Goal: Task Accomplishment & Management: Manage account settings

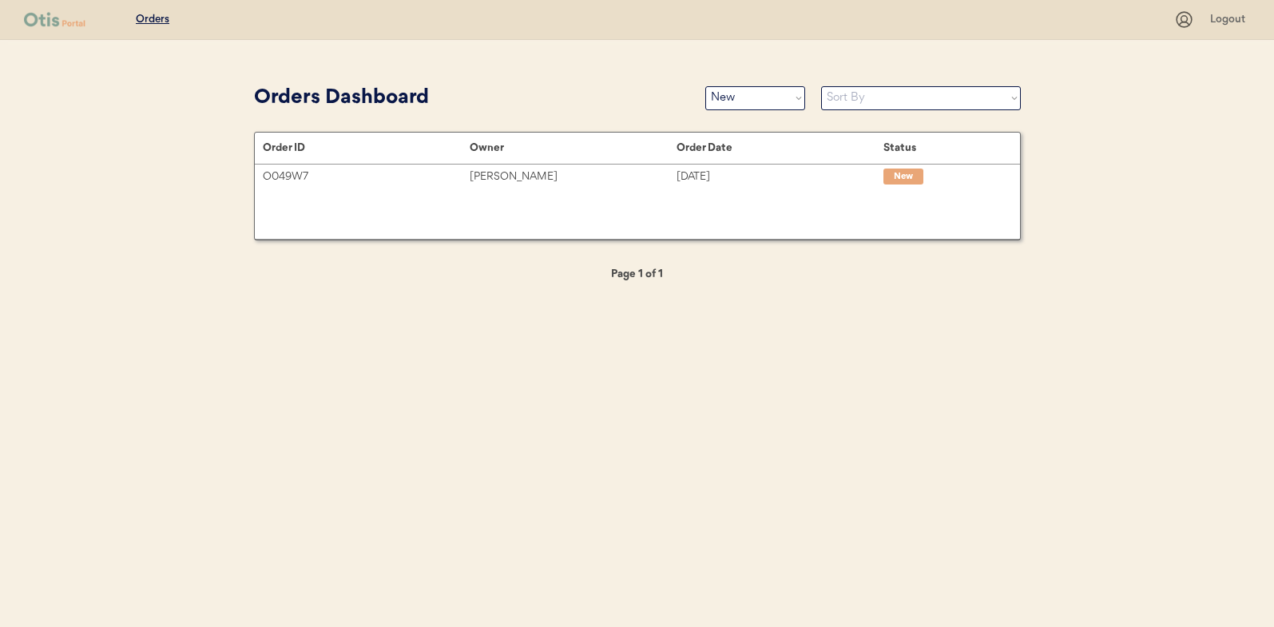
select select ""new""
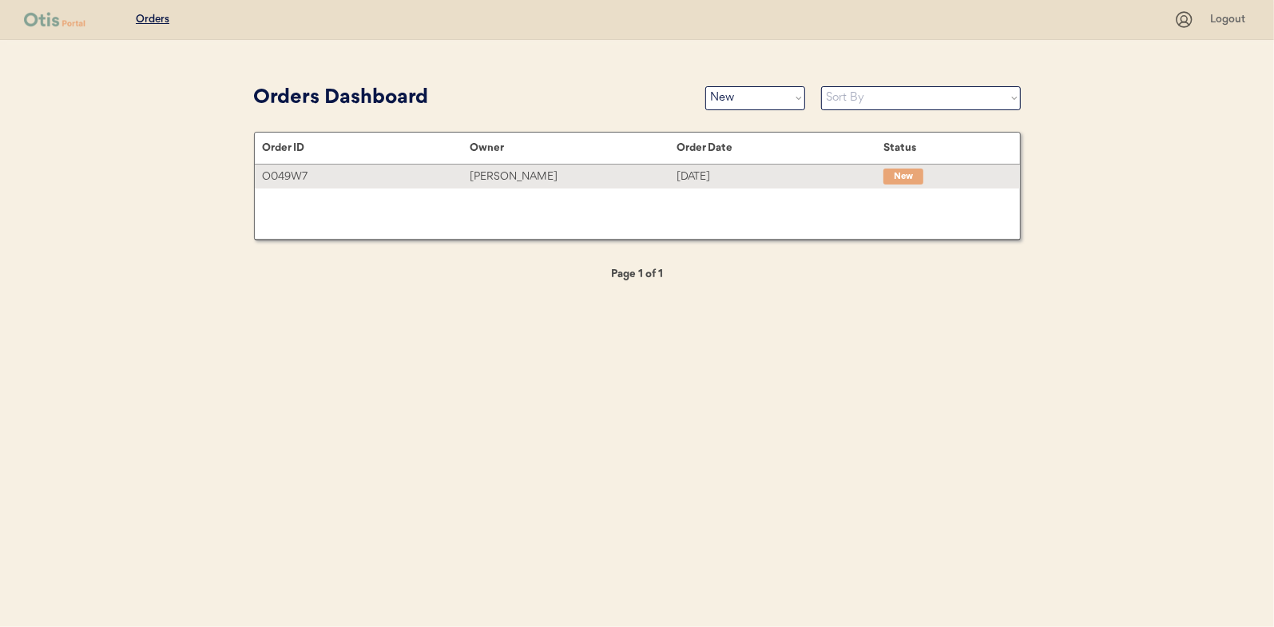
click at [496, 168] on div "[PERSON_NAME]" at bounding box center [573, 177] width 207 height 18
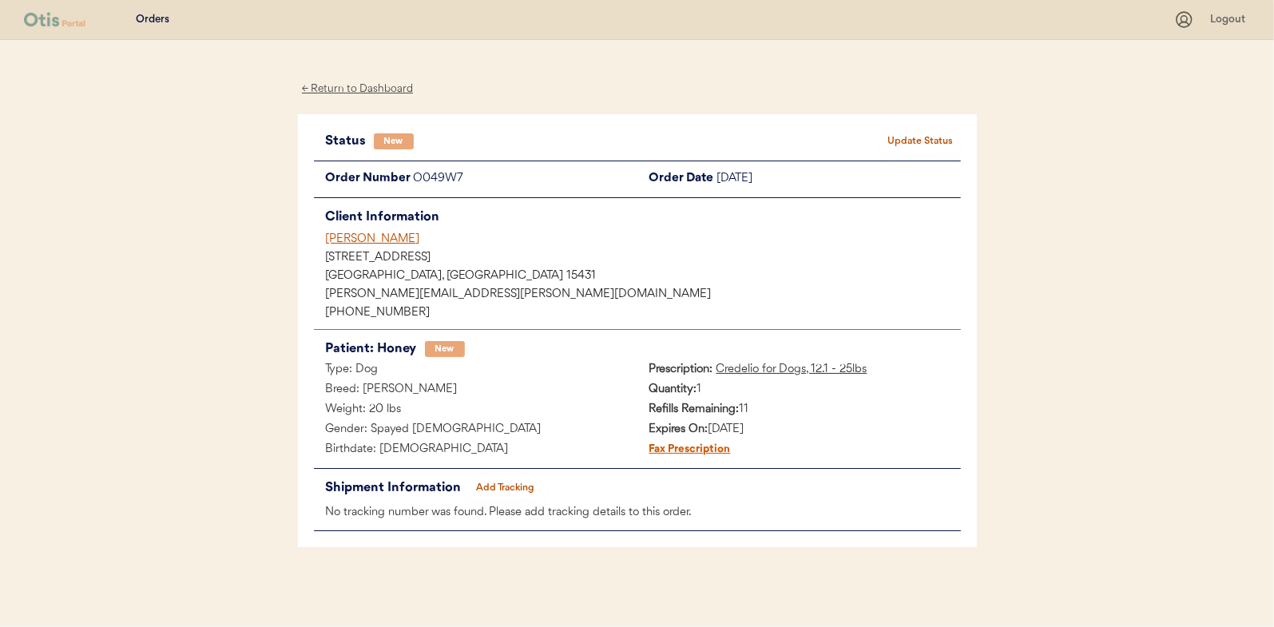
click at [907, 136] on button "Update Status" at bounding box center [921, 141] width 80 height 22
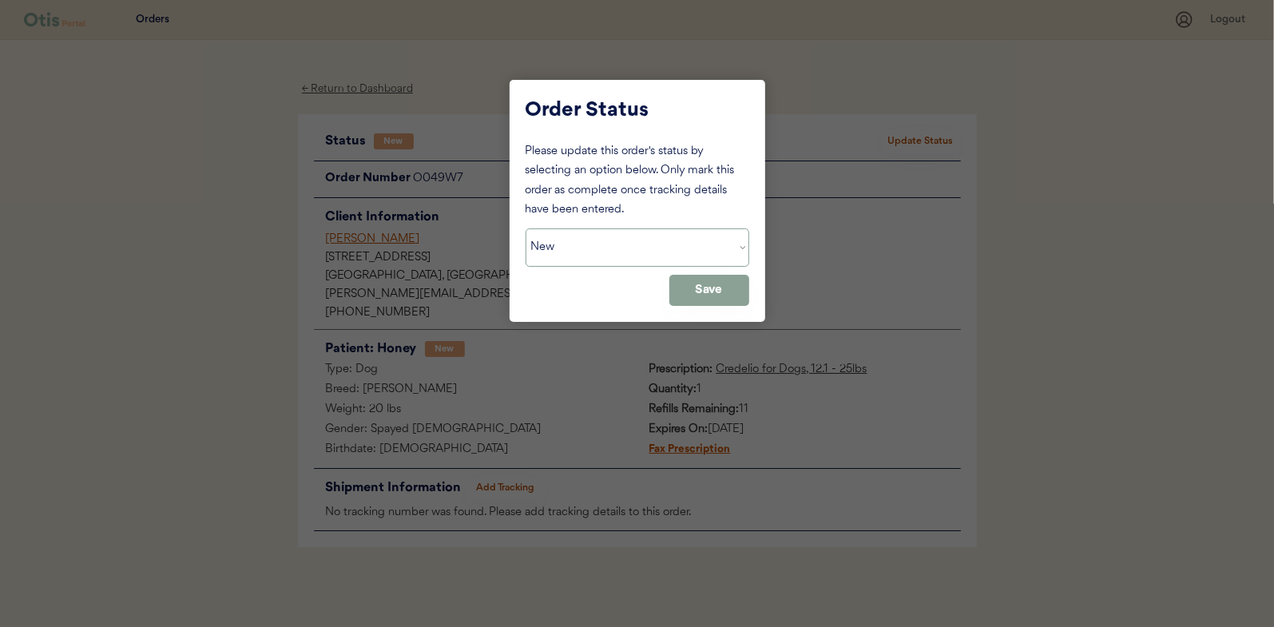
click at [570, 238] on select "Status On Hold New In Progress Complete Pending HW Consent Canceled" at bounding box center [638, 247] width 224 height 38
select select ""in_progress""
click at [526, 228] on select "Status On Hold New In Progress Complete Pending HW Consent Canceled" at bounding box center [638, 247] width 224 height 38
click at [729, 294] on button "Save" at bounding box center [709, 290] width 80 height 31
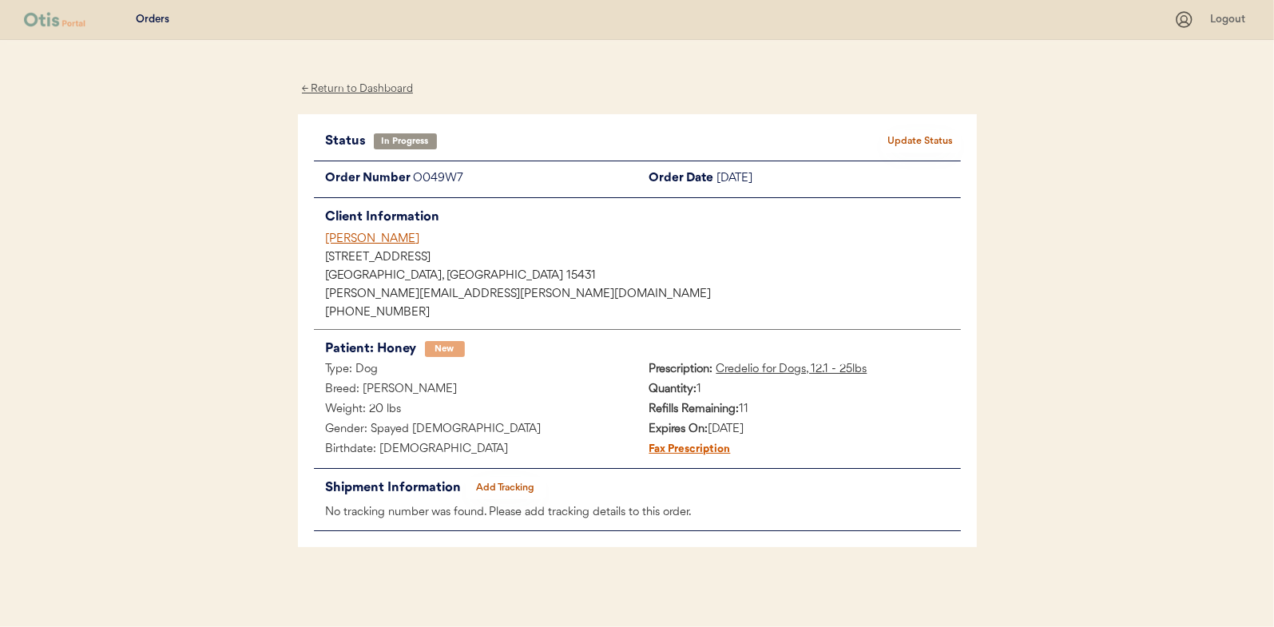
click at [371, 87] on div "← Return to Dashboard" at bounding box center [358, 89] width 120 height 18
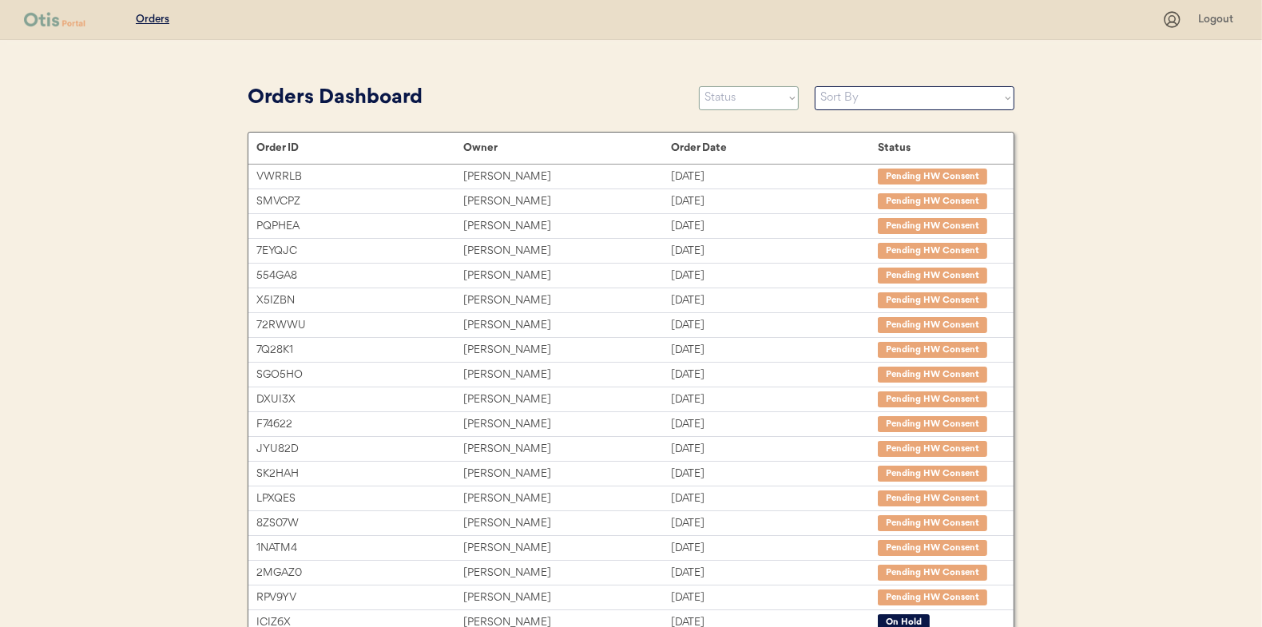
click at [740, 98] on select "Status On Hold New In Progress Complete Pending HW Consent Canceled" at bounding box center [749, 98] width 100 height 24
click at [699, 86] on select "Status On Hold New In Progress Complete Pending HW Consent Canceled" at bounding box center [749, 98] width 100 height 24
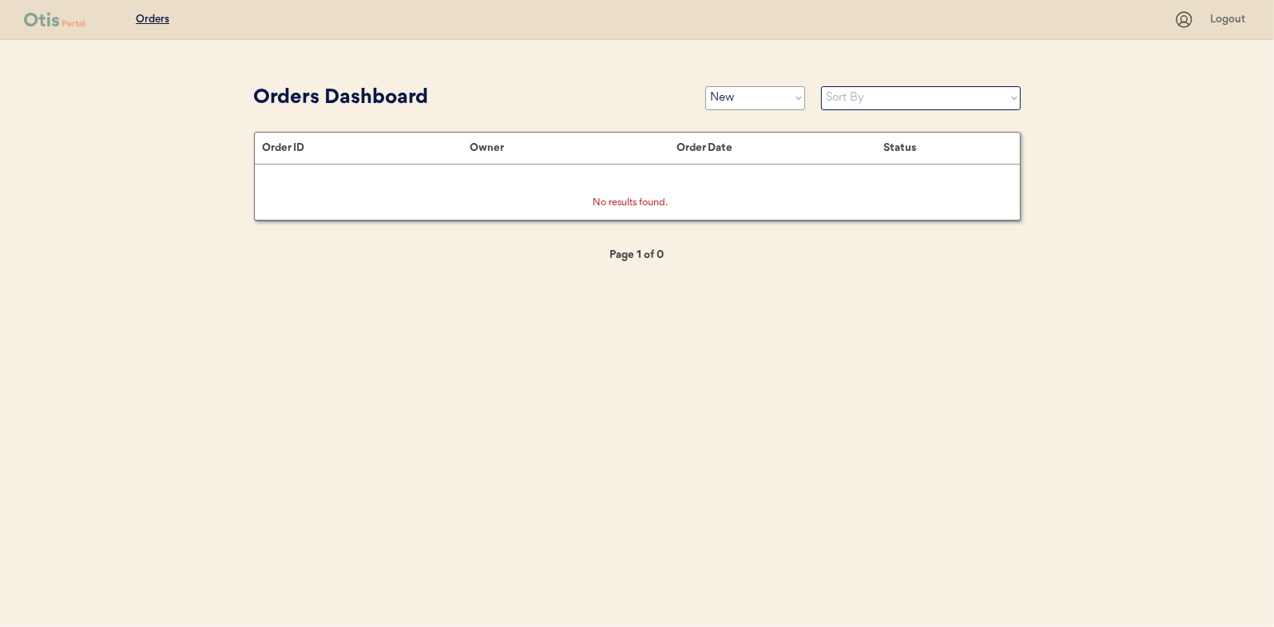
click at [740, 103] on select "Status On Hold New In Progress Complete Pending HW Consent Canceled" at bounding box center [755, 98] width 100 height 24
select select ""in_progress""
click at [705, 86] on select "Status On Hold New In Progress Complete Pending HW Consent Canceled" at bounding box center [755, 98] width 100 height 24
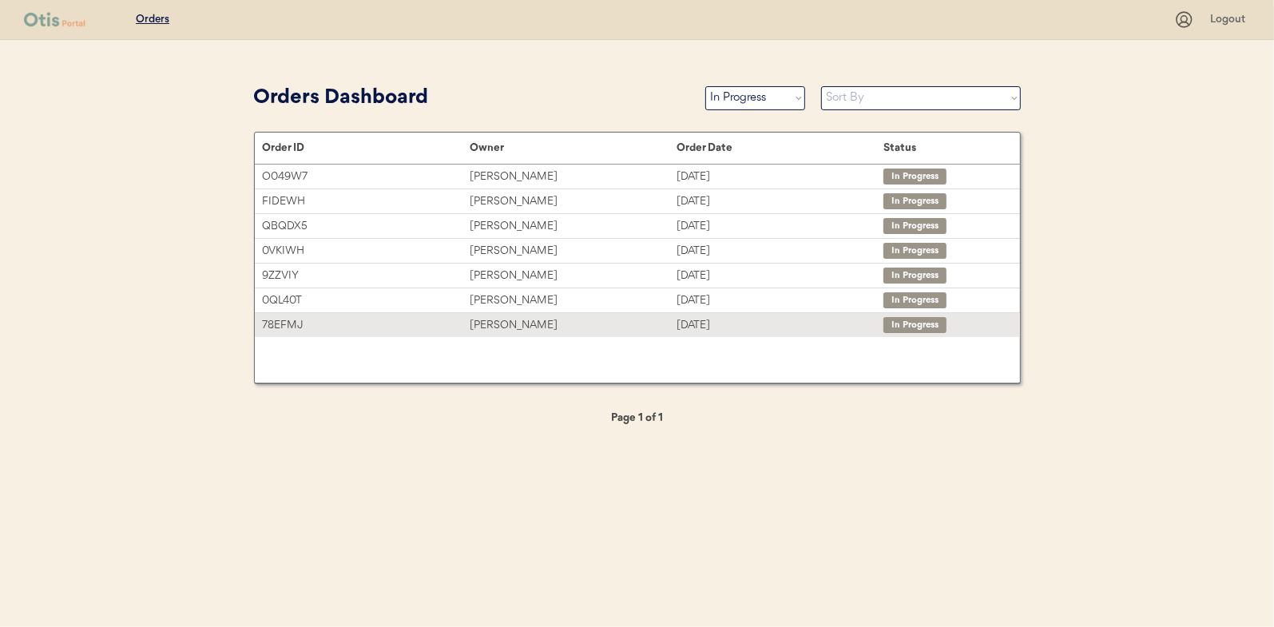
click at [513, 318] on div "Genia Pendergrass" at bounding box center [573, 325] width 207 height 18
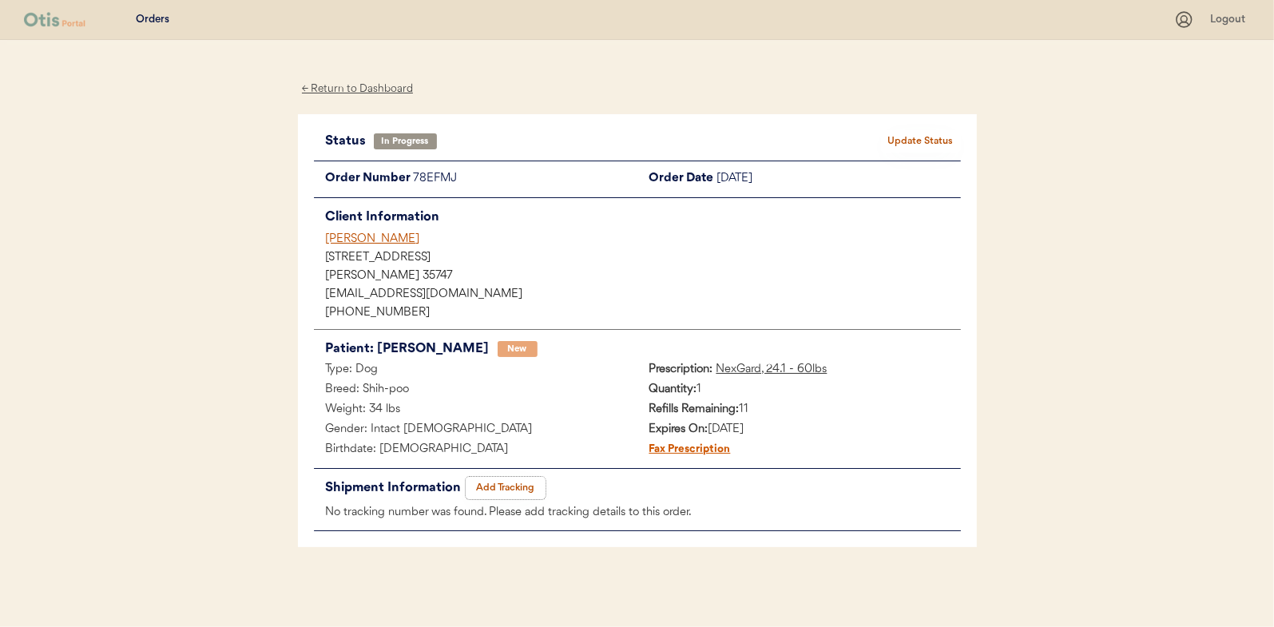
click at [506, 481] on button "Add Tracking" at bounding box center [506, 488] width 80 height 22
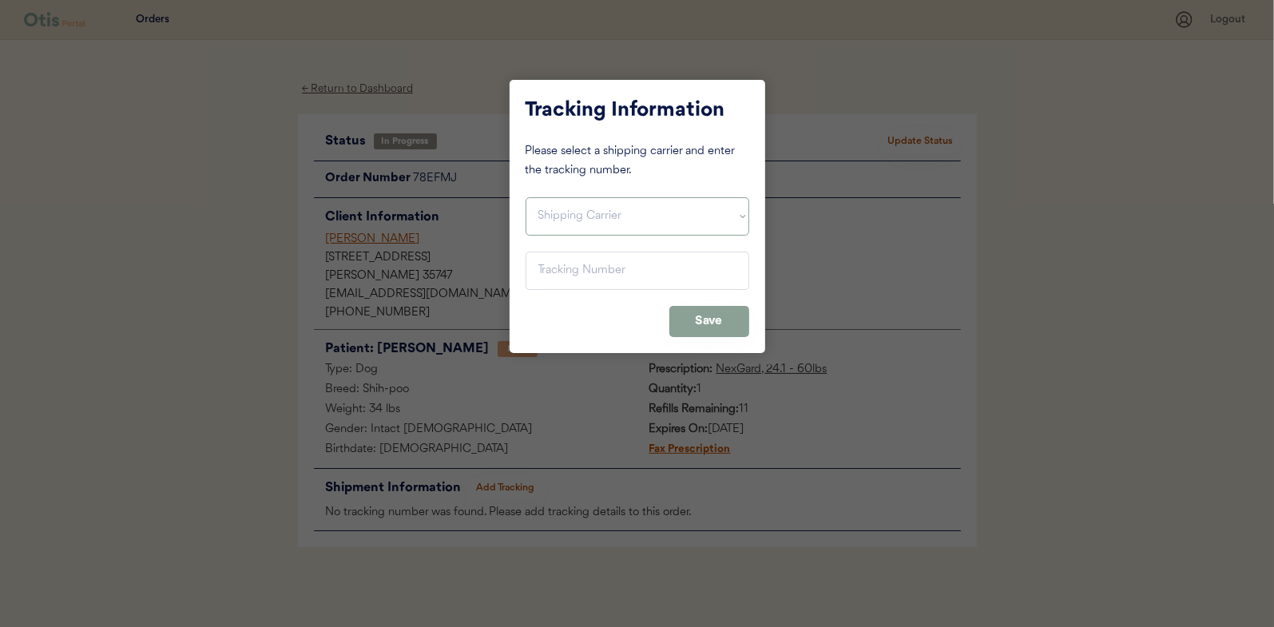
click at [544, 208] on select "Shipping Carrier FedEx FedEx Ground Economy UPS USPS" at bounding box center [638, 216] width 224 height 38
select select ""ups""
click at [526, 197] on select "Shipping Carrier FedEx FedEx Ground Economy UPS USPS" at bounding box center [638, 216] width 224 height 38
click at [562, 261] on input "input" at bounding box center [638, 271] width 224 height 38
paste input "1Z16X77E0209582844"
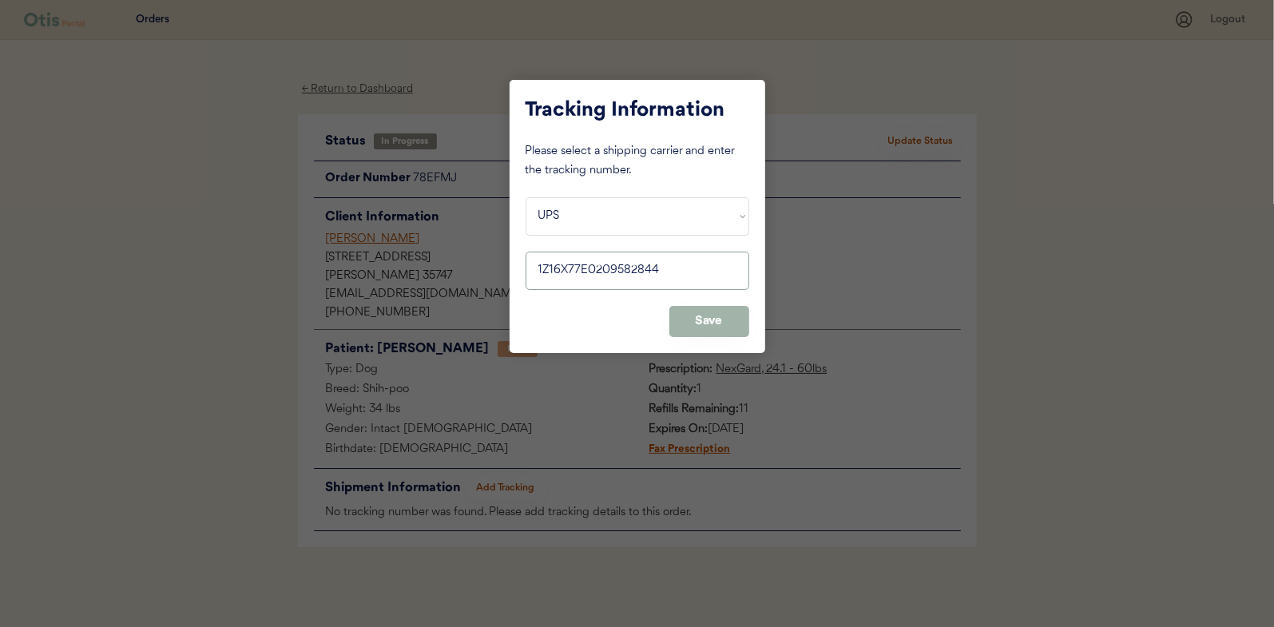
type input "1Z16X77E0209582844"
click at [705, 324] on button "Save" at bounding box center [709, 321] width 80 height 31
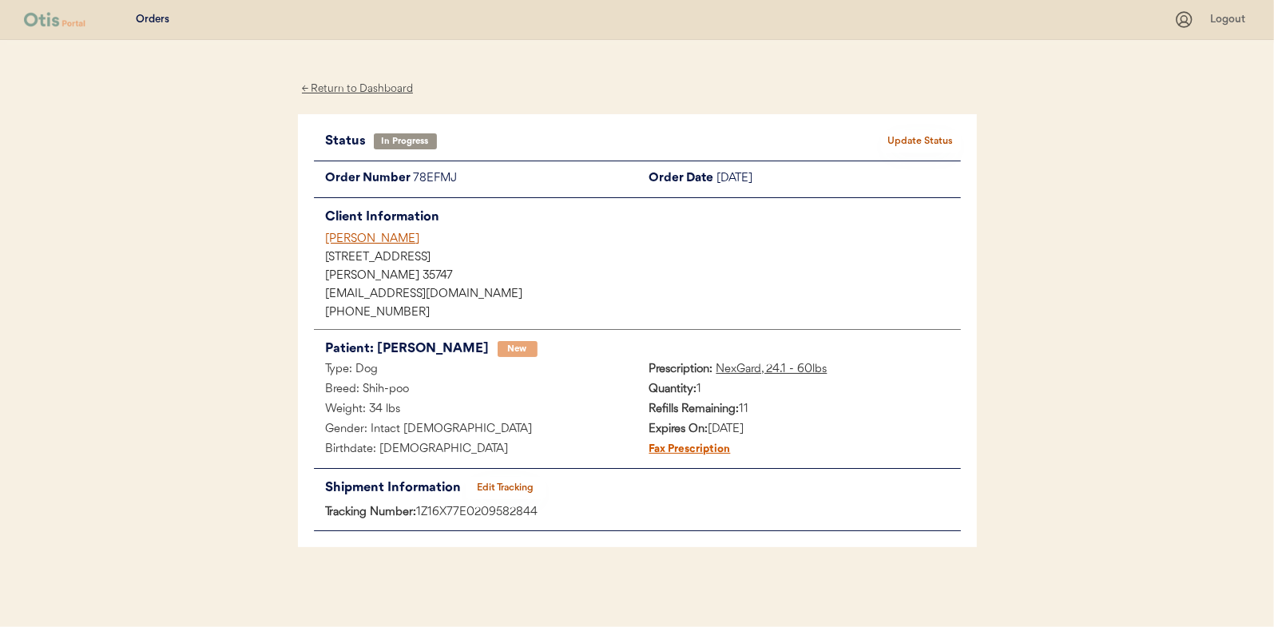
click at [925, 139] on button "Update Status" at bounding box center [921, 141] width 80 height 22
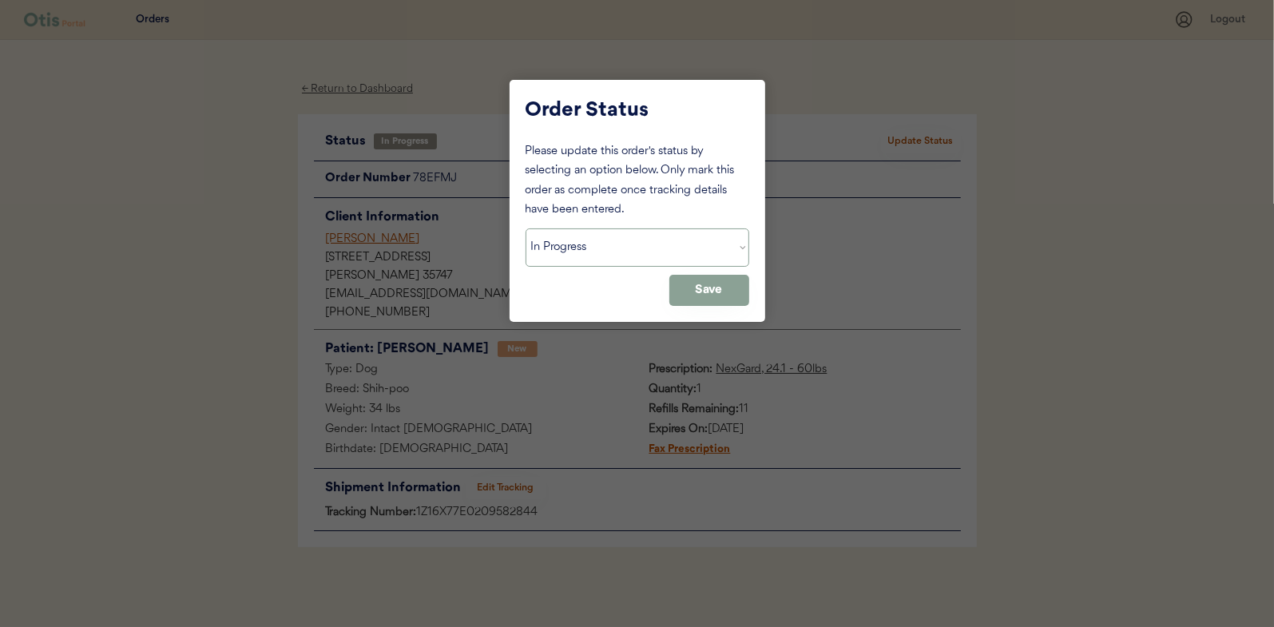
click at [566, 235] on select "Status On Hold New In Progress Complete Pending HW Consent Canceled" at bounding box center [638, 247] width 224 height 38
select select ""complete""
click at [526, 228] on select "Status On Hold New In Progress Complete Pending HW Consent Canceled" at bounding box center [638, 247] width 224 height 38
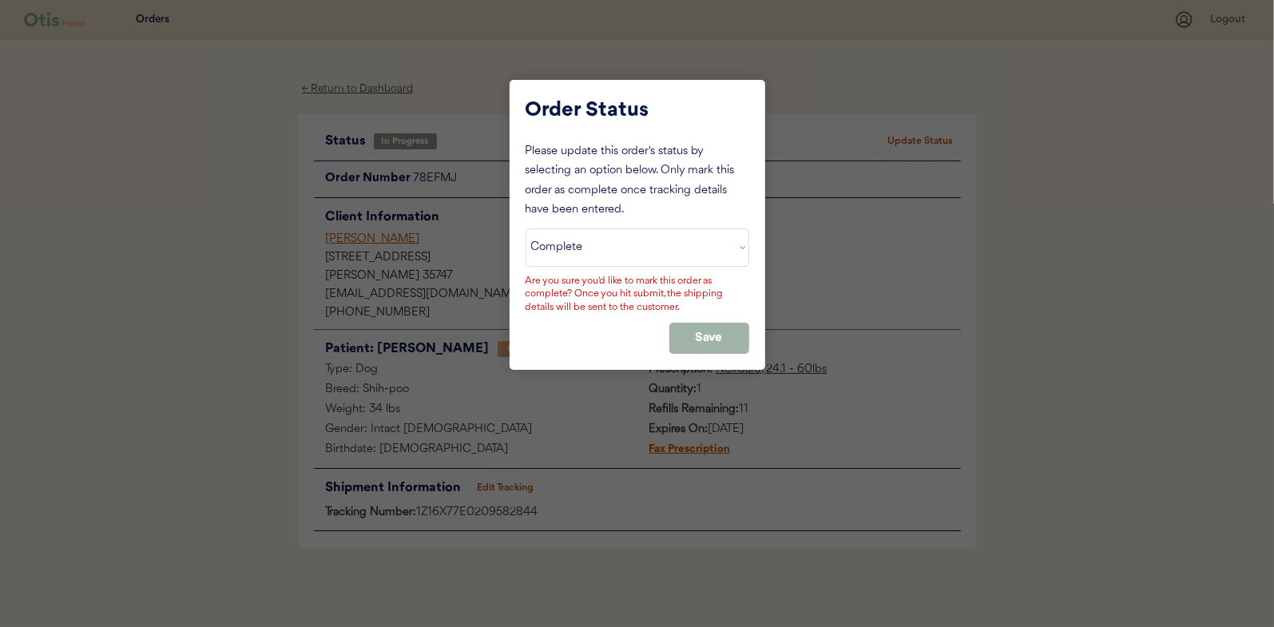
click at [721, 323] on button "Save" at bounding box center [709, 338] width 80 height 31
click at [707, 332] on button "Save" at bounding box center [709, 338] width 80 height 31
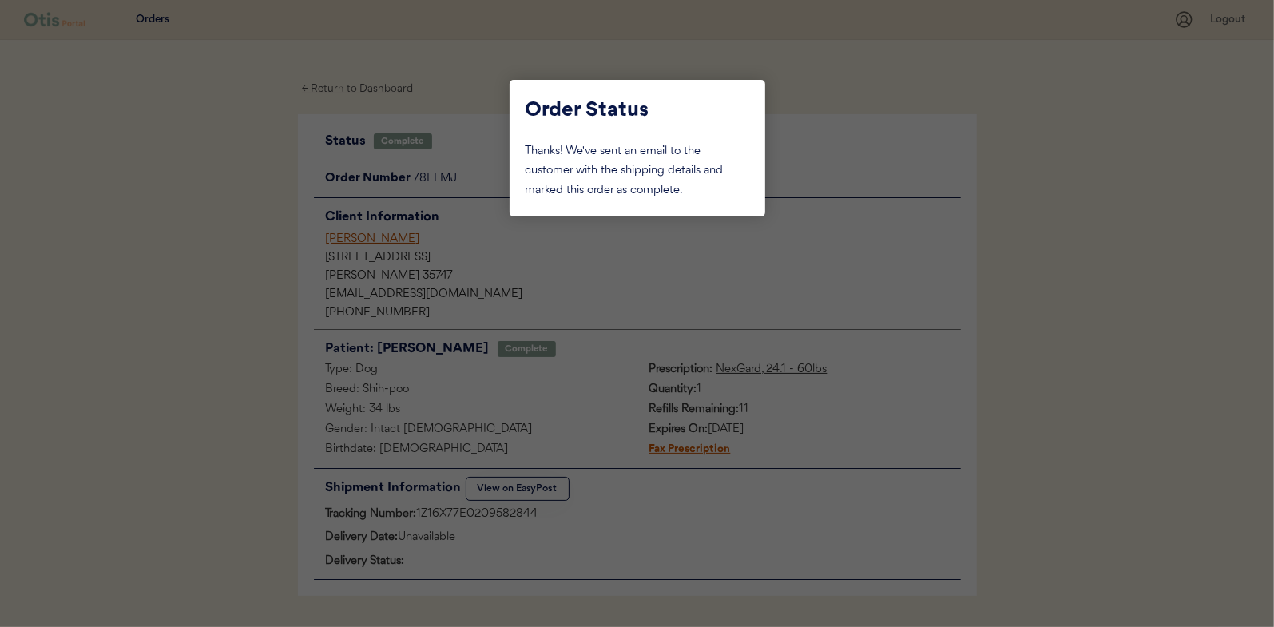
click at [98, 260] on div at bounding box center [637, 313] width 1274 height 627
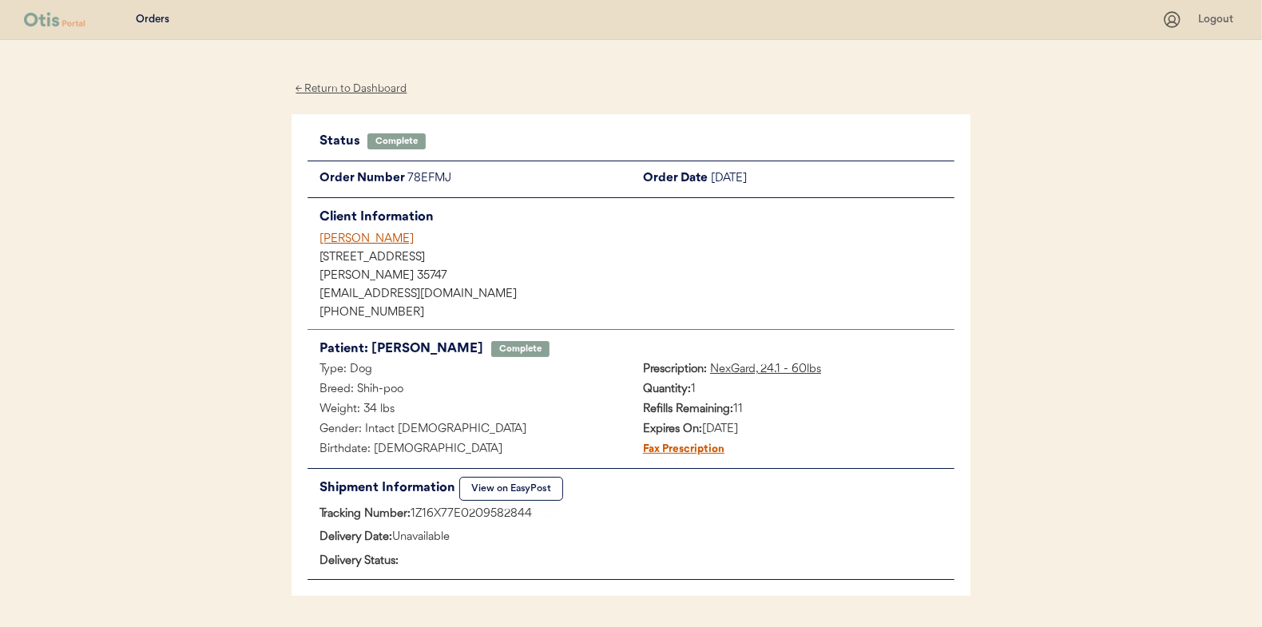
click at [326, 84] on div "← Return to Dashboard" at bounding box center [352, 89] width 120 height 18
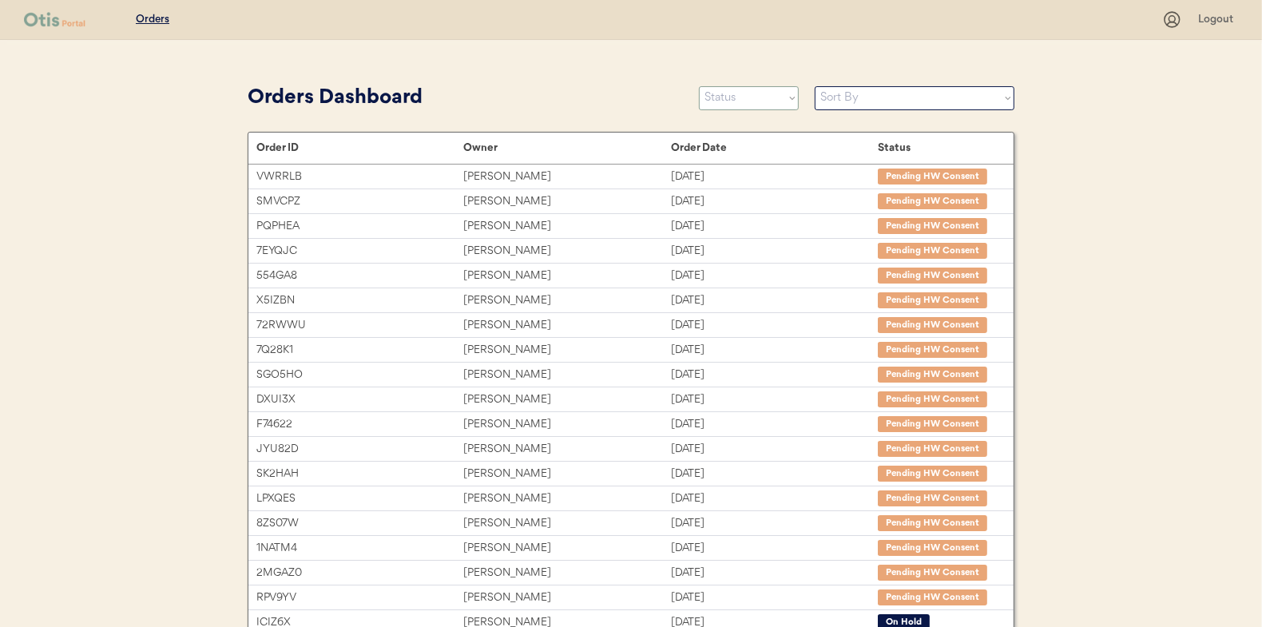
drag, startPoint x: 743, startPoint y: 102, endPoint x: 742, endPoint y: 110, distance: 8.0
click at [743, 102] on select "Status On Hold New In Progress Complete Pending HW Consent Canceled" at bounding box center [749, 98] width 100 height 24
select select ""in_progress""
click at [699, 86] on select "Status On Hold New In Progress Complete Pending HW Consent Canceled" at bounding box center [749, 98] width 100 height 24
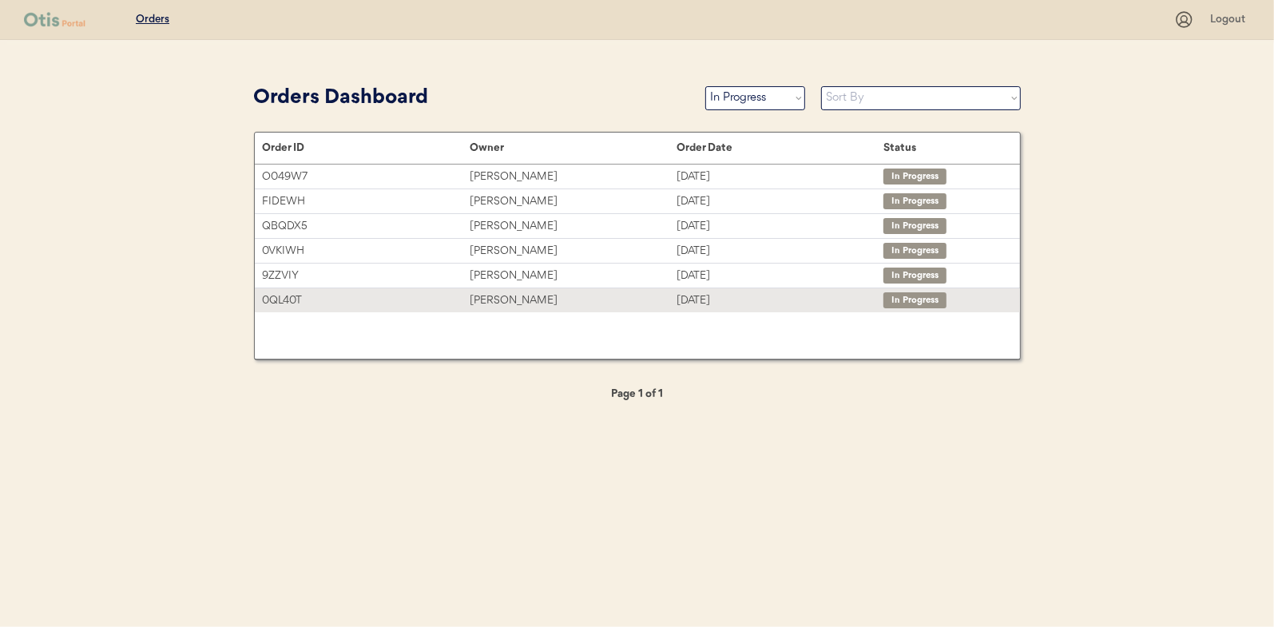
click at [511, 300] on div "[PERSON_NAME]" at bounding box center [573, 301] width 207 height 18
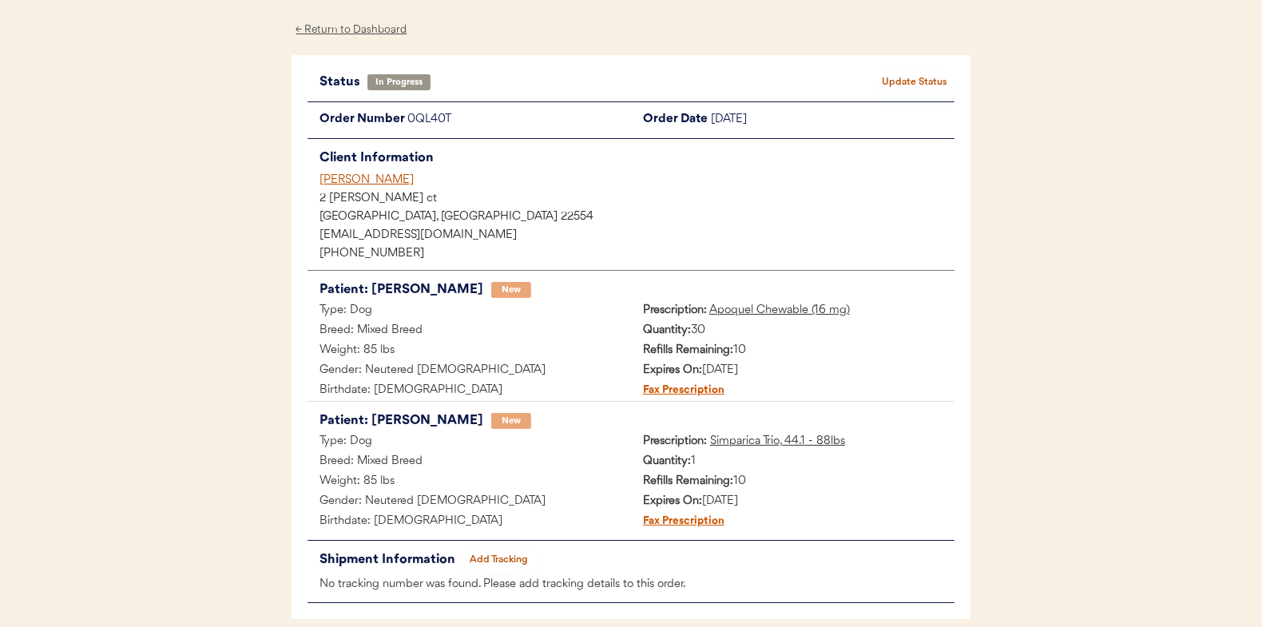
scroll to position [130, 0]
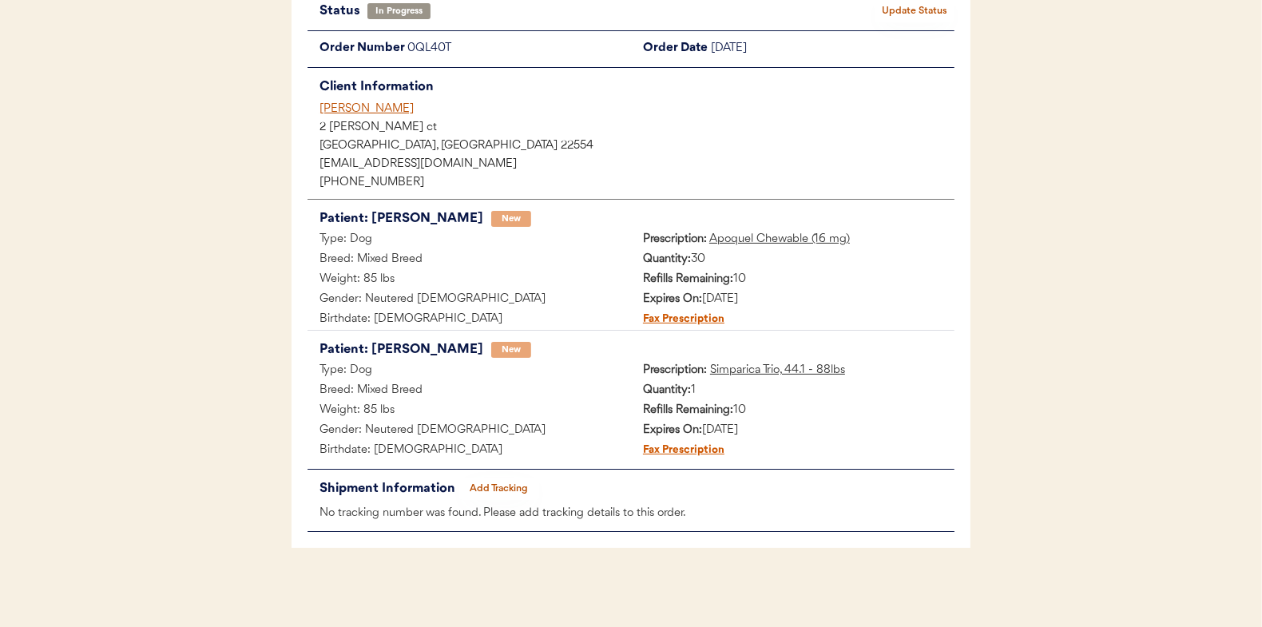
click at [501, 479] on button "Add Tracking" at bounding box center [499, 489] width 80 height 22
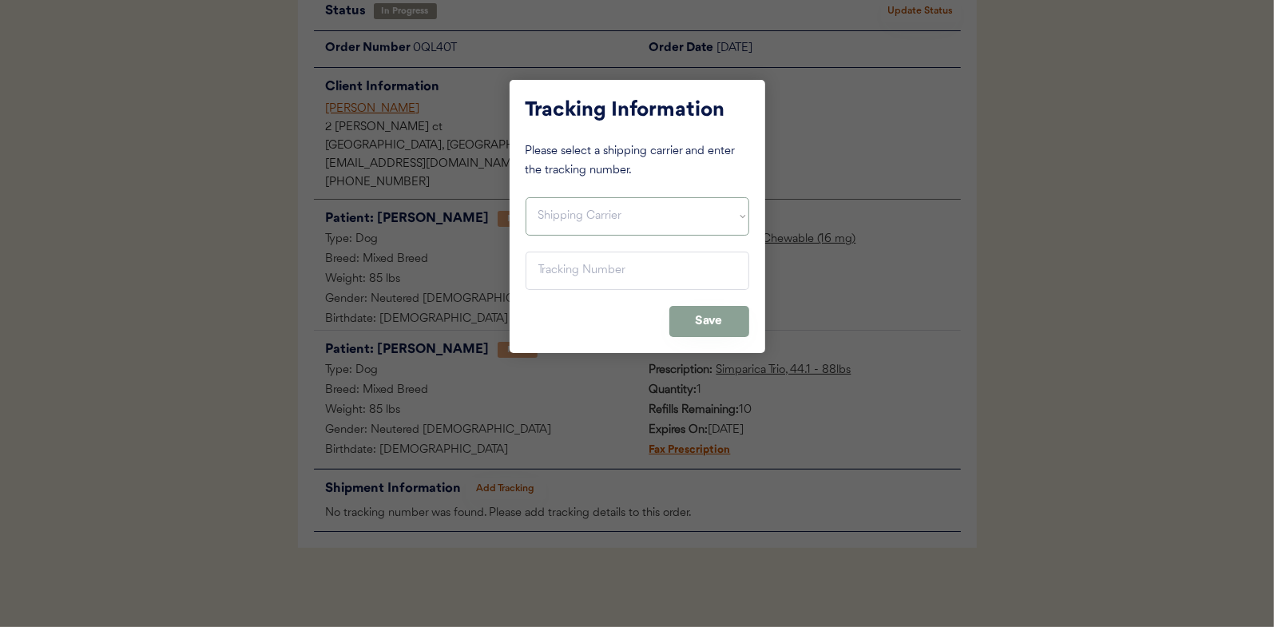
drag, startPoint x: 564, startPoint y: 206, endPoint x: 566, endPoint y: 223, distance: 16.9
click at [564, 206] on select "Shipping Carrier FedEx FedEx Ground Economy UPS USPS" at bounding box center [638, 216] width 224 height 38
select select ""usps""
click at [526, 197] on select "Shipping Carrier FedEx FedEx Ground Economy UPS USPS" at bounding box center [638, 216] width 224 height 38
click at [550, 274] on input "input" at bounding box center [638, 271] width 224 height 38
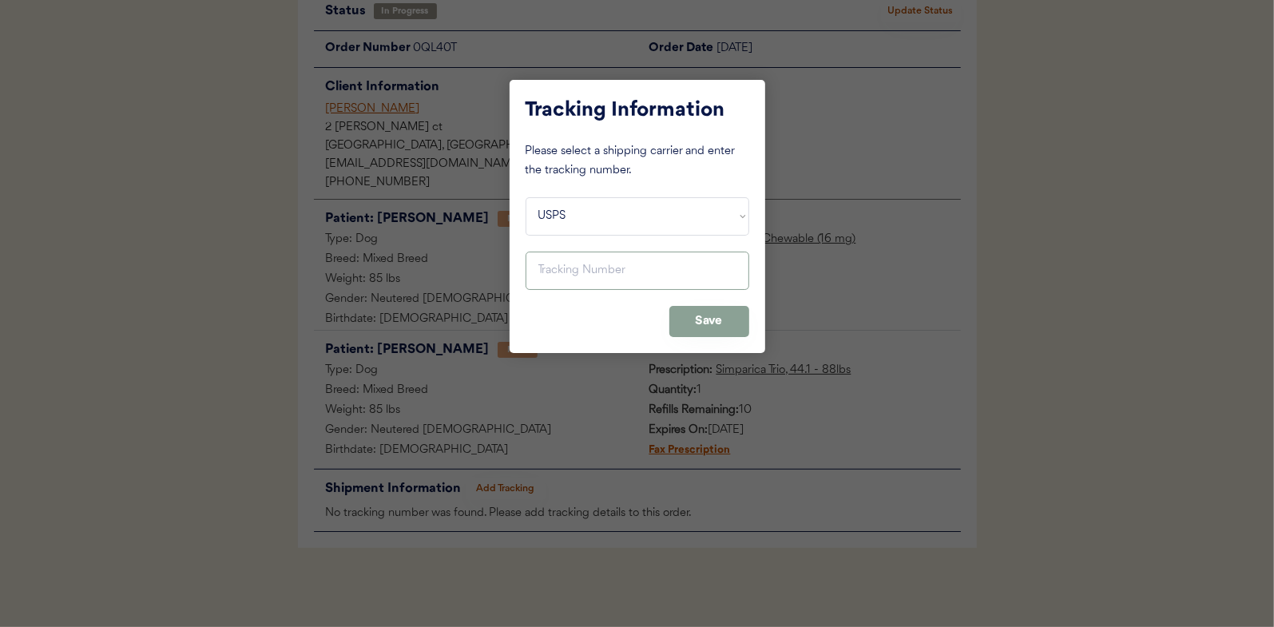
paste input "9400150105496026614348"
type input "9400150105496026614348"
click at [717, 322] on button "Save" at bounding box center [709, 321] width 80 height 31
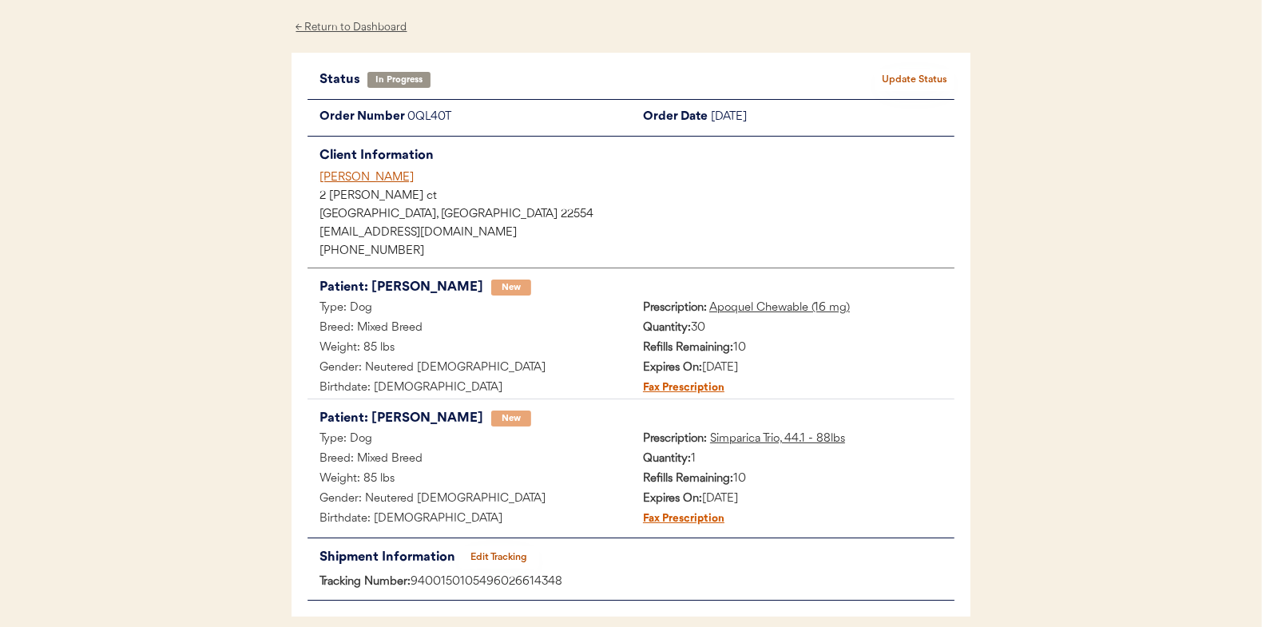
scroll to position [0, 0]
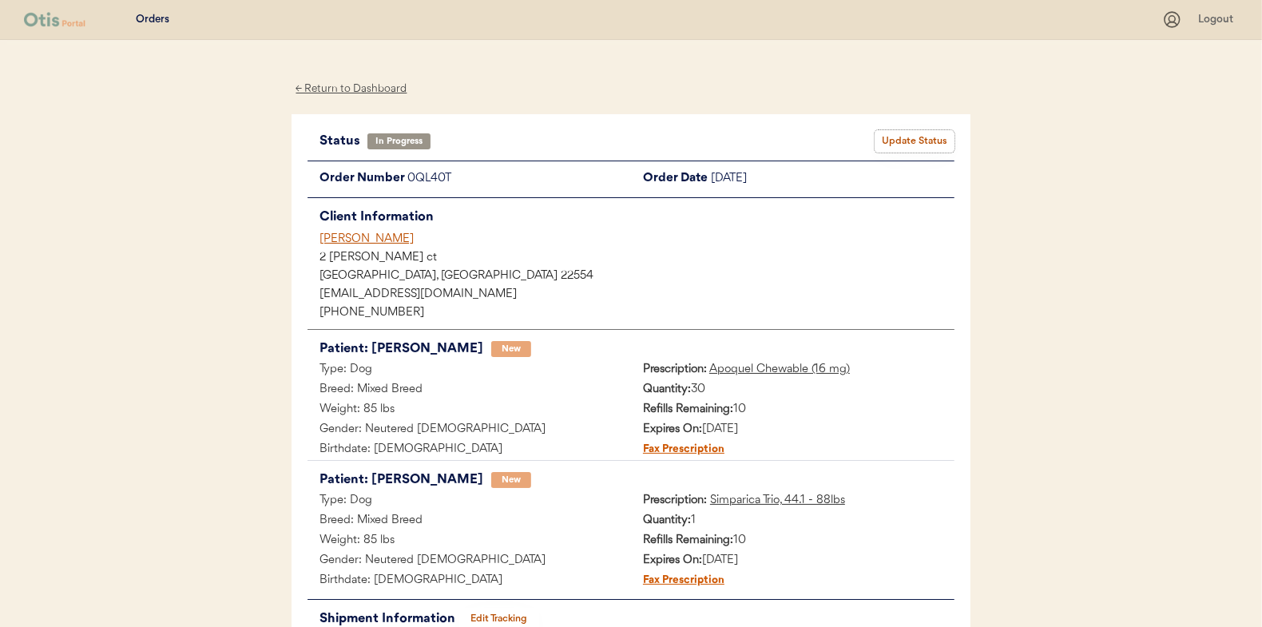
click at [906, 140] on button "Update Status" at bounding box center [915, 141] width 80 height 22
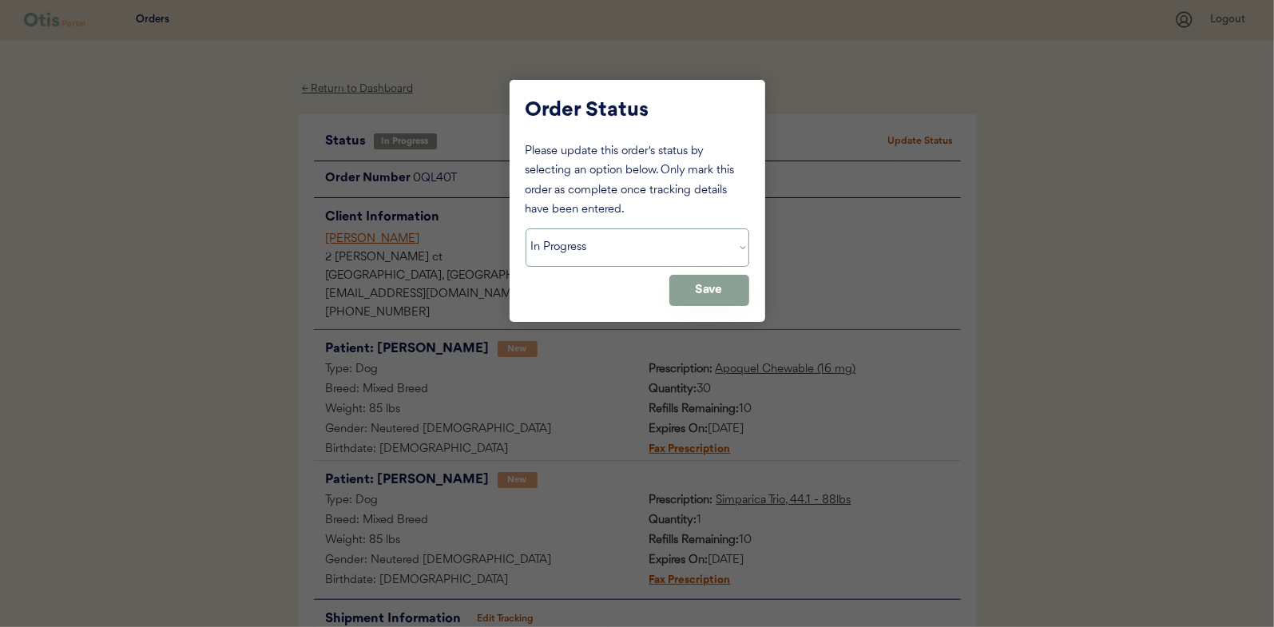
click at [570, 247] on select "Status On Hold New In Progress Complete Pending HW Consent Canceled" at bounding box center [638, 247] width 224 height 38
select select ""complete""
click at [526, 228] on select "Status On Hold New In Progress Complete Pending HW Consent Canceled" at bounding box center [638, 247] width 224 height 38
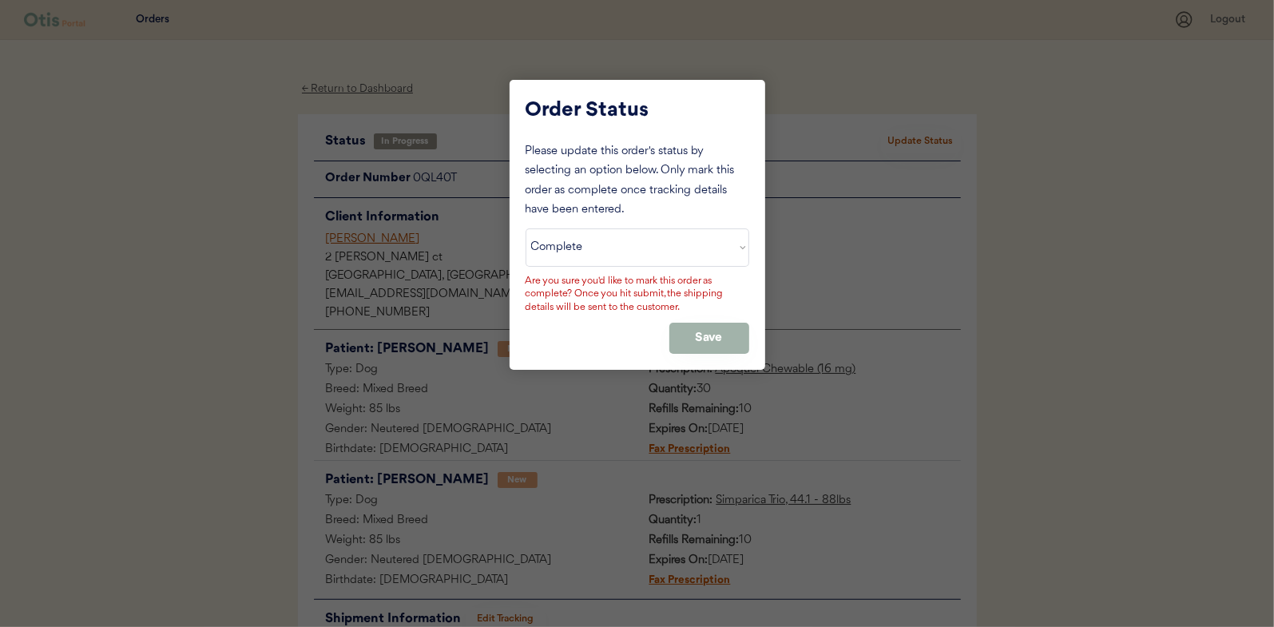
click at [686, 326] on button "Save" at bounding box center [709, 338] width 80 height 31
click at [713, 333] on button "Save" at bounding box center [709, 338] width 80 height 31
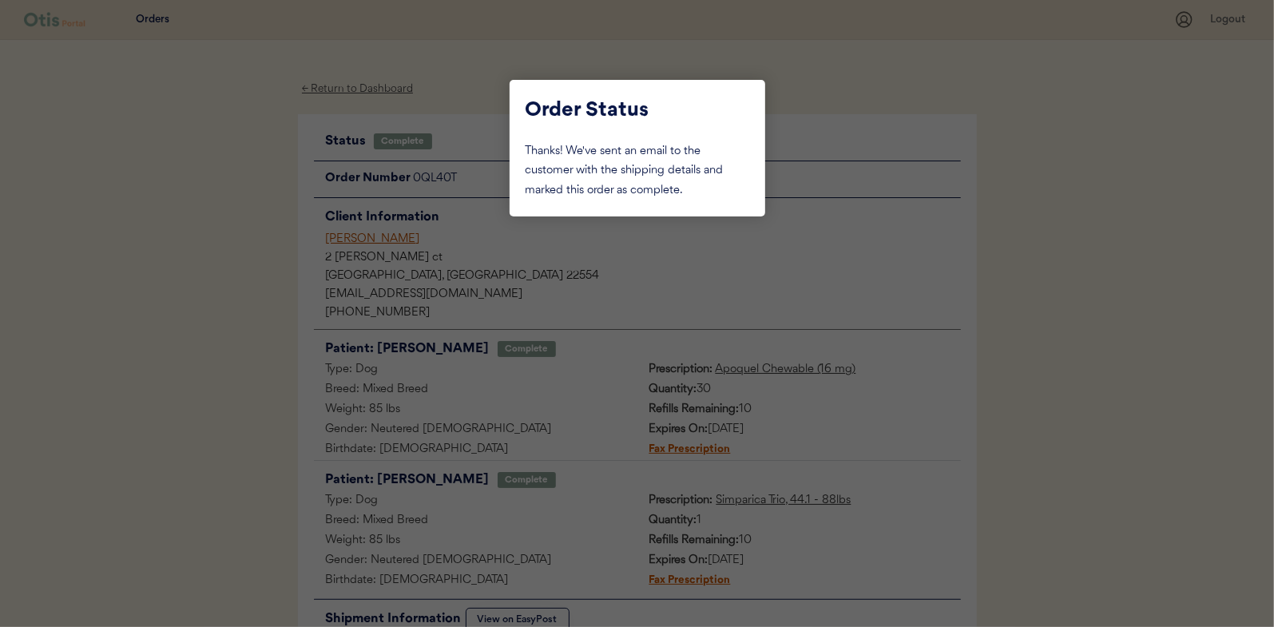
click at [209, 258] on div at bounding box center [637, 313] width 1274 height 627
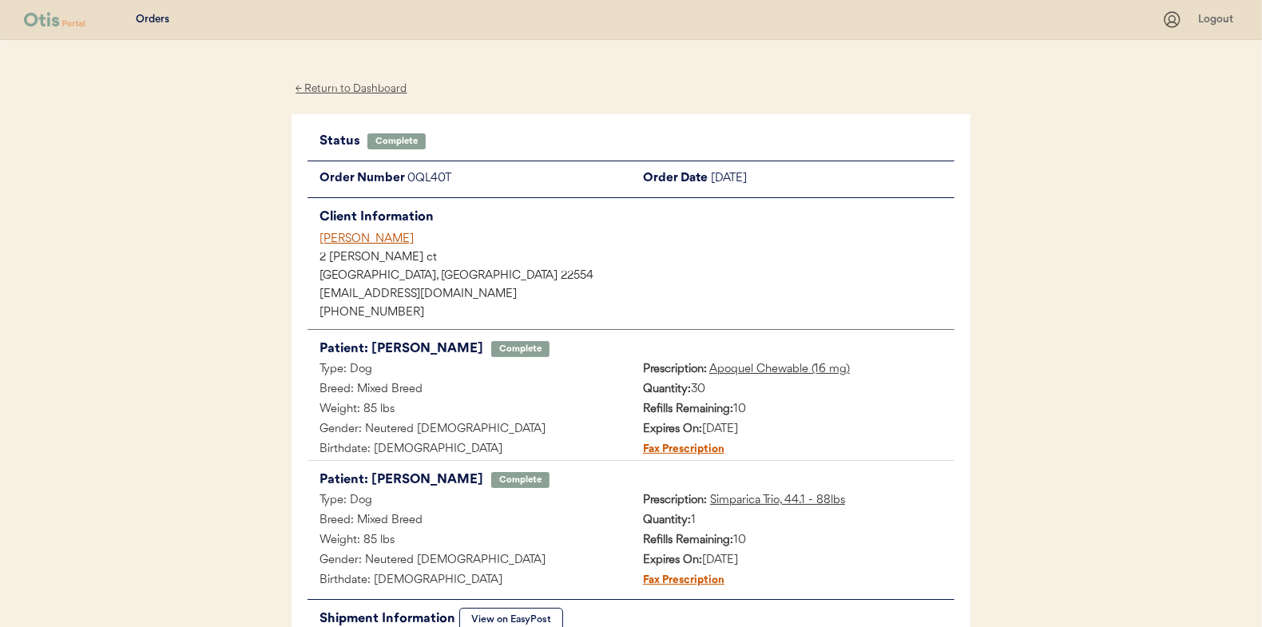
click at [344, 83] on div "← Return to Dashboard" at bounding box center [352, 89] width 120 height 18
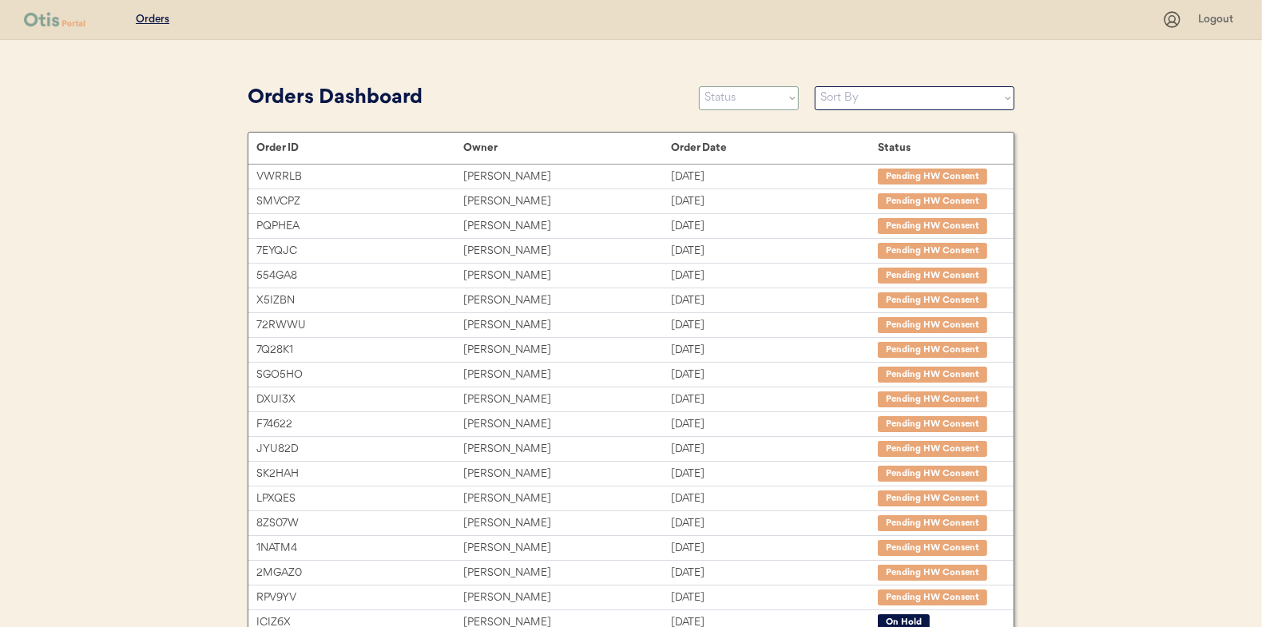
click at [738, 104] on select "Status On Hold New In Progress Complete Pending HW Consent Canceled" at bounding box center [749, 98] width 100 height 24
select select ""in_progress""
click at [699, 86] on select "Status On Hold New In Progress Complete Pending HW Consent Canceled" at bounding box center [749, 98] width 100 height 24
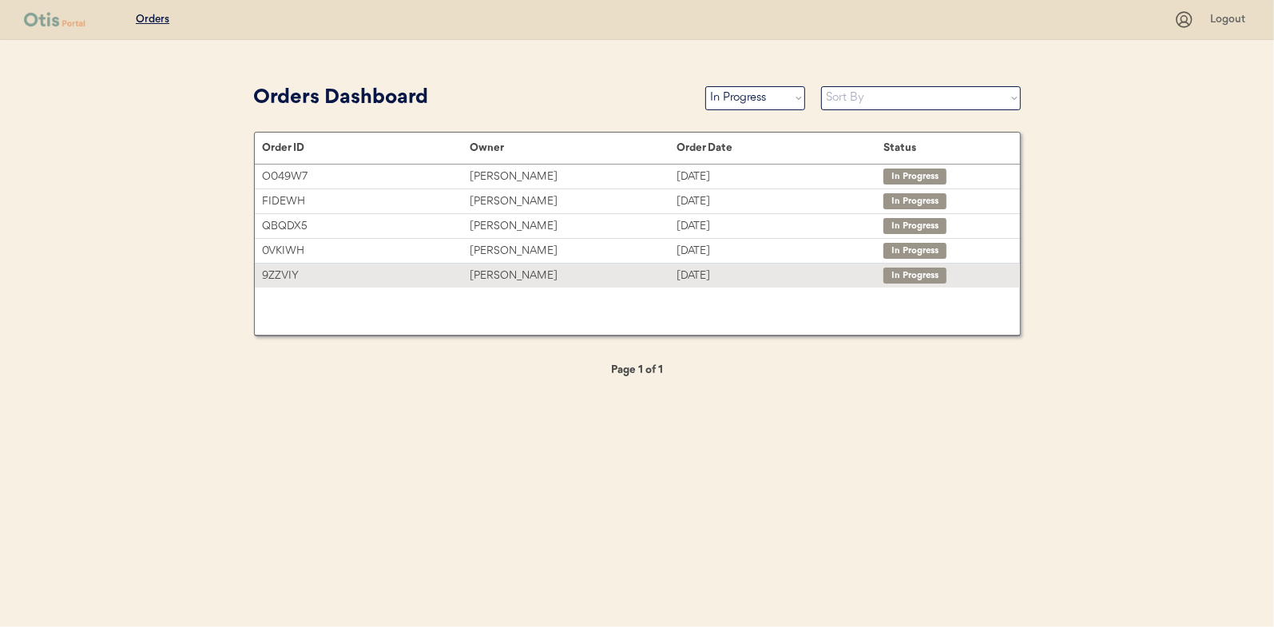
click at [520, 276] on div "[PERSON_NAME]" at bounding box center [573, 276] width 207 height 18
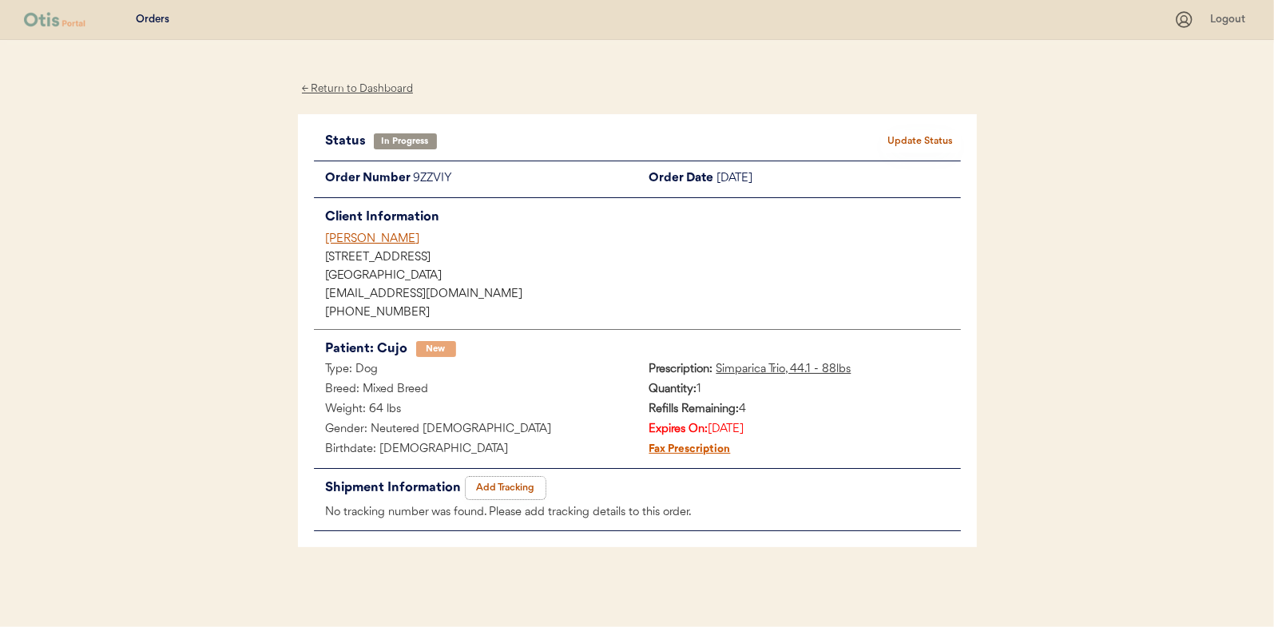
click at [493, 490] on button "Add Tracking" at bounding box center [506, 488] width 80 height 22
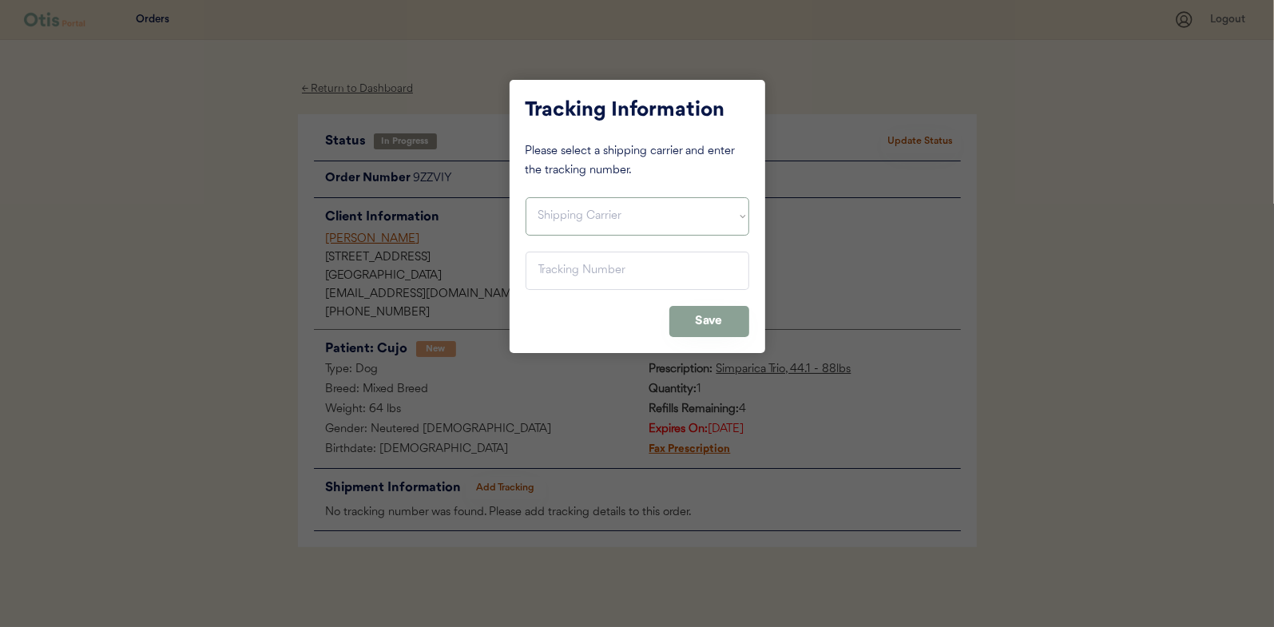
click at [559, 200] on select "Shipping Carrier FedEx FedEx Ground Economy UPS USPS" at bounding box center [638, 216] width 224 height 38
select select ""usps""
click at [526, 197] on select "Shipping Carrier FedEx FedEx Ground Economy UPS USPS" at bounding box center [638, 216] width 224 height 38
click at [558, 260] on input "input" at bounding box center [638, 271] width 224 height 38
paste input "9400150105799024949307"
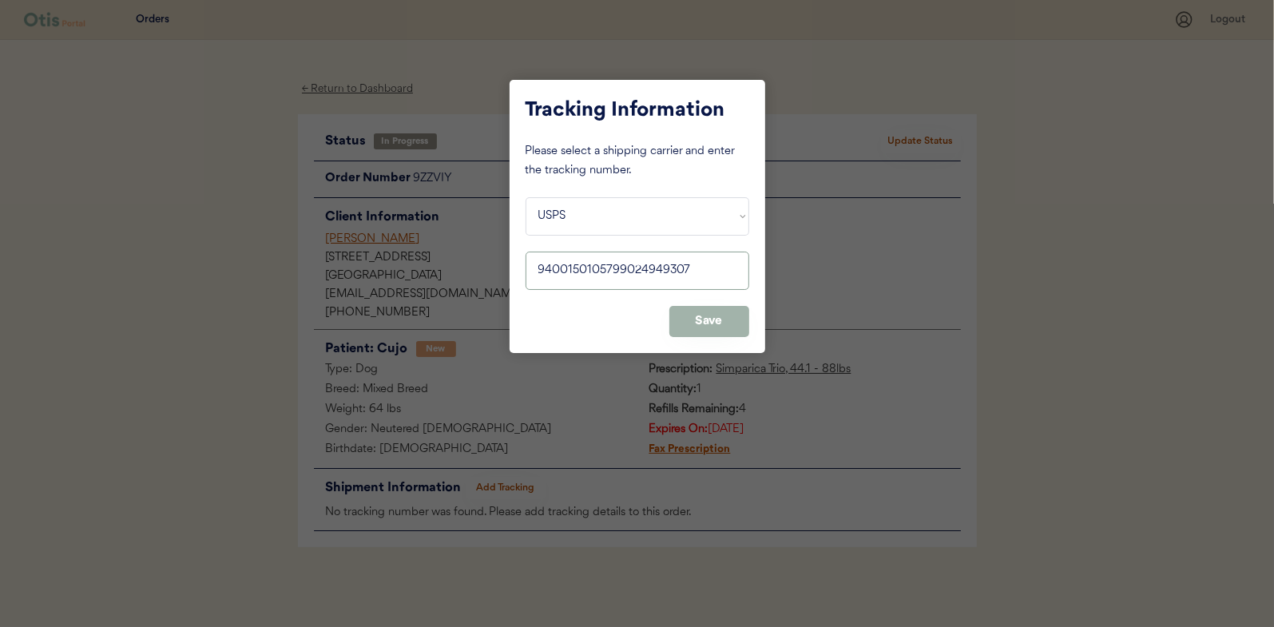
type input "9400150105799024949307"
click at [710, 316] on button "Save" at bounding box center [709, 321] width 80 height 31
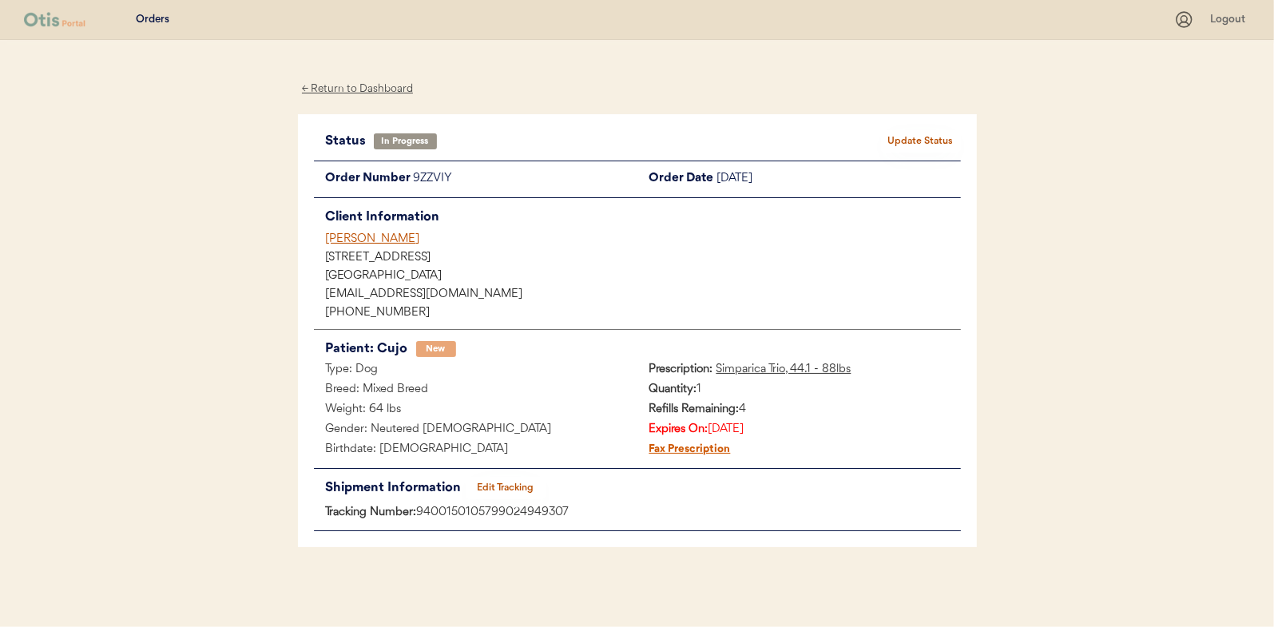
click at [927, 128] on div "Status In Progress Update Status Order Number 9ZZVIY Order Date August 27, 2025…" at bounding box center [637, 331] width 679 height 434
click at [922, 133] on button "Update Status" at bounding box center [921, 141] width 80 height 22
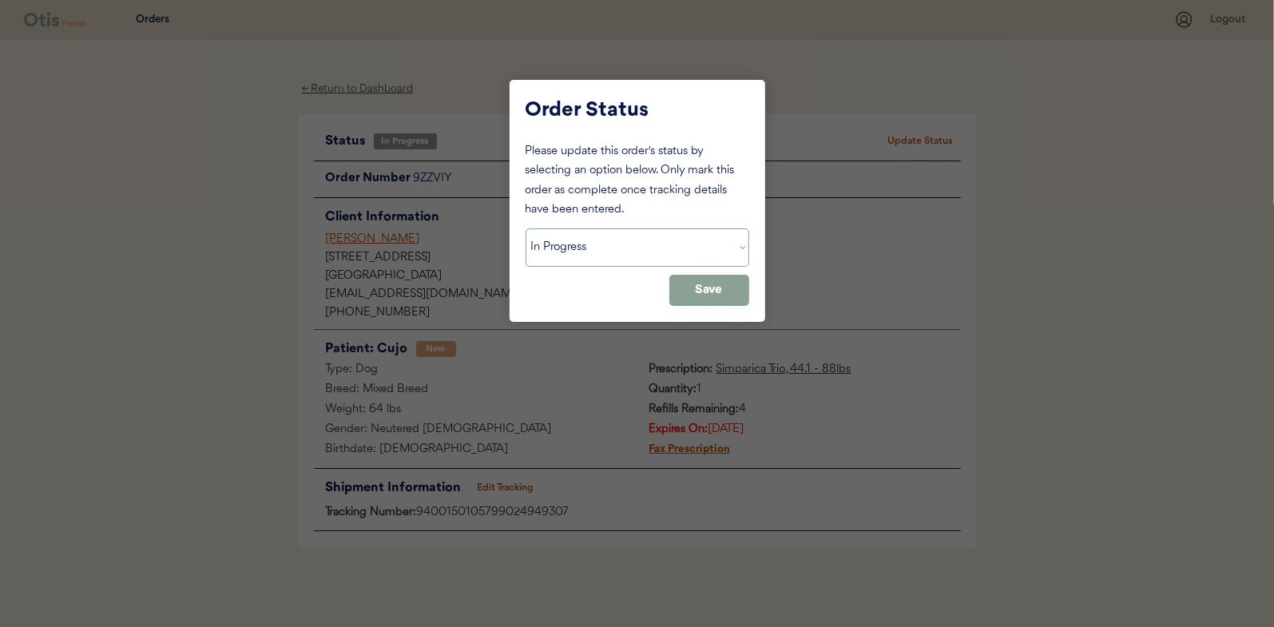
click at [562, 248] on select "Status On Hold New In Progress Complete Pending HW Consent Canceled" at bounding box center [638, 247] width 224 height 38
select select ""complete""
click at [526, 228] on select "Status On Hold New In Progress Complete Pending HW Consent Canceled" at bounding box center [638, 247] width 224 height 38
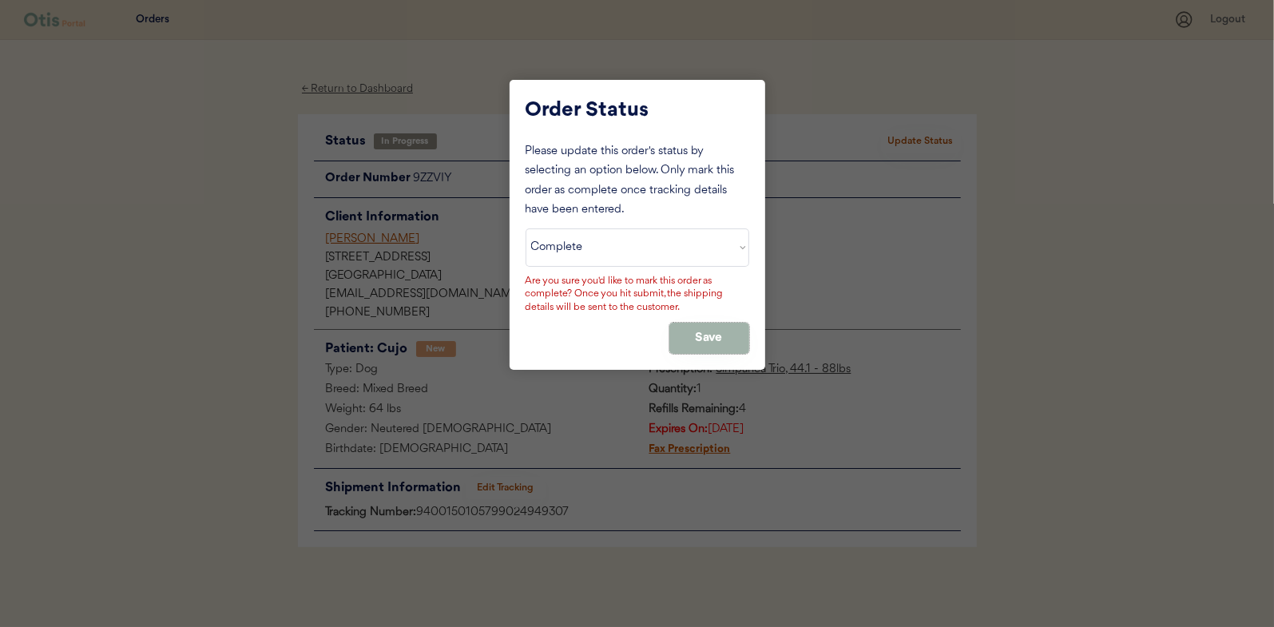
click at [691, 337] on button "Save" at bounding box center [709, 338] width 80 height 31
click at [697, 326] on button "Save" at bounding box center [709, 338] width 80 height 31
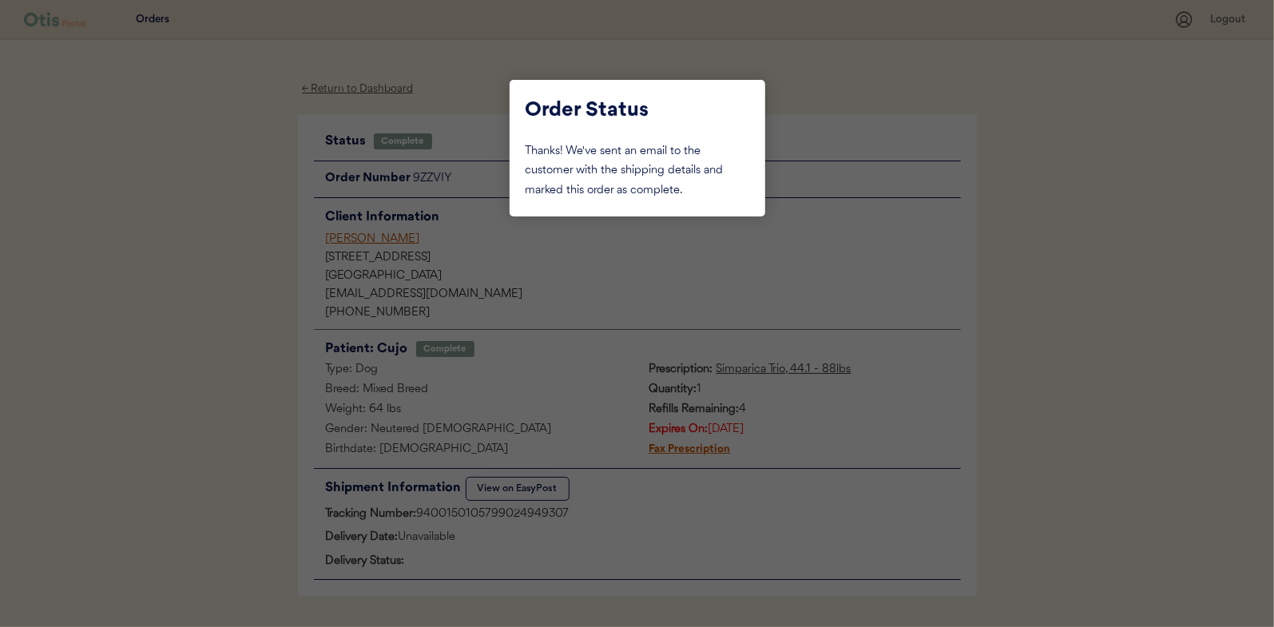
click at [260, 207] on div at bounding box center [637, 313] width 1274 height 627
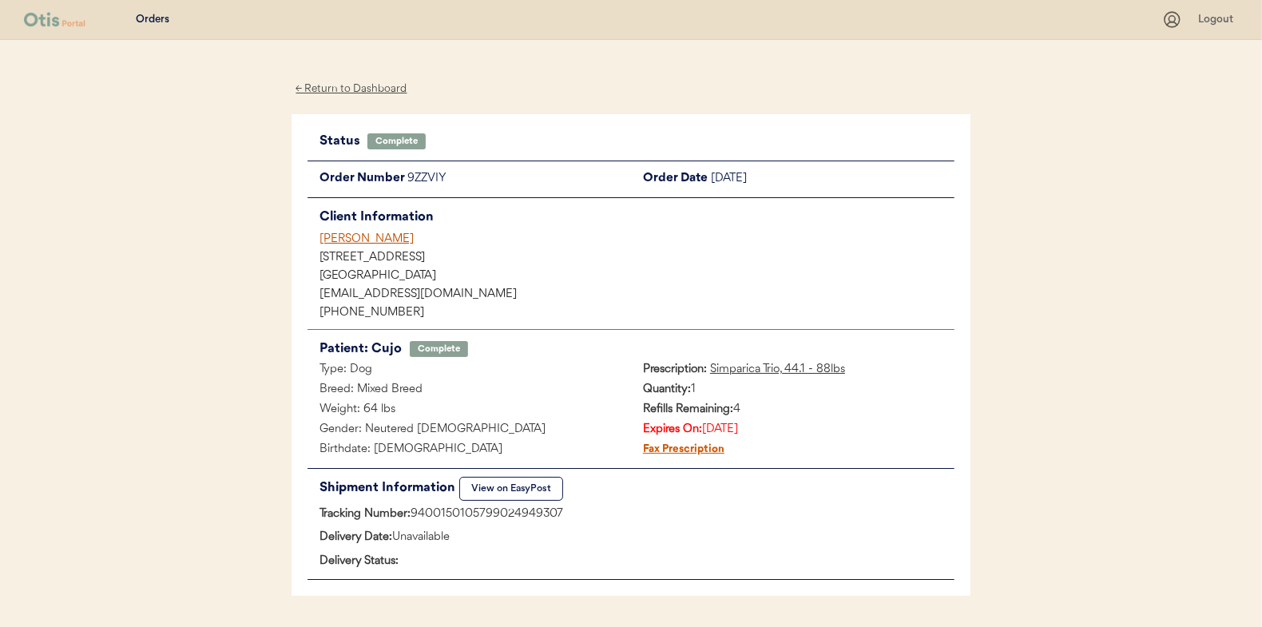
click at [342, 93] on div "← Return to Dashboard" at bounding box center [352, 89] width 120 height 18
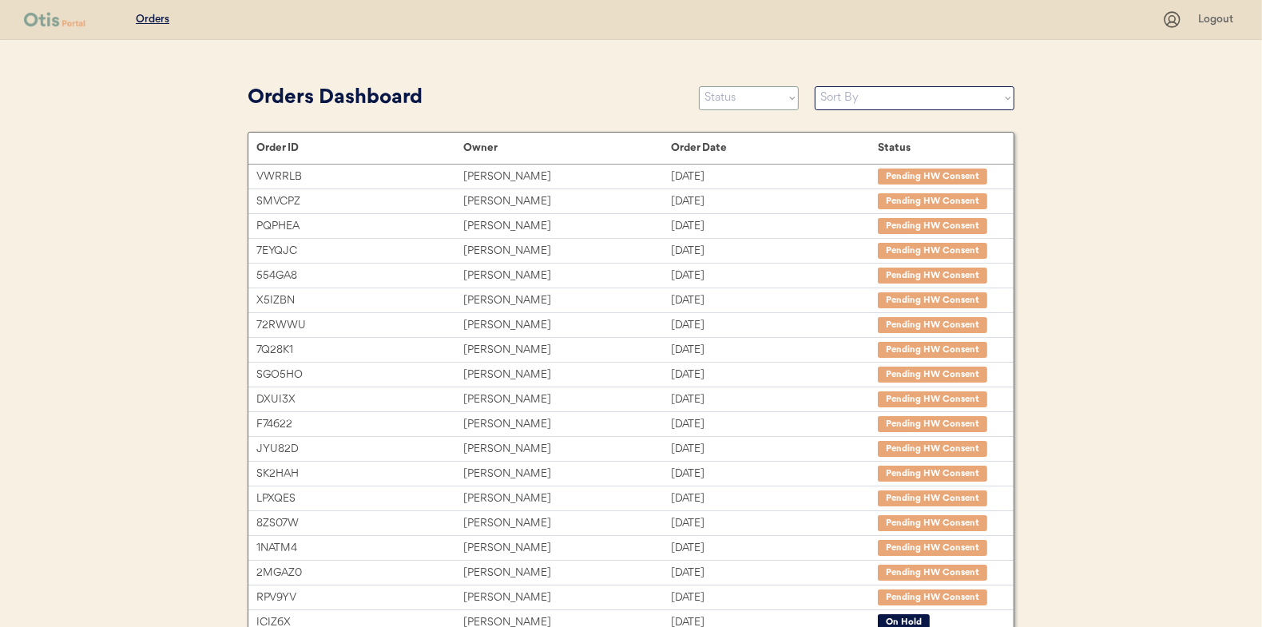
drag, startPoint x: 740, startPoint y: 93, endPoint x: 727, endPoint y: 165, distance: 73.8
click at [741, 93] on select "Status On Hold New In Progress Complete Pending HW Consent Canceled" at bounding box center [749, 98] width 100 height 24
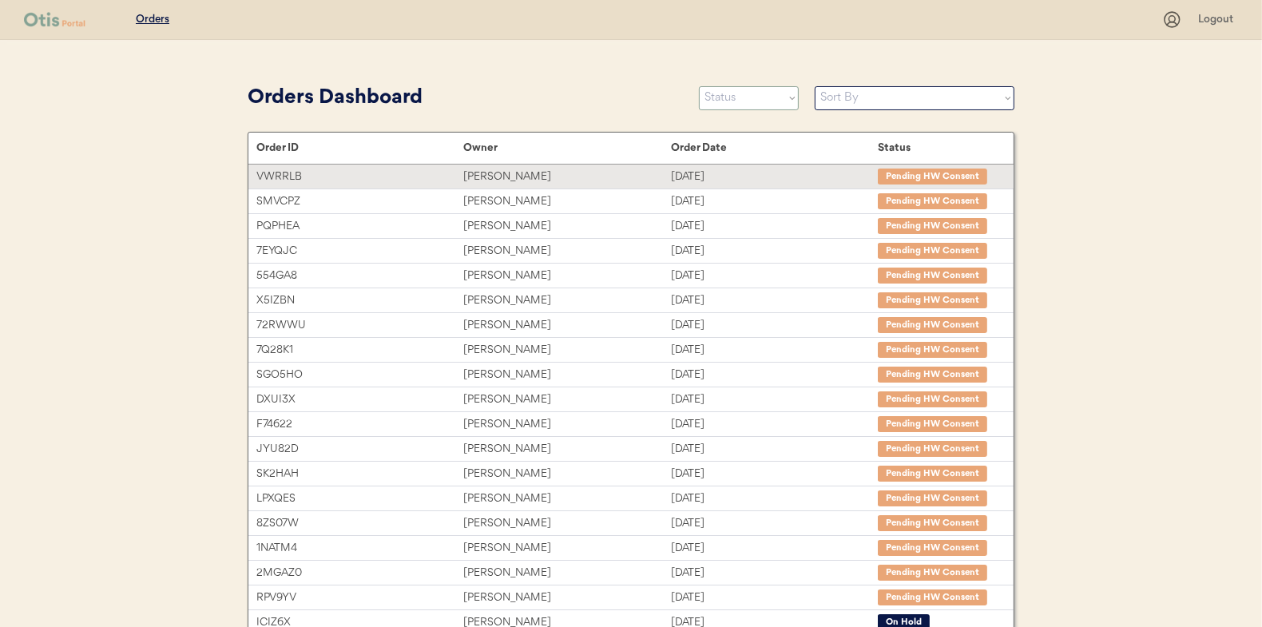
select select ""in_progress""
click at [699, 86] on select "Status On Hold New In Progress Complete Pending HW Consent Canceled" at bounding box center [749, 98] width 100 height 24
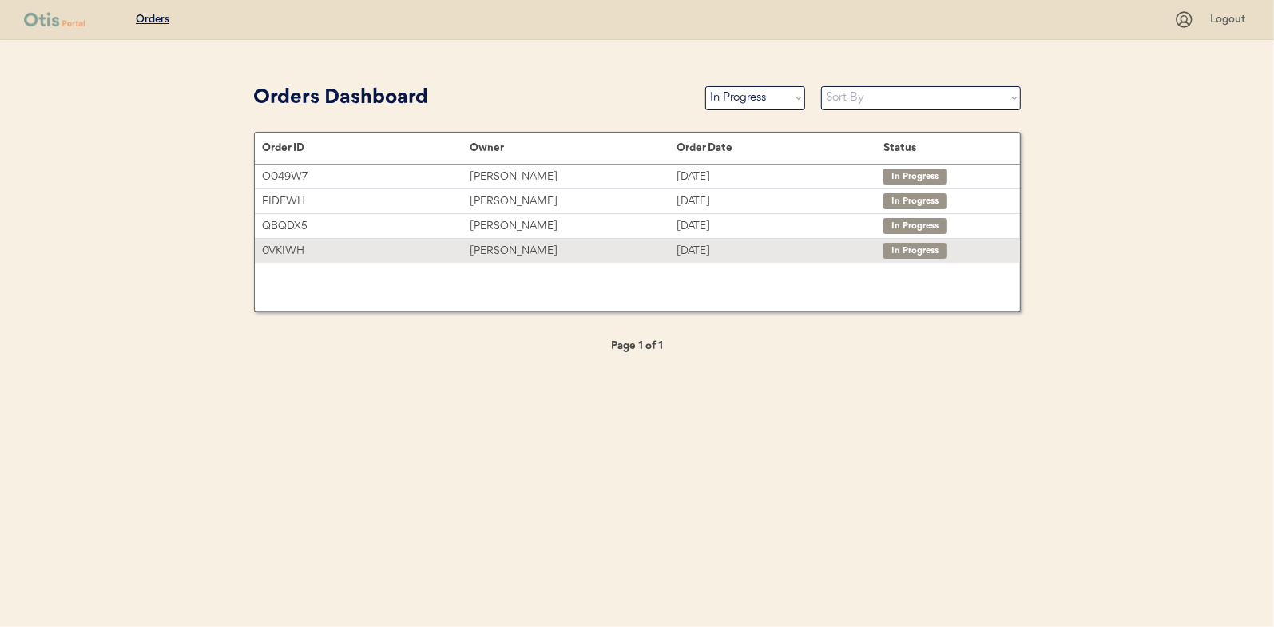
click at [504, 247] on div "[PERSON_NAME]" at bounding box center [573, 251] width 207 height 18
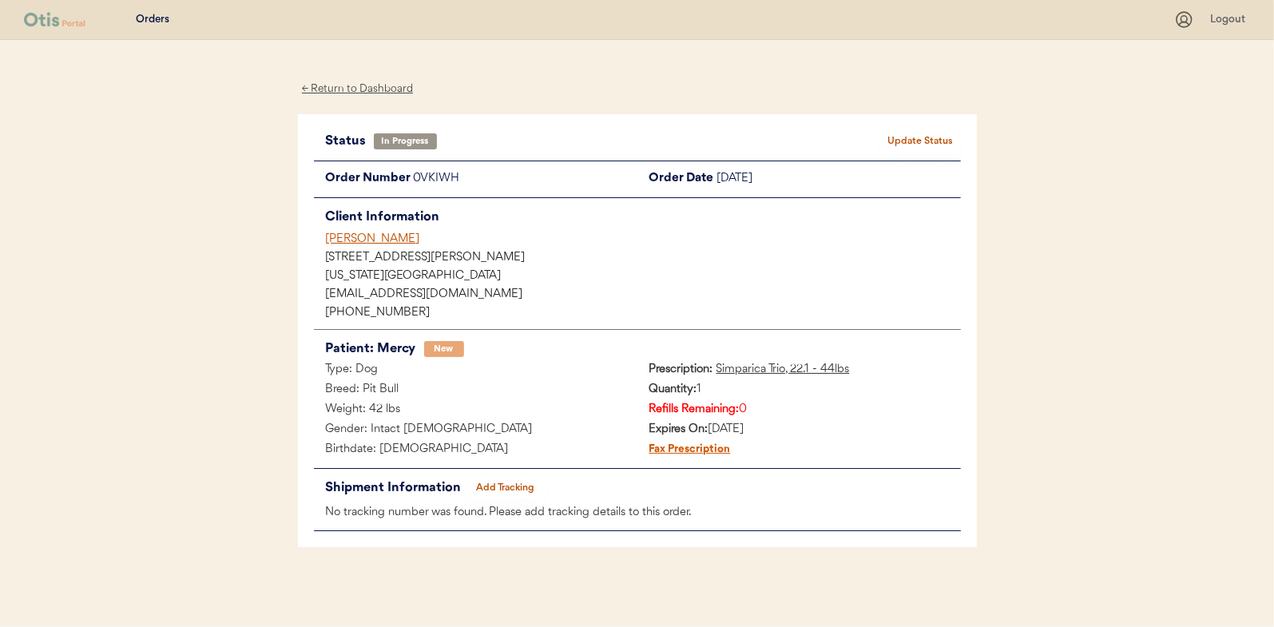
click at [505, 486] on button "Add Tracking" at bounding box center [506, 488] width 80 height 22
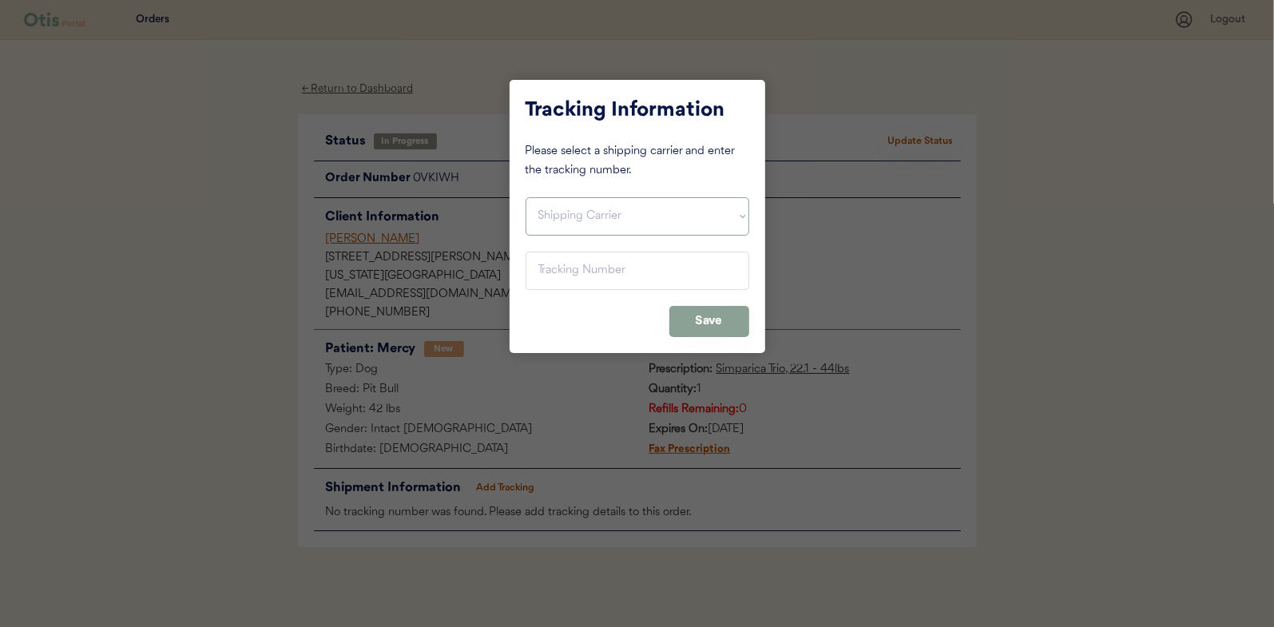
click at [554, 208] on select "Shipping Carrier FedEx FedEx Ground Economy UPS USPS" at bounding box center [638, 216] width 224 height 38
select select ""usps""
click at [526, 197] on select "Shipping Carrier FedEx FedEx Ground Economy UPS USPS" at bounding box center [638, 216] width 224 height 38
click at [552, 274] on input "input" at bounding box center [638, 271] width 224 height 38
paste input "9400150105799024954134"
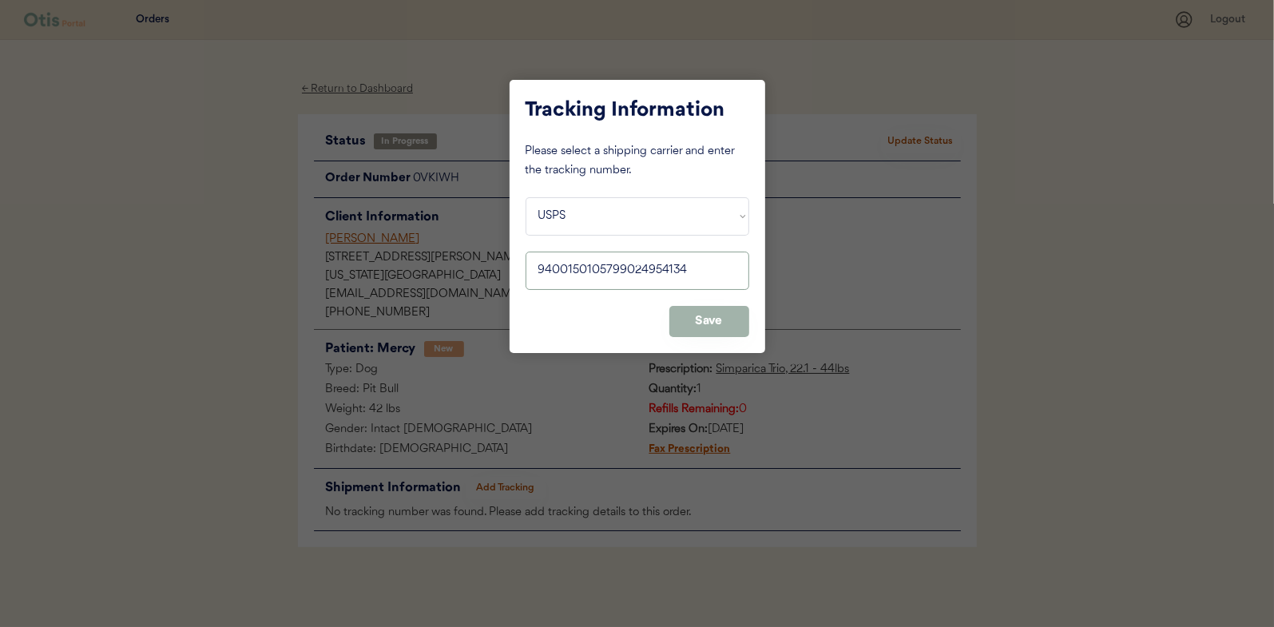
type input "9400150105799024954134"
click at [701, 324] on button "Save" at bounding box center [709, 321] width 80 height 31
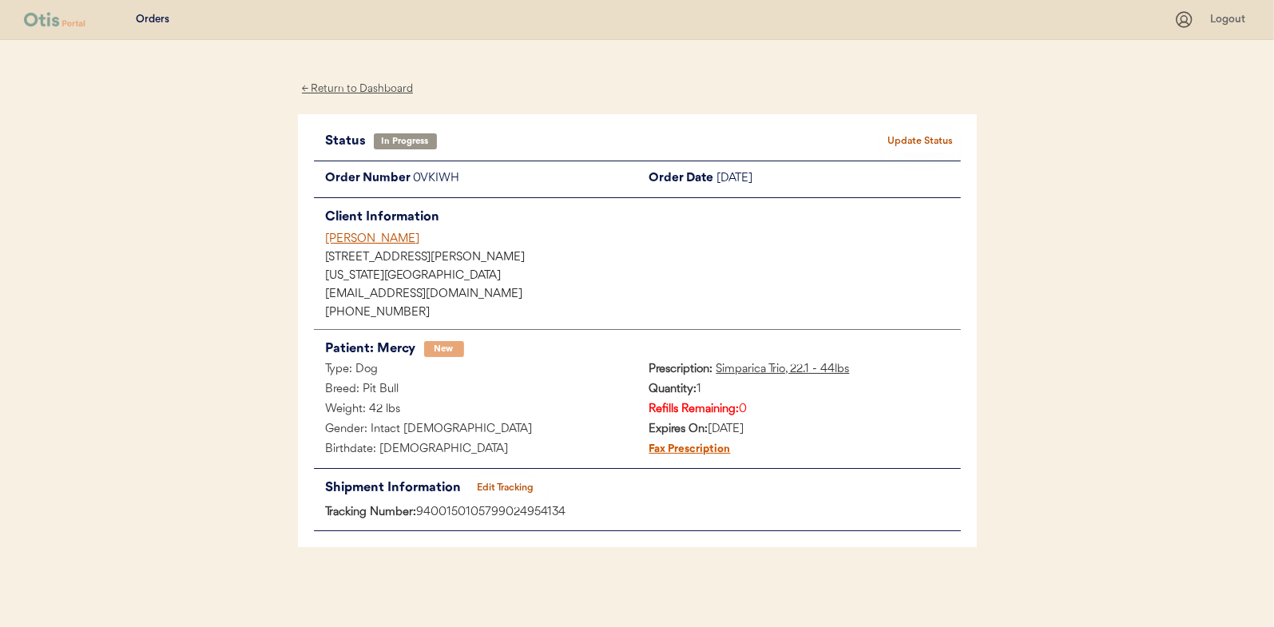
click at [935, 133] on button "Update Status" at bounding box center [921, 141] width 80 height 22
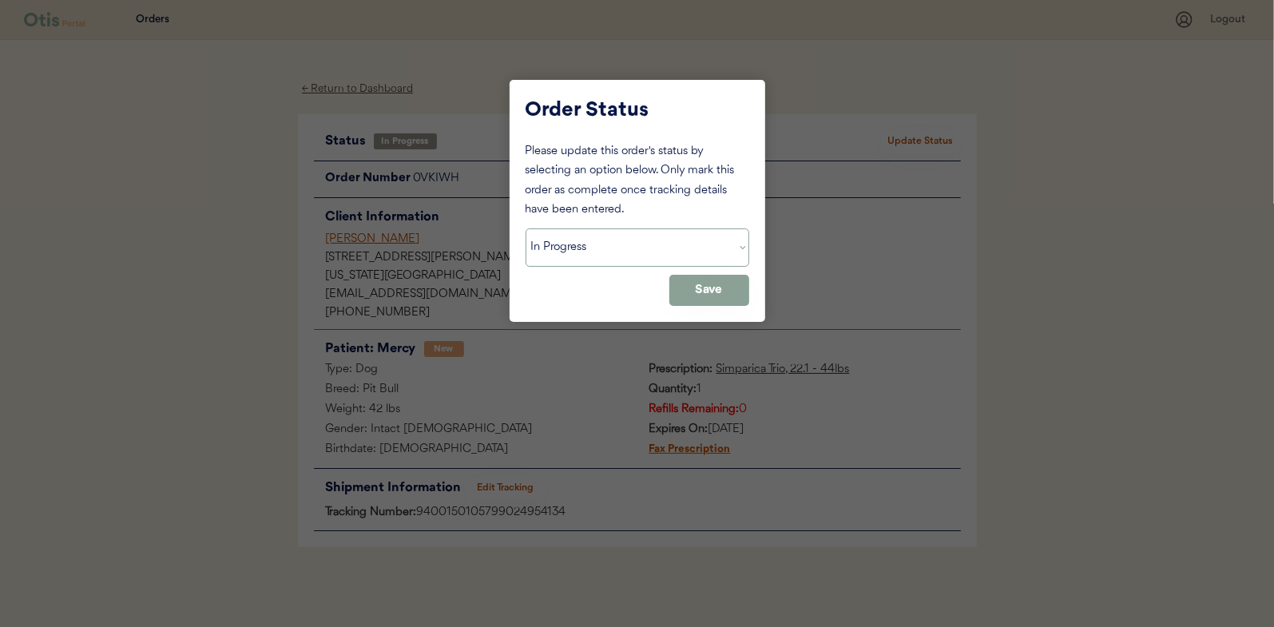
click at [572, 244] on select "Status On Hold New In Progress Complete Pending HW Consent Canceled" at bounding box center [638, 247] width 224 height 38
select select ""complete""
click at [526, 228] on select "Status On Hold New In Progress Complete Pending HW Consent Canceled" at bounding box center [638, 247] width 224 height 38
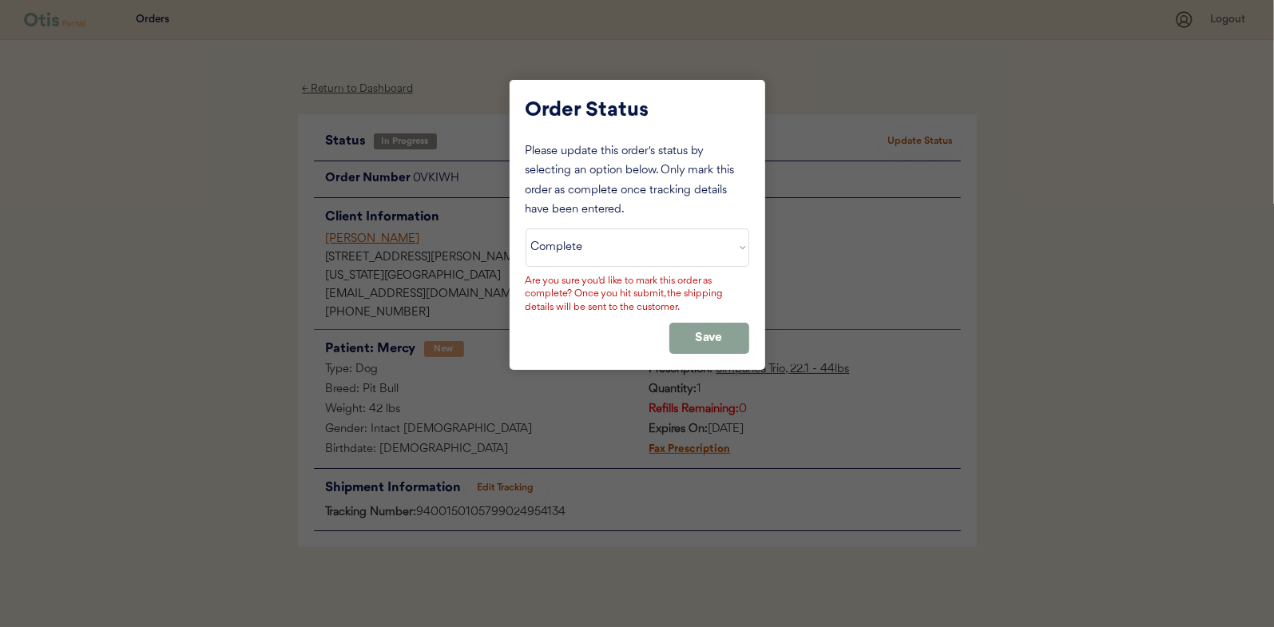
click at [692, 320] on div "Please update this order's status by selecting an option below. Only mark this …" at bounding box center [638, 248] width 224 height 212
click at [697, 334] on button "Save" at bounding box center [709, 338] width 80 height 31
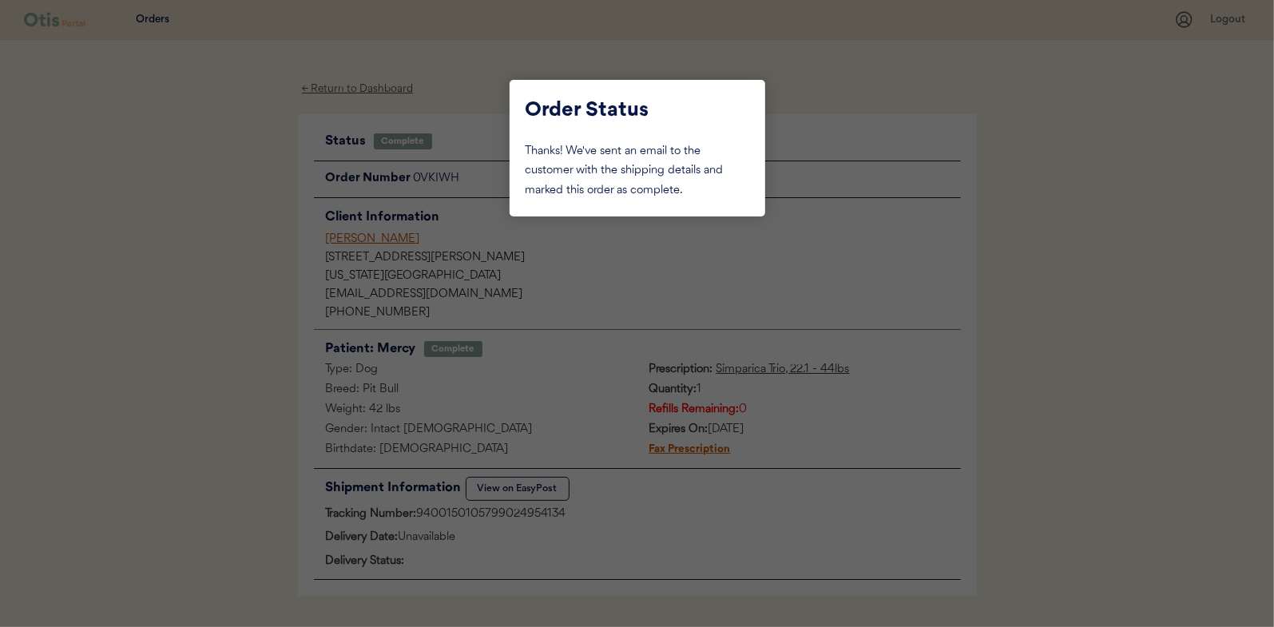
drag, startPoint x: 206, startPoint y: 255, endPoint x: 283, endPoint y: 153, distance: 127.8
click at [206, 253] on div at bounding box center [637, 313] width 1274 height 627
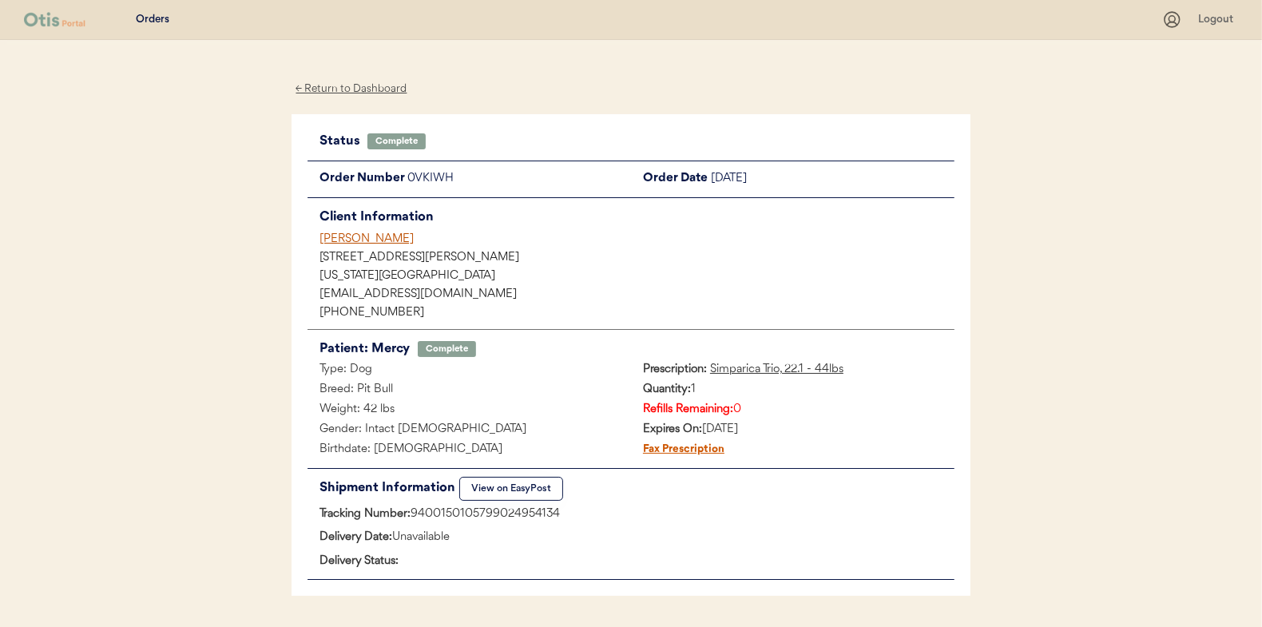
click at [343, 87] on div "← Return to Dashboard" at bounding box center [352, 89] width 120 height 18
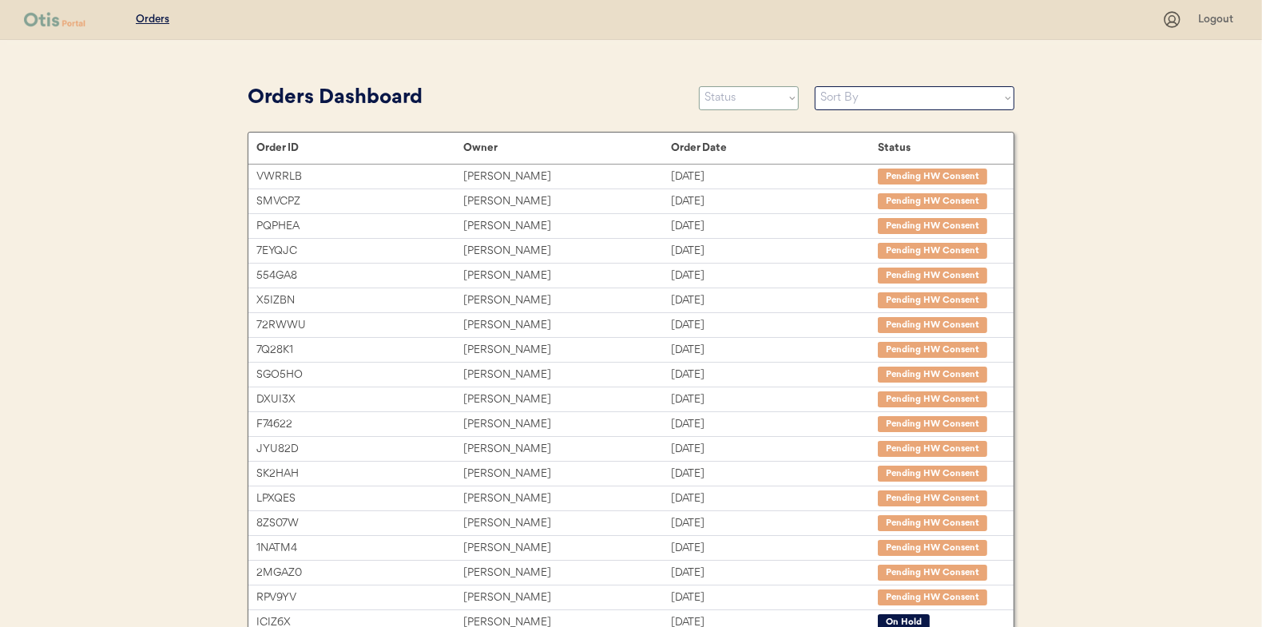
click at [719, 94] on select "Status On Hold New In Progress Complete Pending HW Consent Canceled" at bounding box center [749, 98] width 100 height 24
select select ""in_progress""
click at [699, 86] on select "Status On Hold New In Progress Complete Pending HW Consent Canceled" at bounding box center [749, 98] width 100 height 24
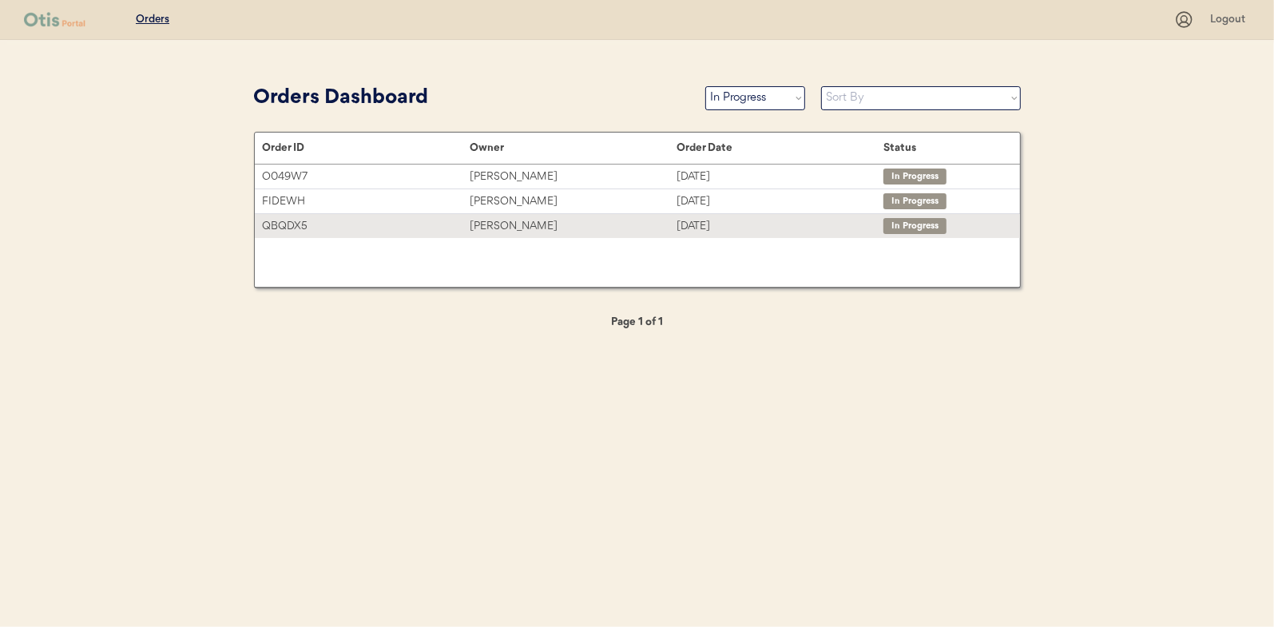
click at [513, 226] on div "[PERSON_NAME]" at bounding box center [573, 226] width 207 height 18
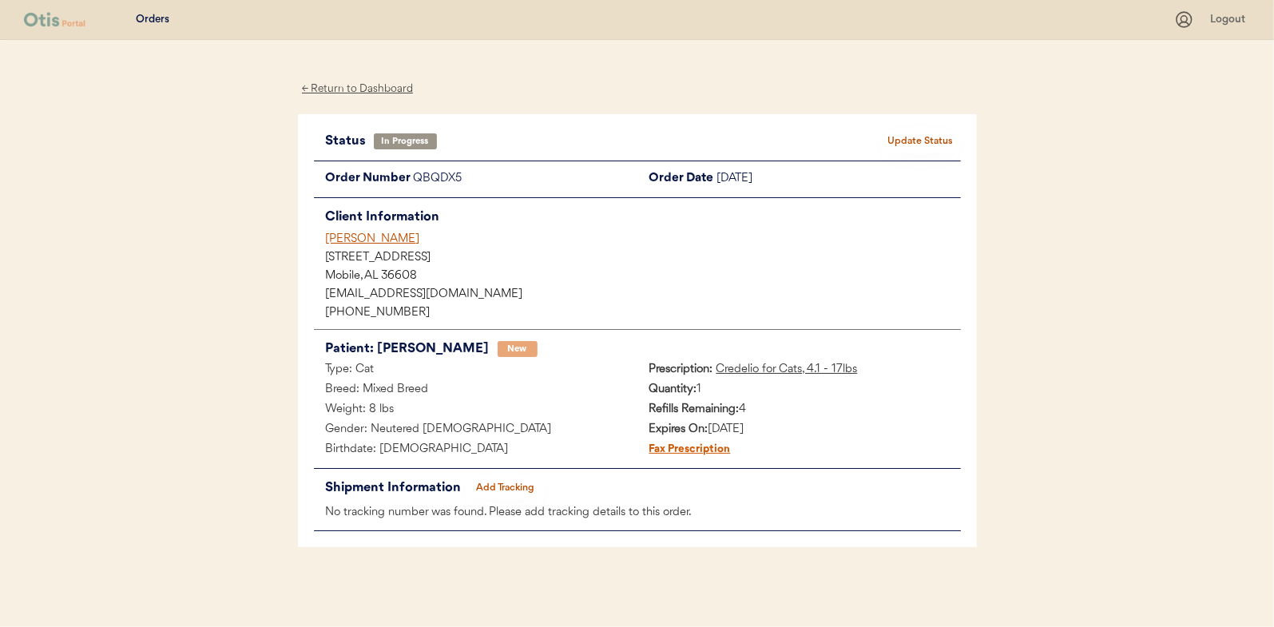
click at [381, 85] on div "← Return to Dashboard" at bounding box center [358, 89] width 120 height 18
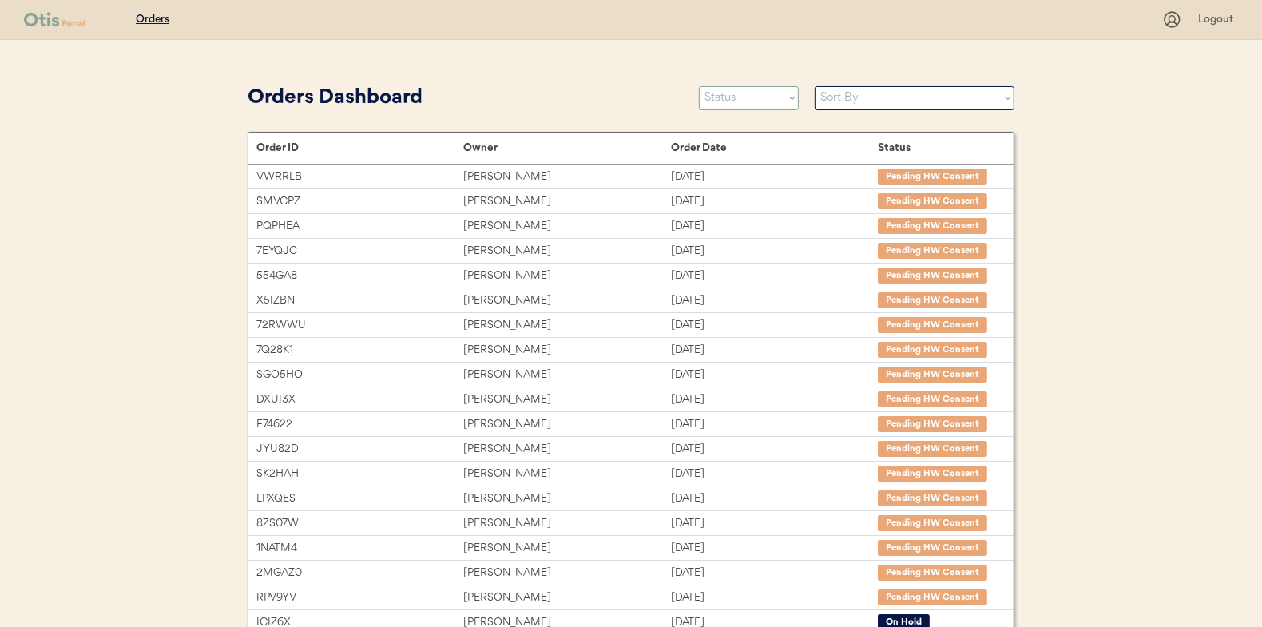
click at [723, 102] on select "Status On Hold New In Progress Complete Pending HW Consent Canceled" at bounding box center [749, 98] width 100 height 24
click at [699, 86] on select "Status On Hold New In Progress Complete Pending HW Consent Canceled" at bounding box center [749, 98] width 100 height 24
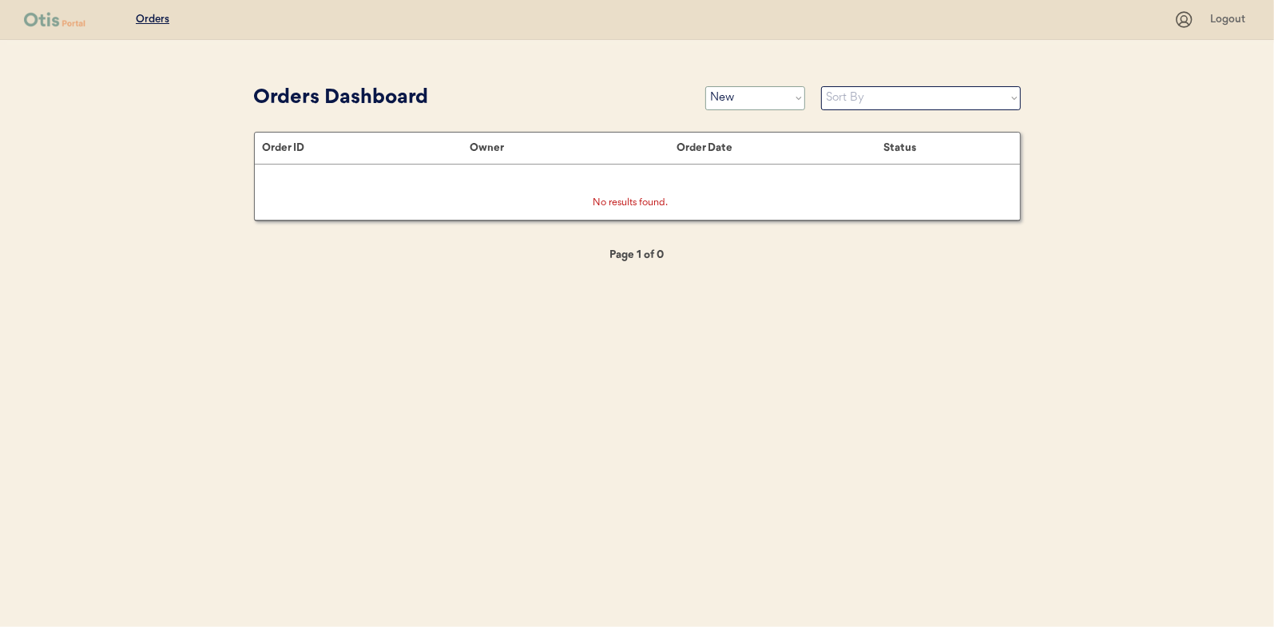
click at [736, 93] on select "Status On Hold New In Progress Complete Pending HW Consent Canceled" at bounding box center [755, 98] width 100 height 24
select select ""in_progress""
click at [705, 86] on select "Status On Hold New In Progress Complete Pending HW Consent Canceled" at bounding box center [755, 98] width 100 height 24
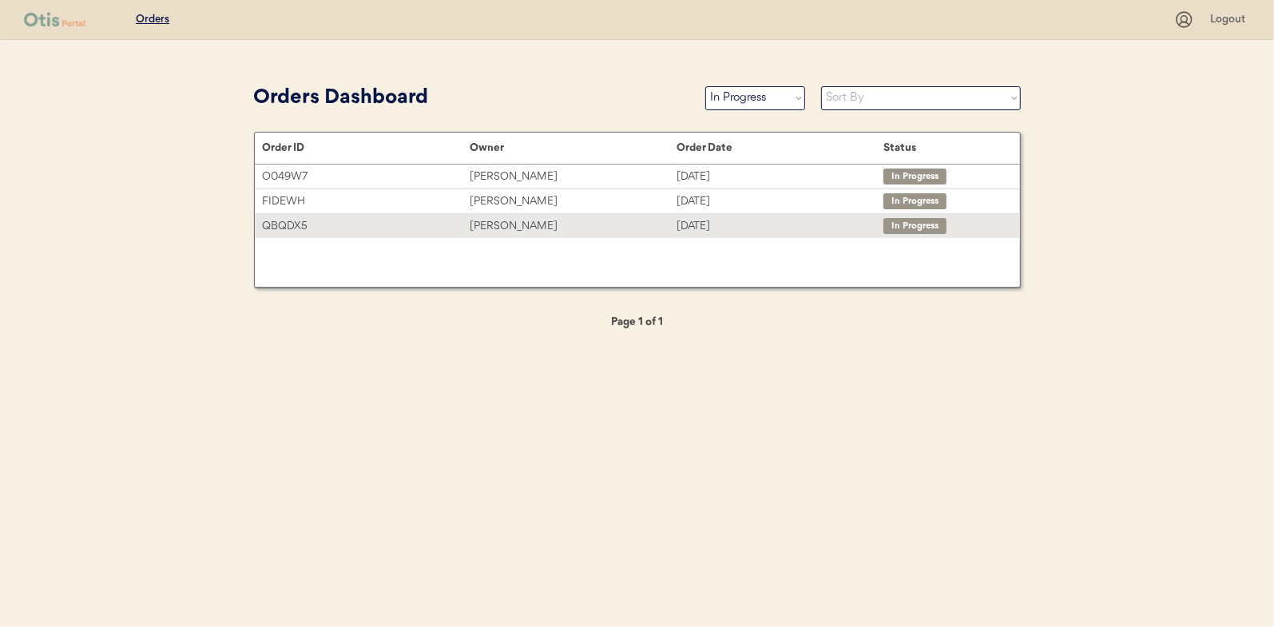
click at [497, 221] on div "Megan Thompson" at bounding box center [573, 226] width 207 height 18
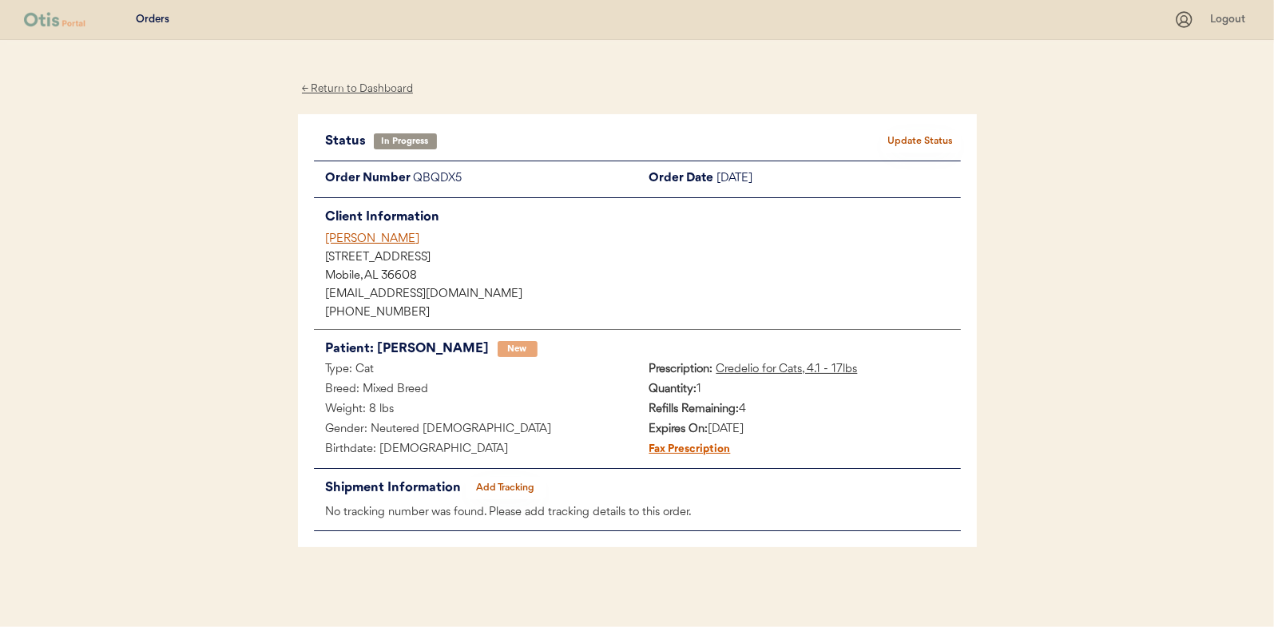
click at [506, 486] on button "Add Tracking" at bounding box center [506, 488] width 80 height 22
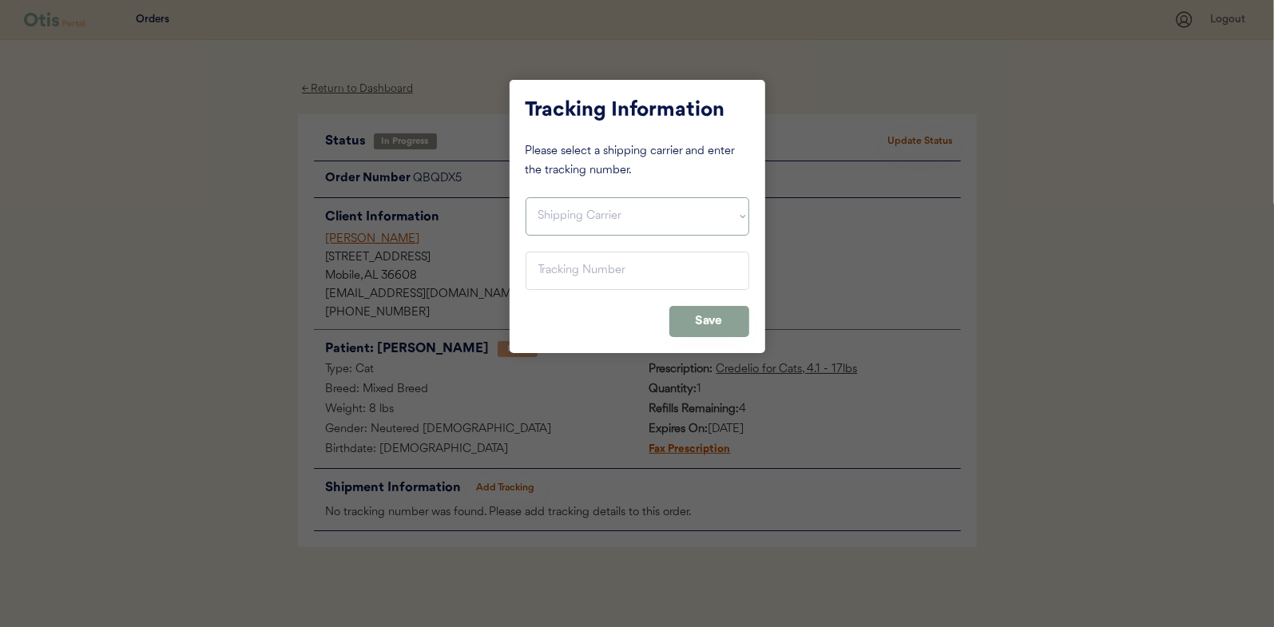
click at [549, 218] on select "Shipping Carrier FedEx FedEx Ground Economy UPS USPS" at bounding box center [638, 216] width 224 height 38
select select ""usps""
click at [526, 197] on select "Shipping Carrier FedEx FedEx Ground Economy UPS USPS" at bounding box center [638, 216] width 224 height 38
click at [551, 277] on input "input" at bounding box center [638, 271] width 224 height 38
paste input "9400150105798024978379"
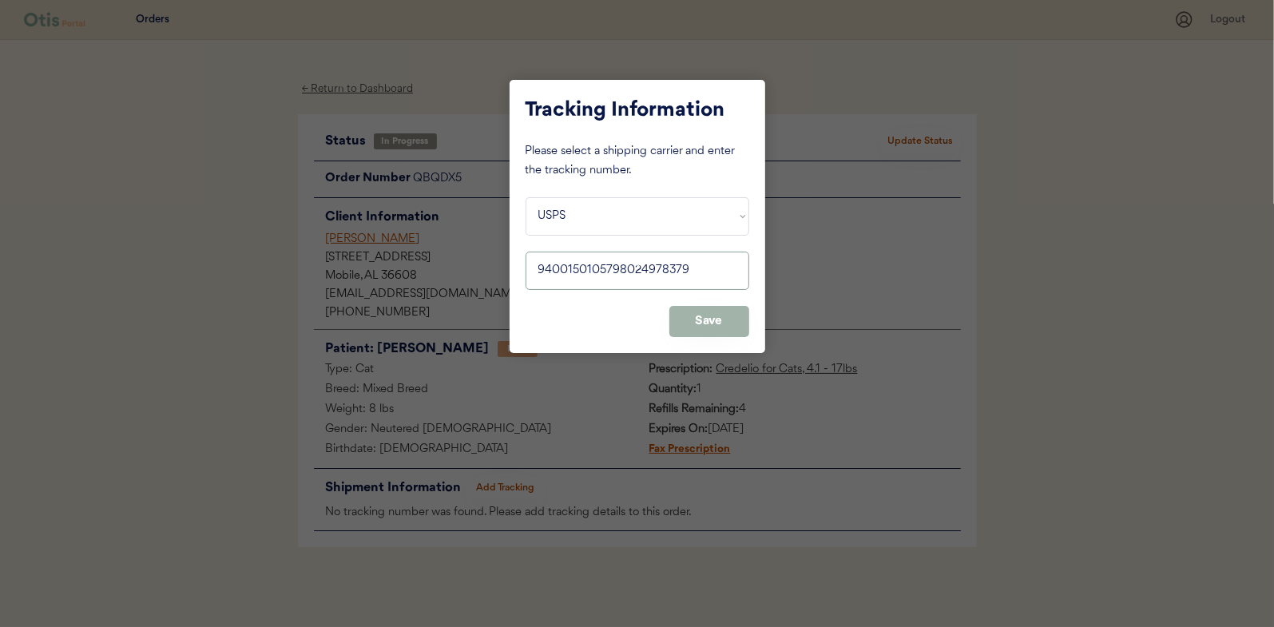
type input "9400150105798024978379"
click at [698, 316] on button "Save" at bounding box center [709, 321] width 80 height 31
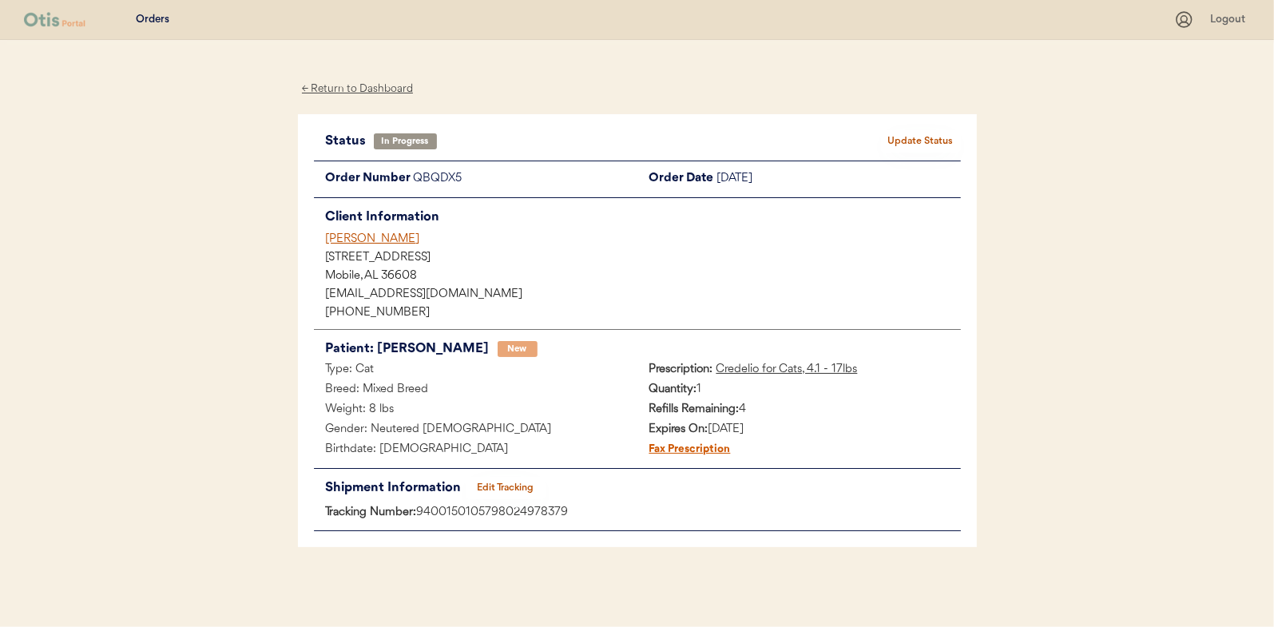
click at [939, 139] on button "Update Status" at bounding box center [921, 141] width 80 height 22
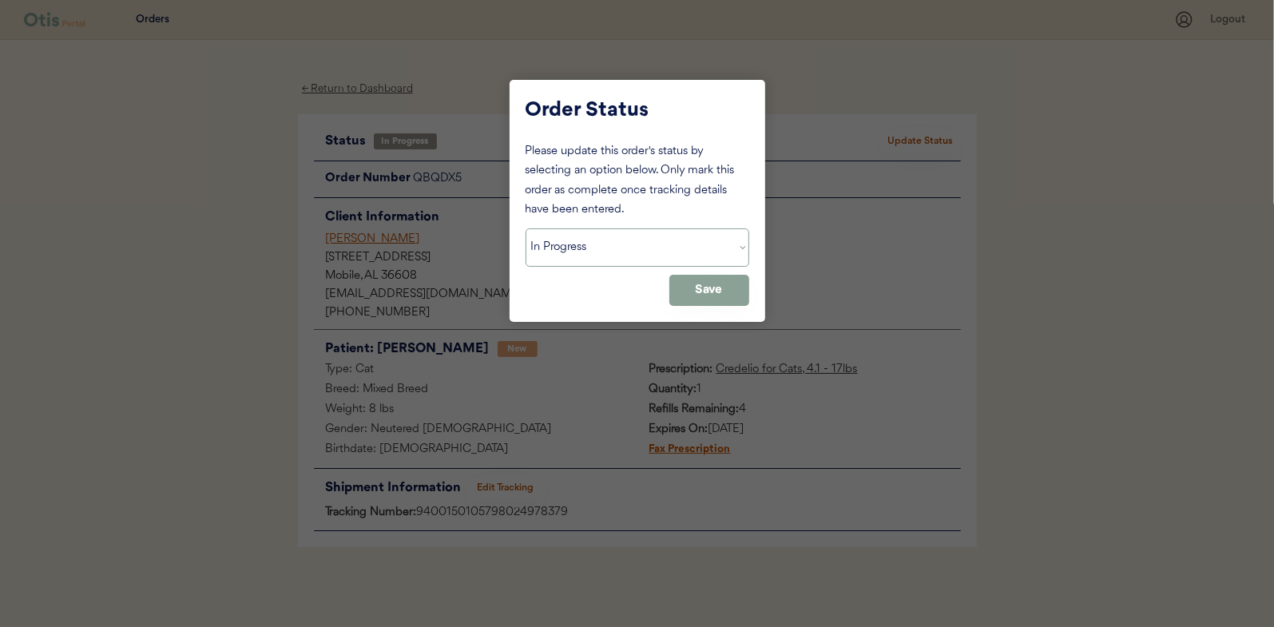
click at [586, 248] on select "Status On Hold New In Progress Complete Pending HW Consent Canceled" at bounding box center [638, 247] width 224 height 38
select select ""complete""
click at [526, 228] on select "Status On Hold New In Progress Complete Pending HW Consent Canceled" at bounding box center [638, 247] width 224 height 38
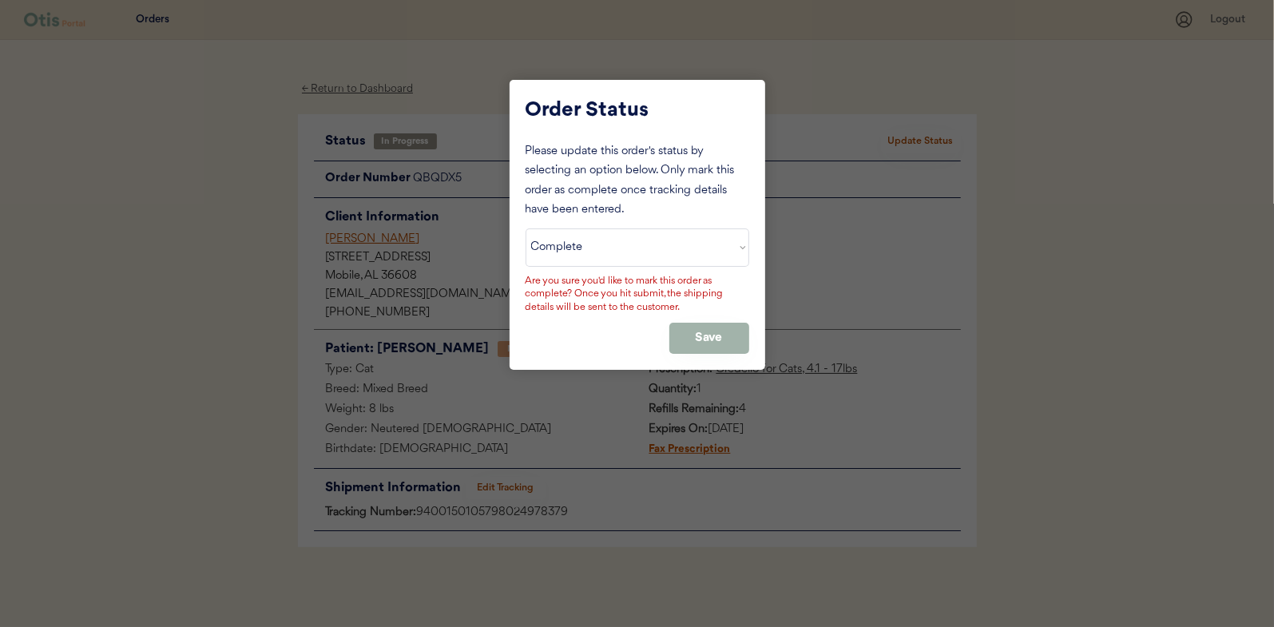
click at [707, 333] on button "Save" at bounding box center [709, 338] width 80 height 31
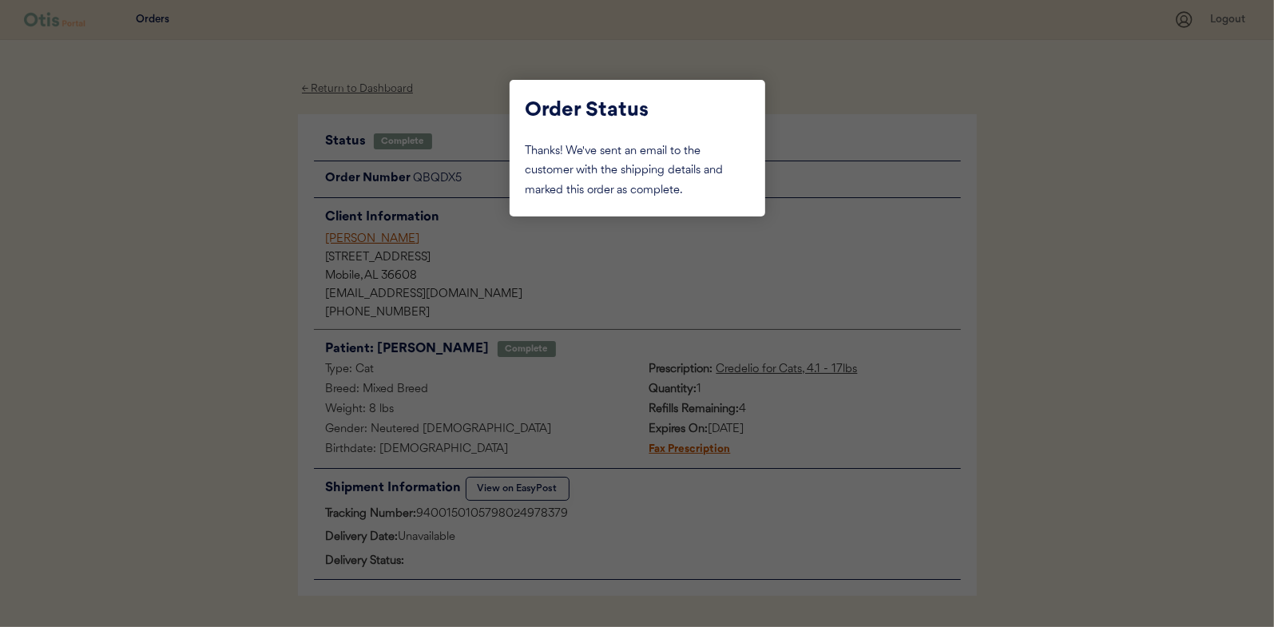
click at [193, 284] on div at bounding box center [637, 313] width 1274 height 627
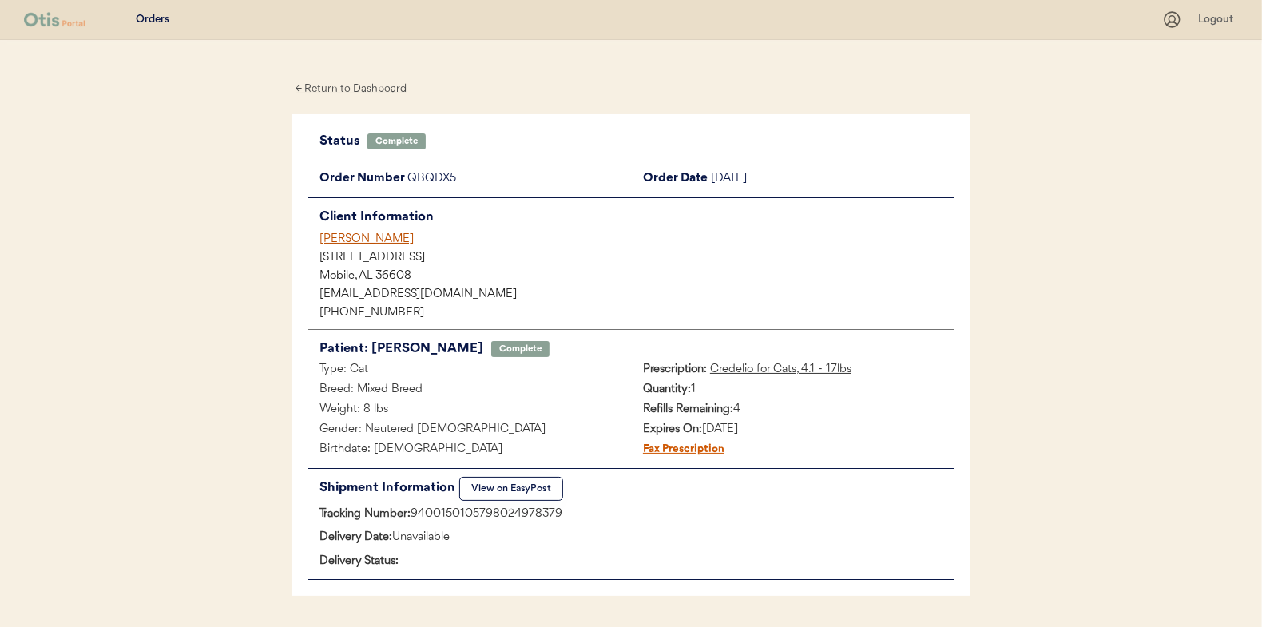
click at [359, 88] on div "← Return to Dashboard" at bounding box center [352, 89] width 120 height 18
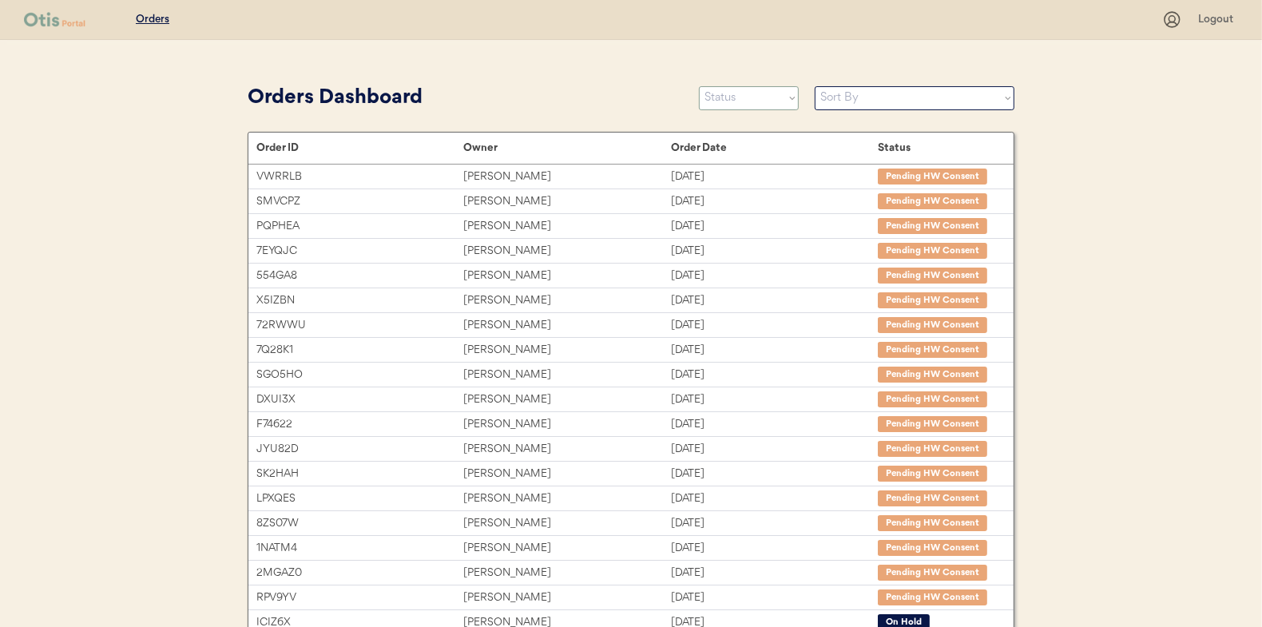
drag, startPoint x: 741, startPoint y: 101, endPoint x: 733, endPoint y: 138, distance: 38.2
click at [741, 101] on select "Status On Hold New In Progress Complete Pending HW Consent Canceled" at bounding box center [749, 98] width 100 height 24
click at [727, 106] on select "Status On Hold New In Progress Complete Pending HW Consent Canceled" at bounding box center [749, 98] width 100 height 24
click at [699, 86] on select "Status On Hold New In Progress Complete Pending HW Consent Canceled" at bounding box center [749, 98] width 100 height 24
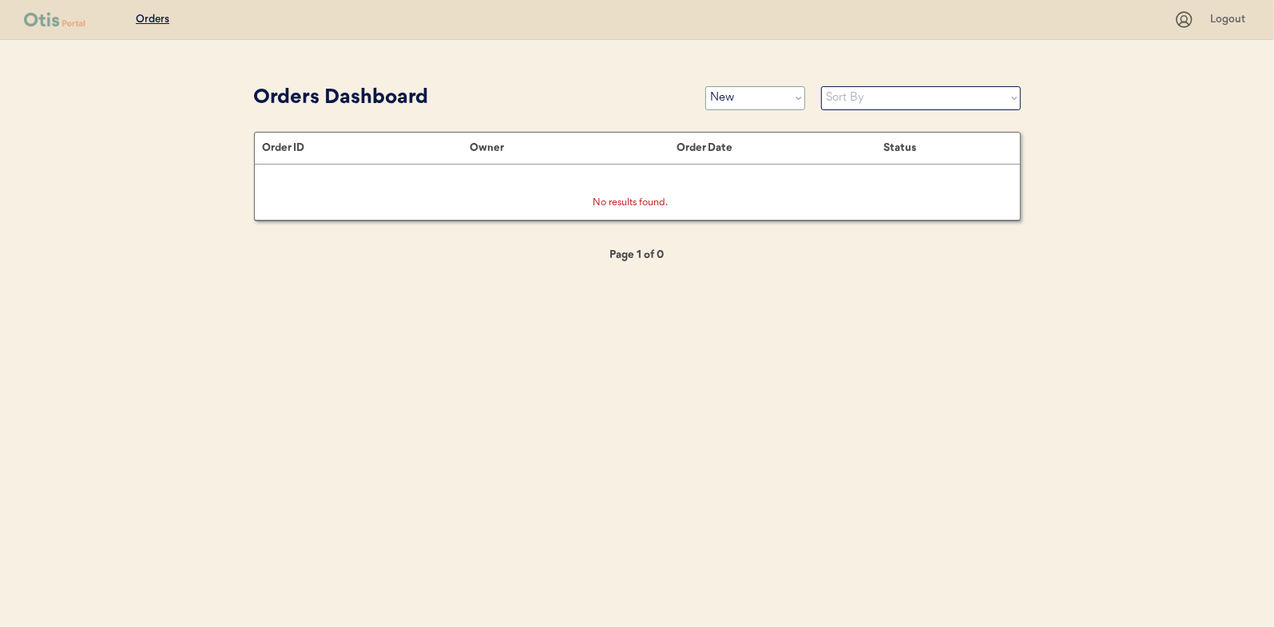
click at [768, 101] on select "Status On Hold New In Progress Complete Pending HW Consent Canceled" at bounding box center [755, 98] width 100 height 24
select select ""in_progress""
click at [705, 86] on select "Status On Hold New In Progress Complete Pending HW Consent Canceled" at bounding box center [755, 98] width 100 height 24
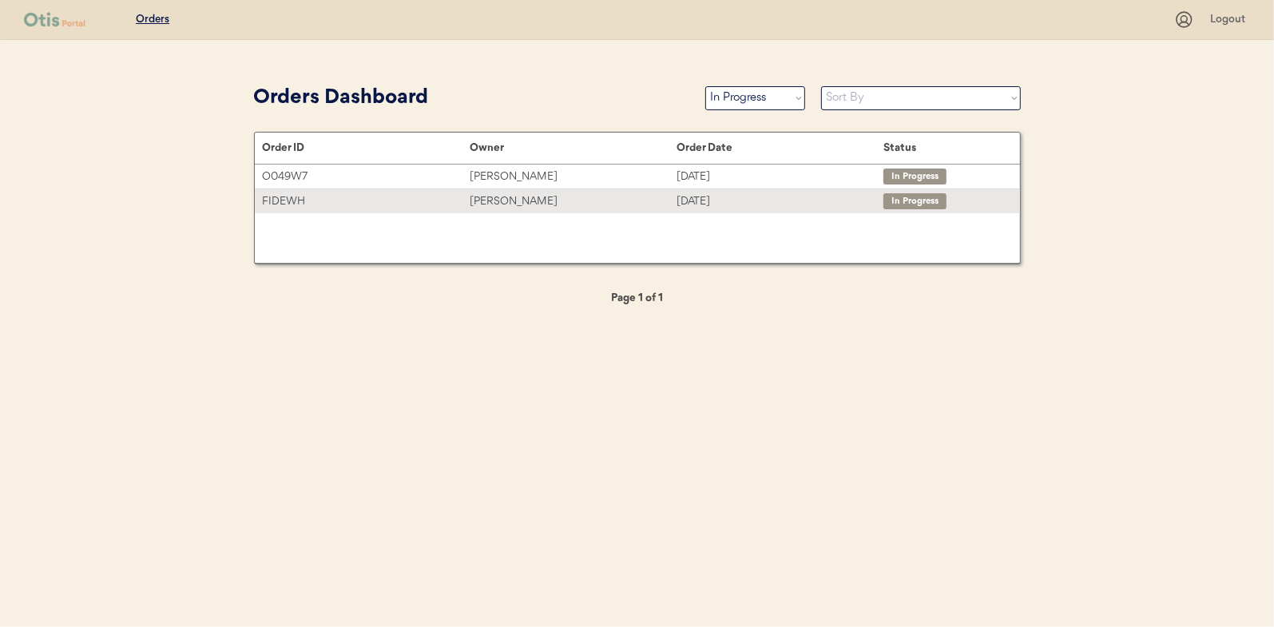
click at [497, 195] on div "Michelle smith" at bounding box center [573, 202] width 207 height 18
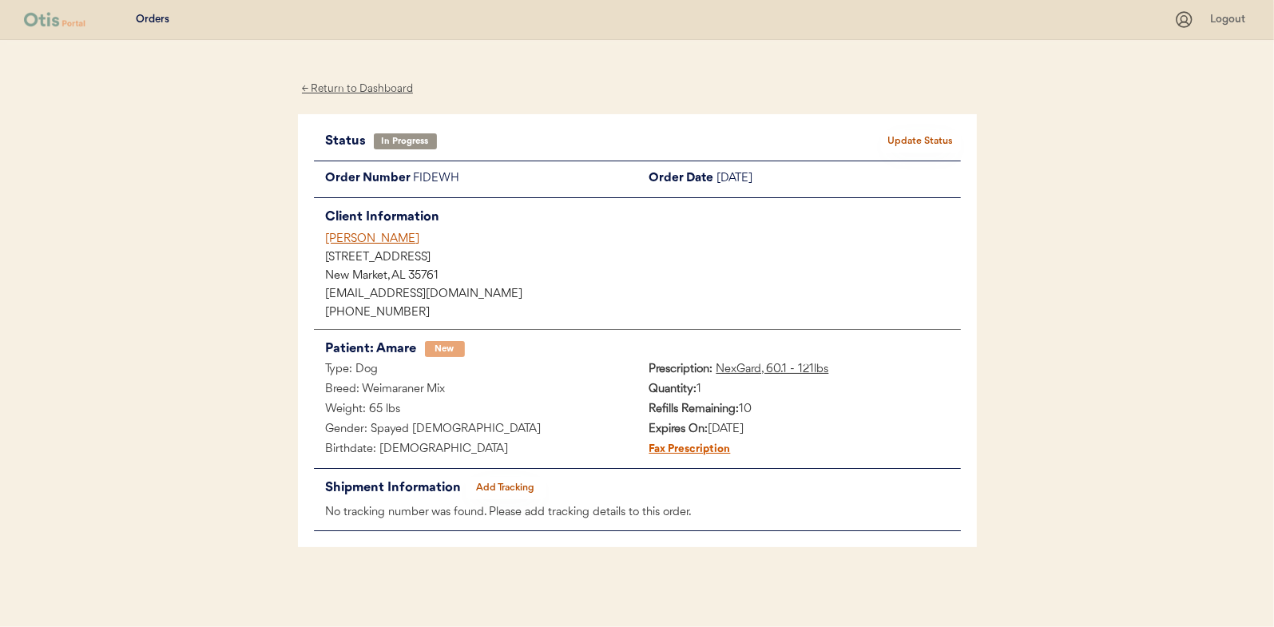
click at [515, 480] on button "Add Tracking" at bounding box center [506, 488] width 80 height 22
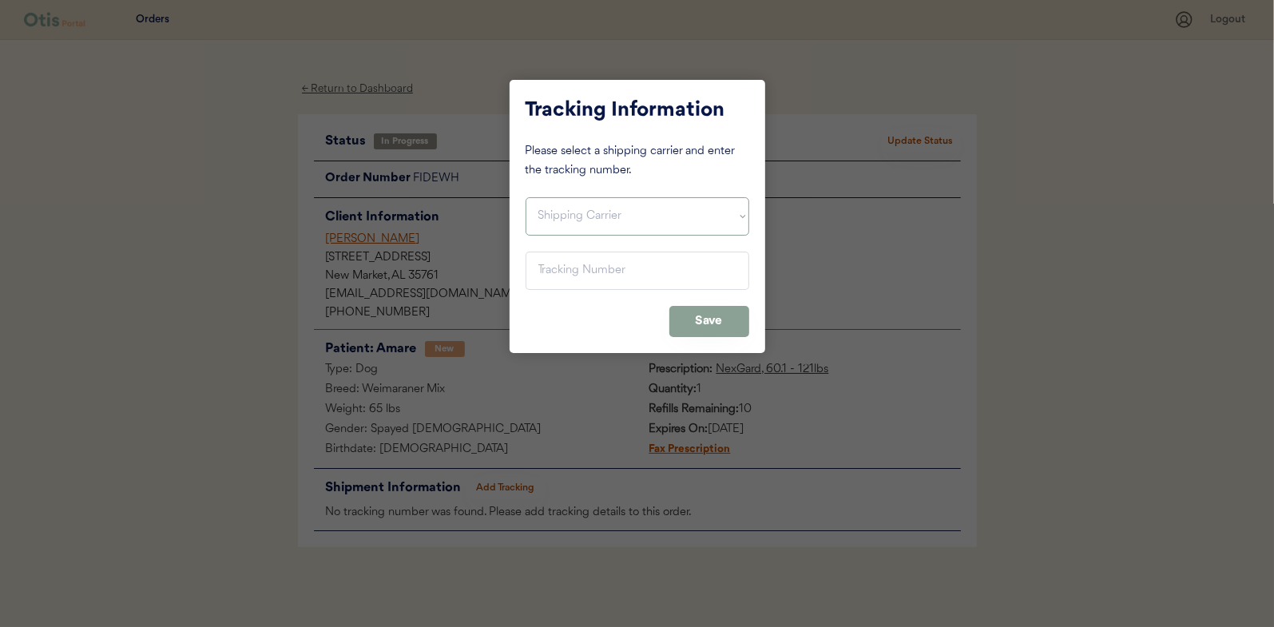
click at [564, 212] on select "Shipping Carrier FedEx FedEx Ground Economy UPS USPS" at bounding box center [638, 216] width 224 height 38
select select ""usps""
click at [526, 197] on select "Shipping Carrier FedEx FedEx Ground Economy UPS USPS" at bounding box center [638, 216] width 224 height 38
click at [538, 272] on input "input" at bounding box center [638, 271] width 224 height 38
paste input "9400150105798025023009"
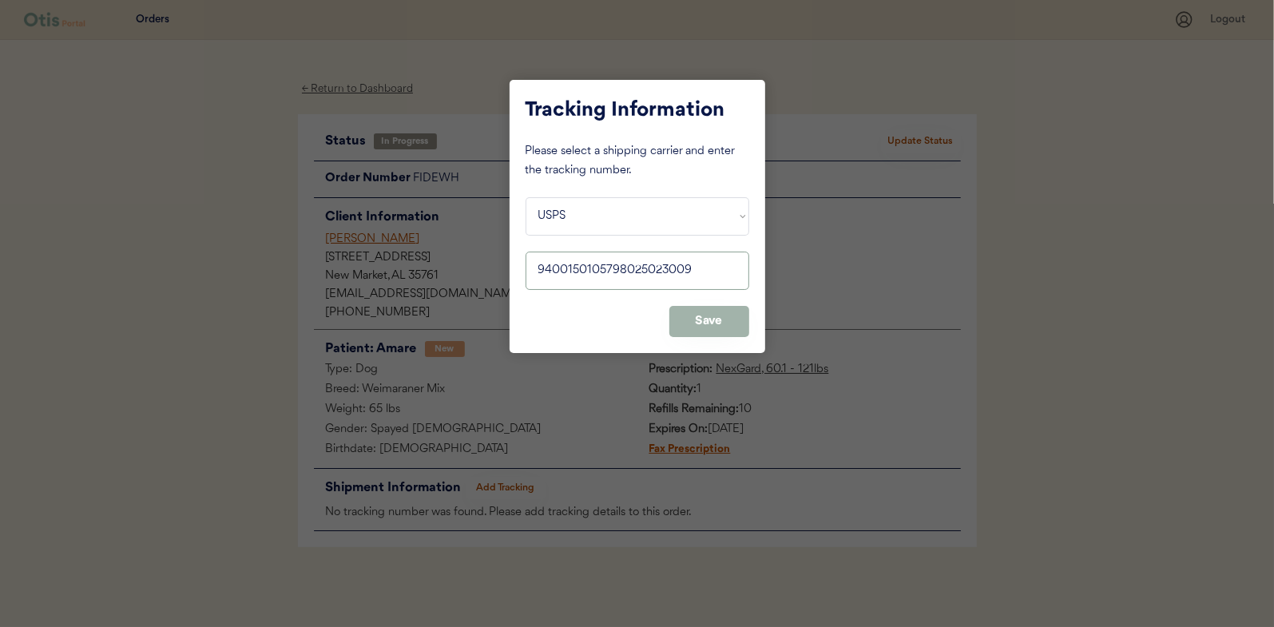
type input "9400150105798025023009"
click at [701, 322] on button "Save" at bounding box center [709, 321] width 80 height 31
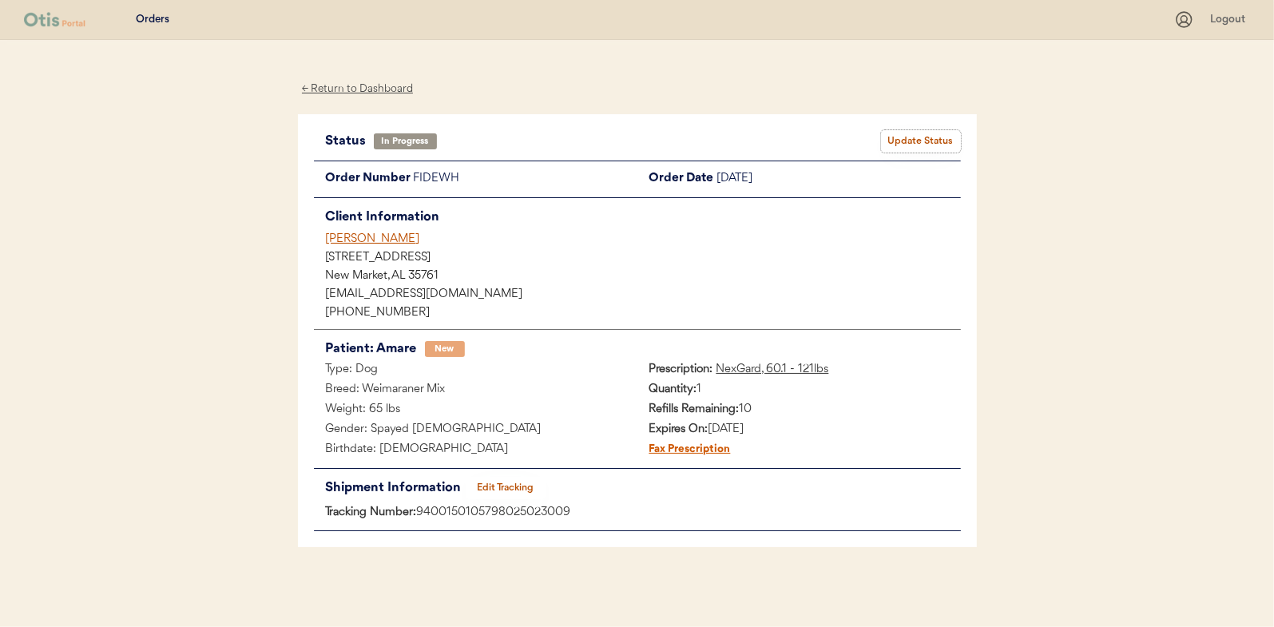
click at [921, 142] on button "Update Status" at bounding box center [921, 141] width 80 height 22
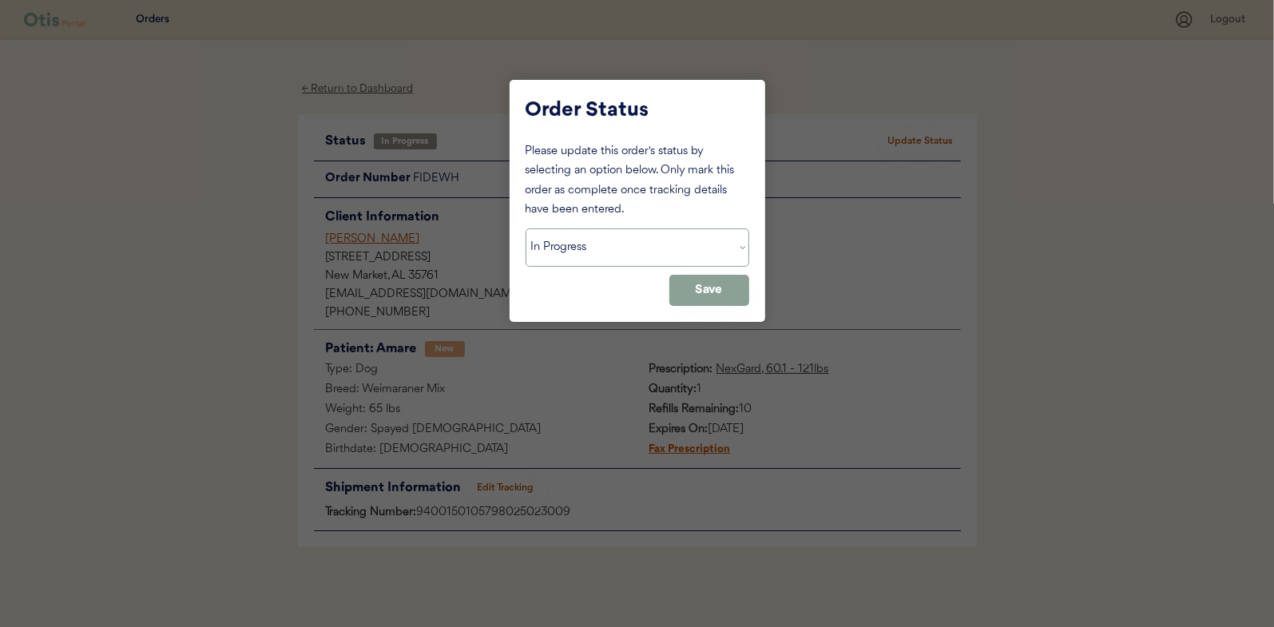
click at [573, 245] on select "Status On Hold New In Progress Complete Pending HW Consent Canceled" at bounding box center [638, 247] width 224 height 38
select select ""complete""
click at [526, 228] on select "Status On Hold New In Progress Complete Pending HW Consent Canceled" at bounding box center [638, 247] width 224 height 38
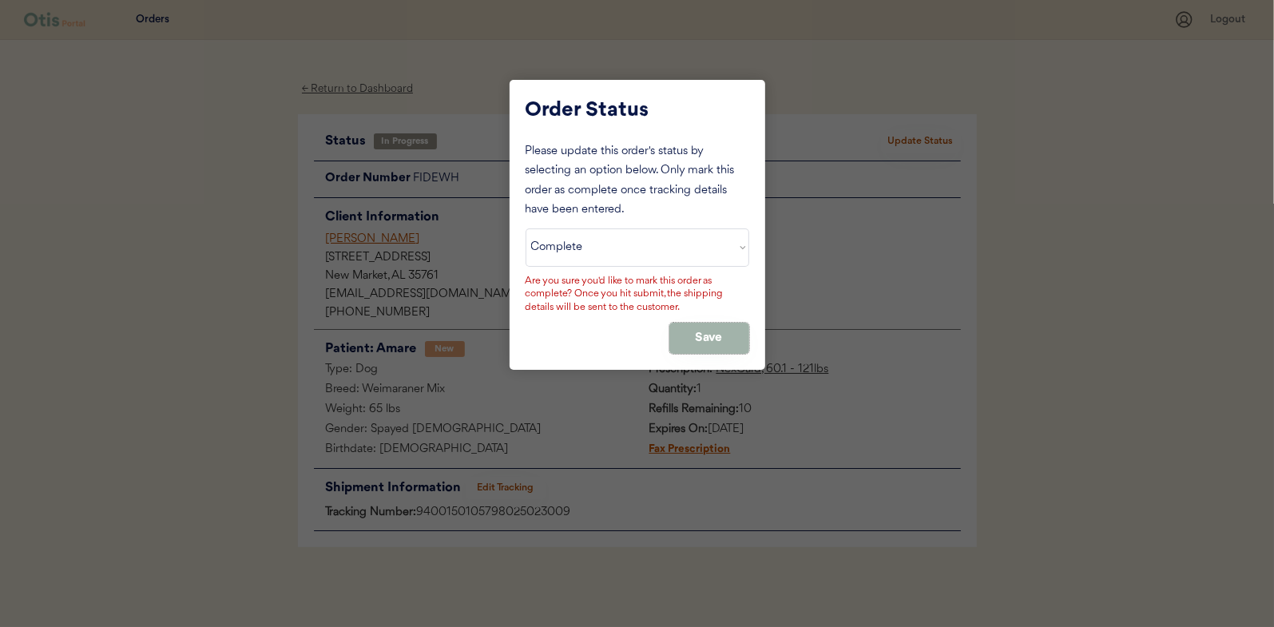
click at [703, 329] on button "Save" at bounding box center [709, 338] width 80 height 31
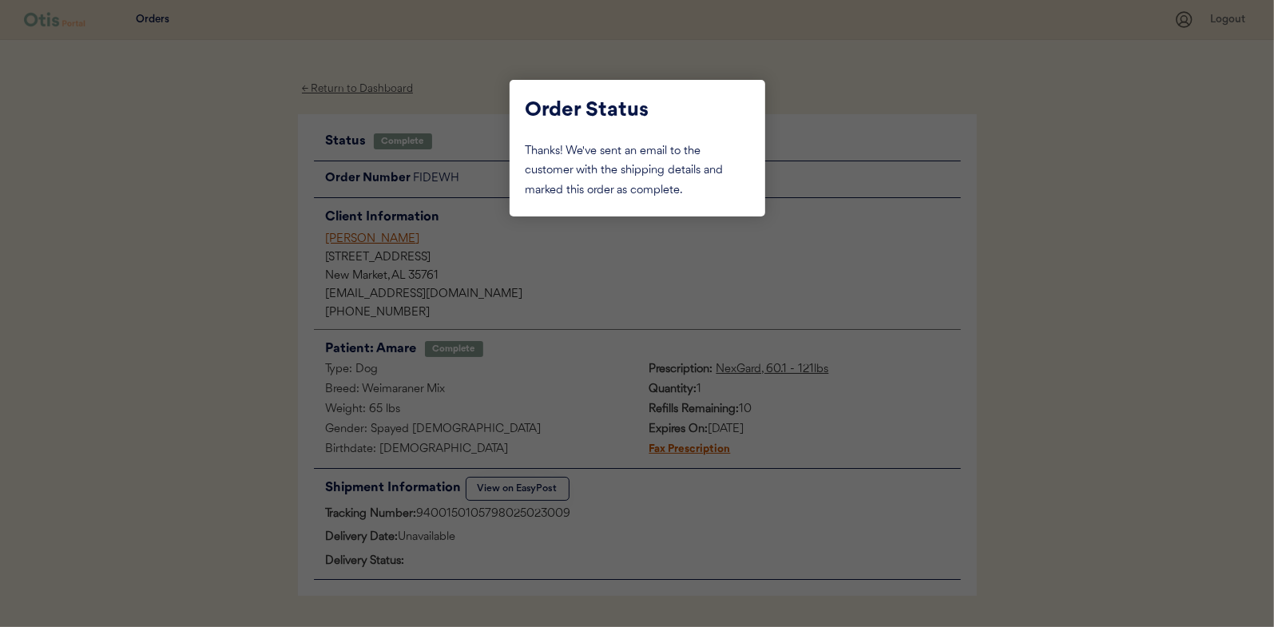
drag, startPoint x: 214, startPoint y: 183, endPoint x: 324, endPoint y: 84, distance: 147.6
click at [214, 183] on div at bounding box center [637, 313] width 1274 height 627
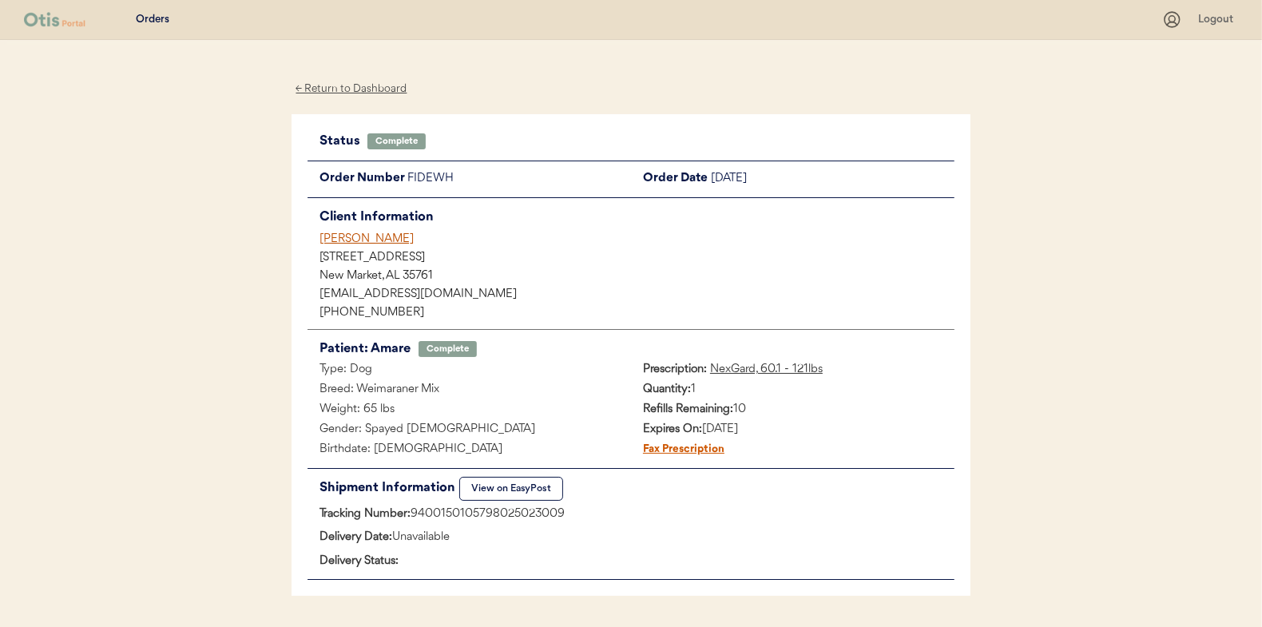
click at [336, 88] on div "← Return to Dashboard" at bounding box center [352, 89] width 120 height 18
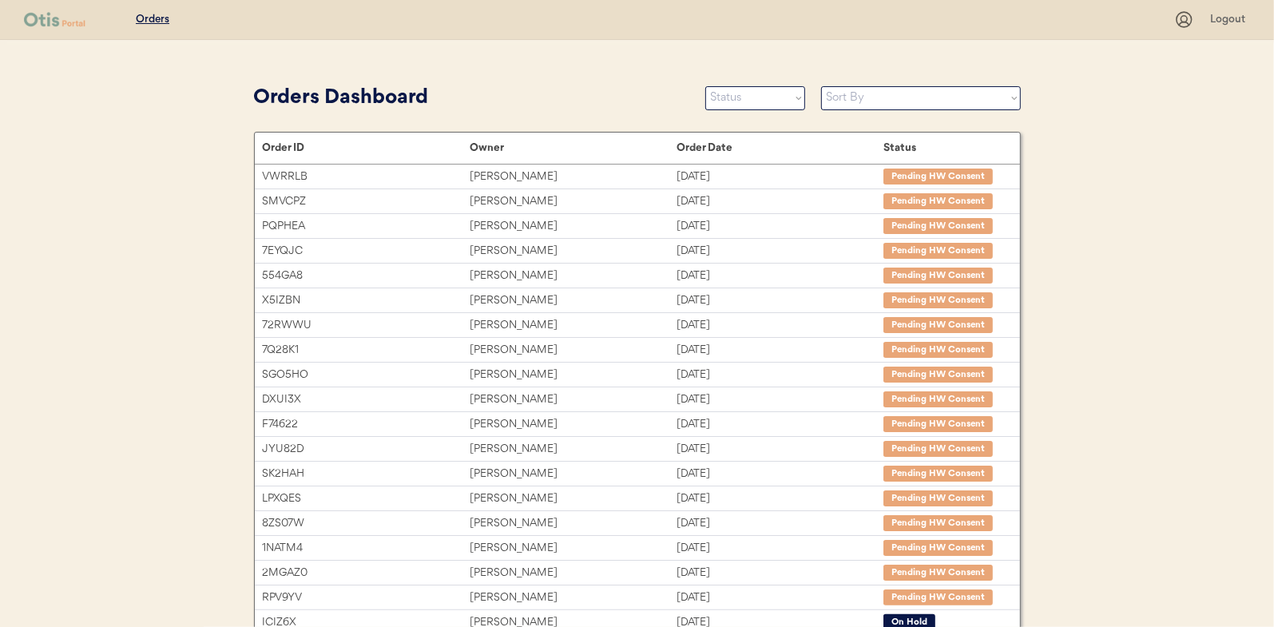
click at [727, 97] on select "Status On Hold New In Progress Complete Pending HW Consent Canceled" at bounding box center [755, 98] width 100 height 24
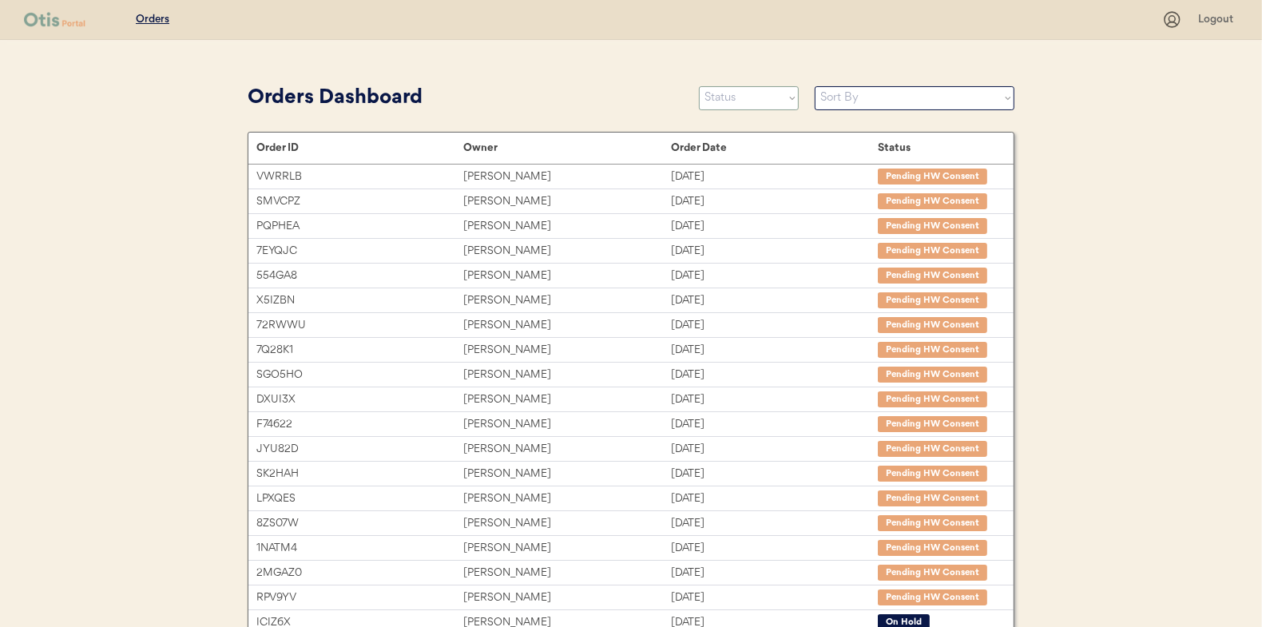
select select ""new""
click at [699, 86] on select "Status On Hold New In Progress Complete Pending HW Consent Canceled" at bounding box center [749, 98] width 100 height 24
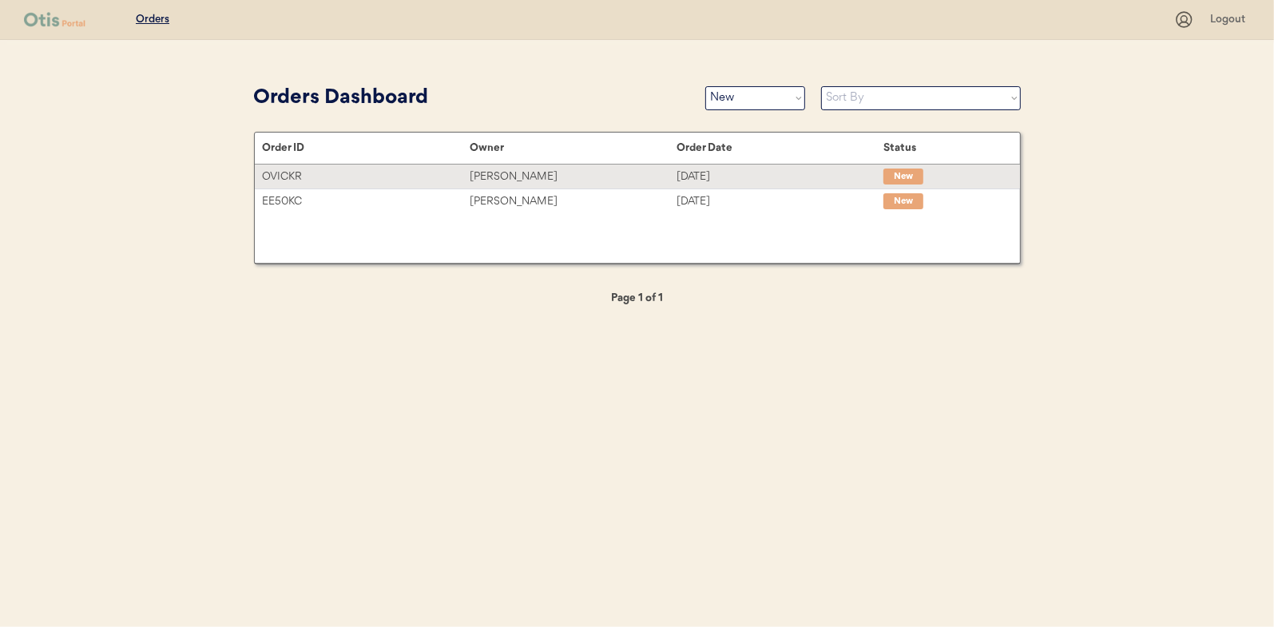
click at [489, 178] on div "[PERSON_NAME]" at bounding box center [573, 177] width 207 height 18
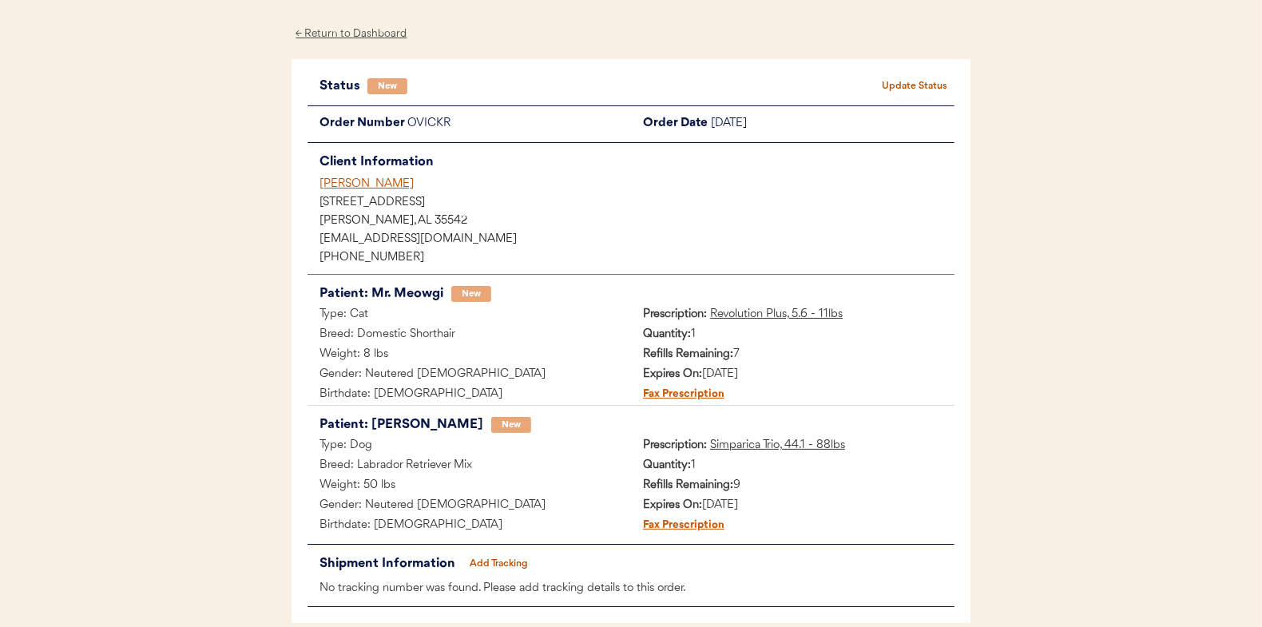
scroll to position [80, 0]
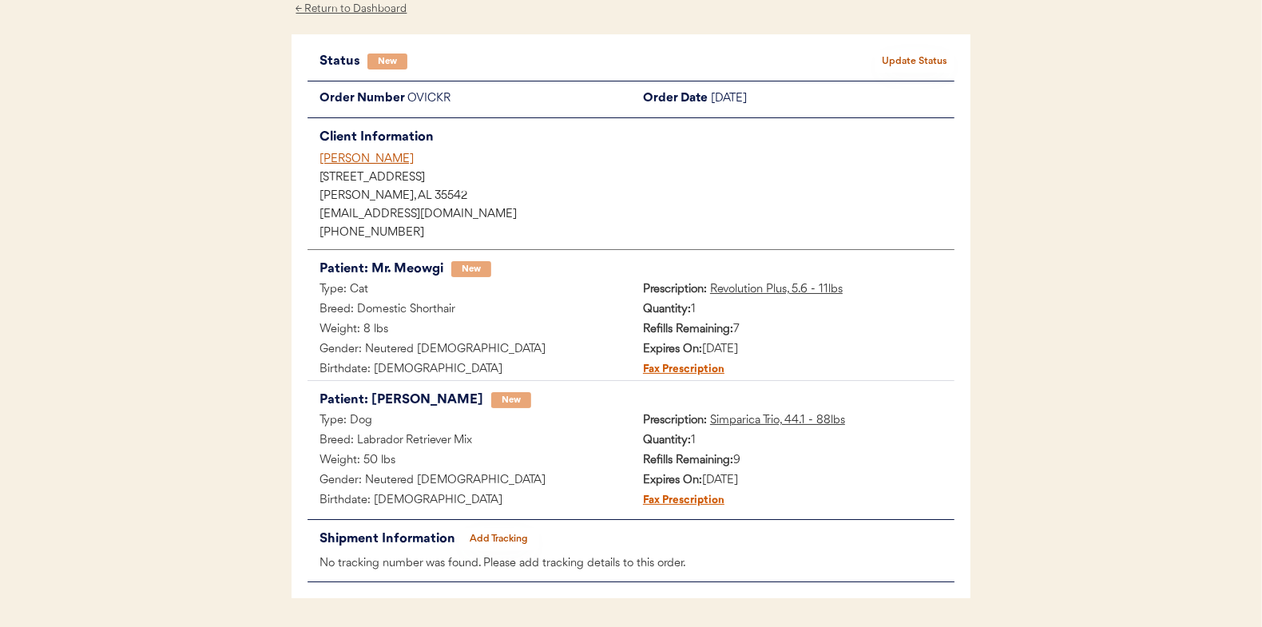
click at [927, 53] on button "Update Status" at bounding box center [915, 61] width 80 height 22
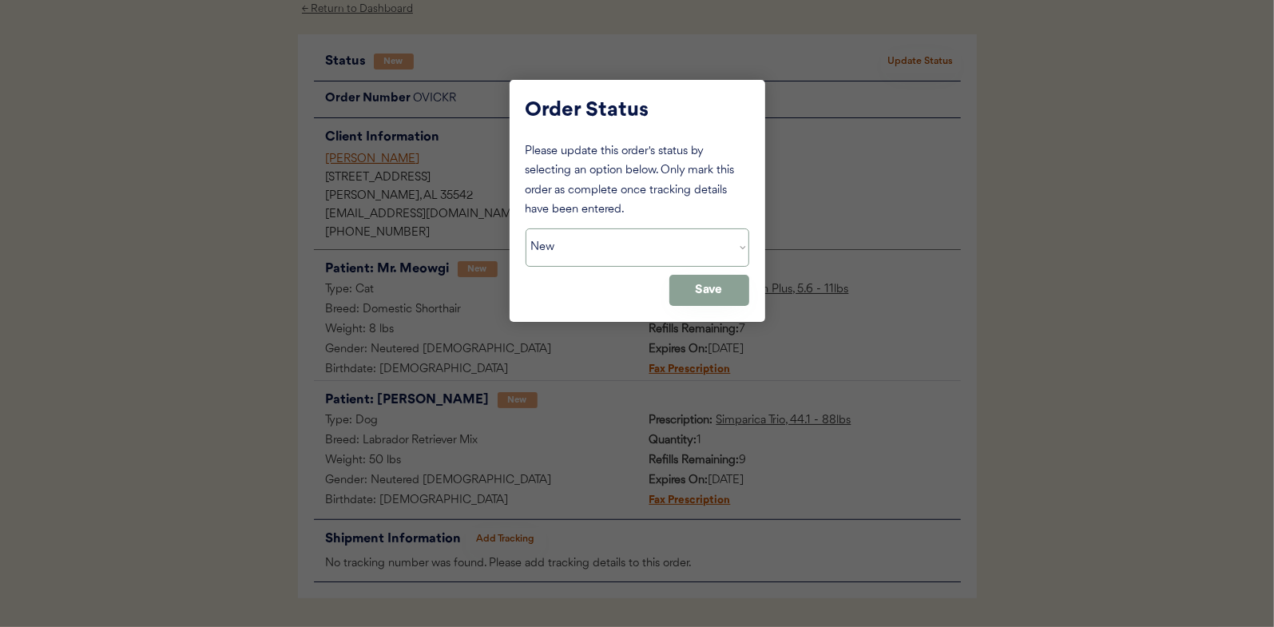
click at [574, 245] on select "Status On Hold New In Progress Complete Pending HW Consent Canceled" at bounding box center [638, 247] width 224 height 38
select select ""in_progress""
click at [526, 228] on select "Status On Hold New In Progress Complete Pending HW Consent Canceled" at bounding box center [638, 247] width 224 height 38
click at [704, 292] on button "Save" at bounding box center [709, 290] width 80 height 31
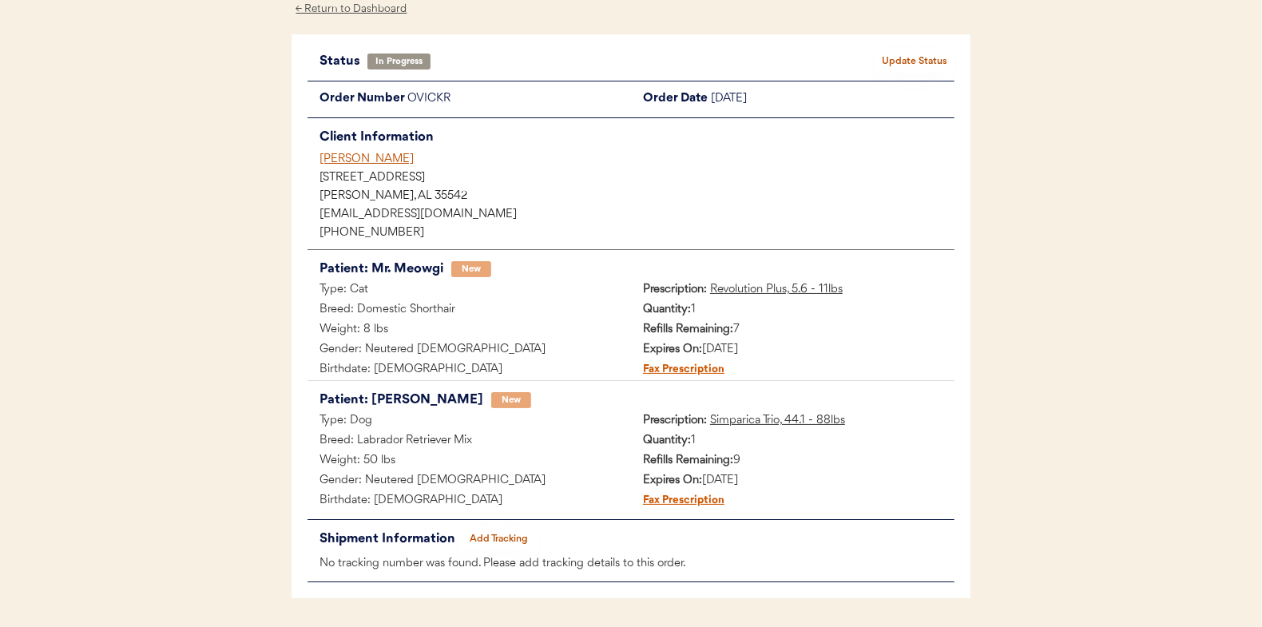
scroll to position [0, 0]
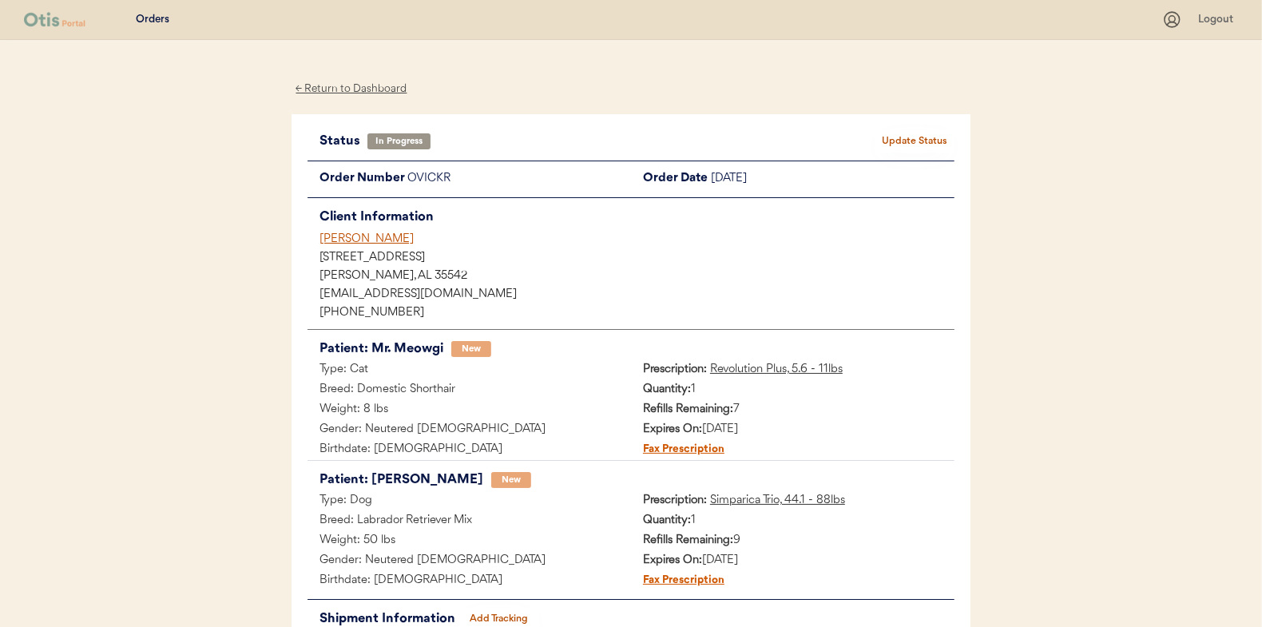
click at [357, 88] on div "← Return to Dashboard" at bounding box center [352, 89] width 120 height 18
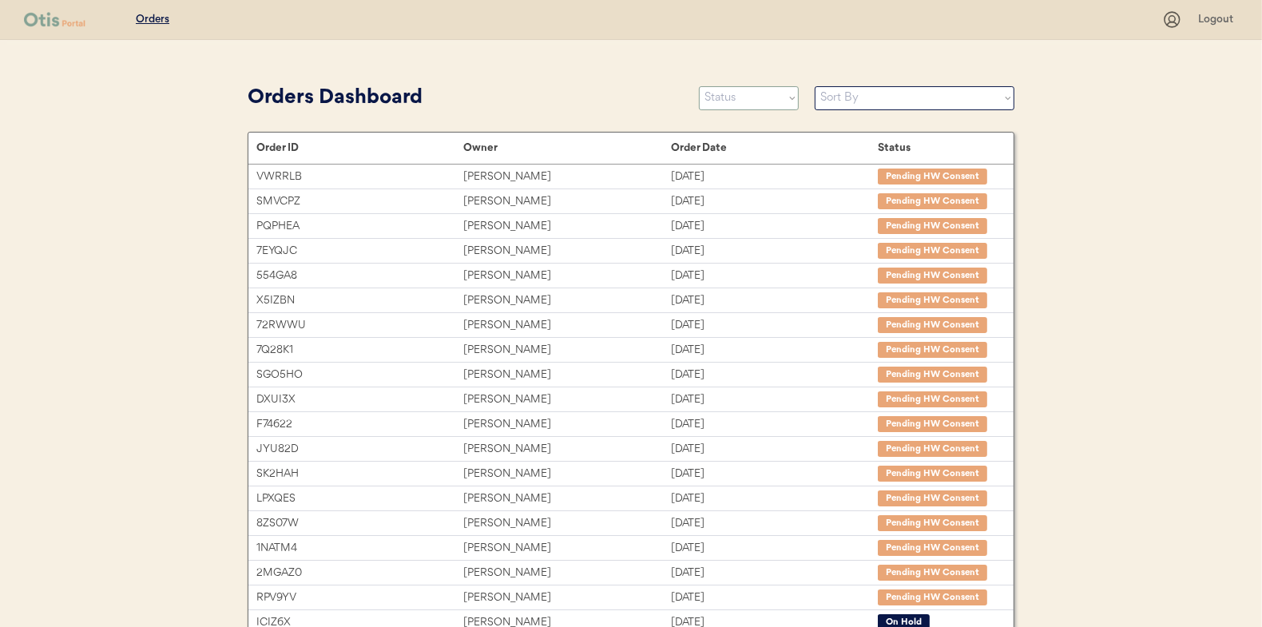
click at [729, 100] on select "Status On Hold New In Progress Complete Pending HW Consent Canceled" at bounding box center [749, 98] width 100 height 24
select select ""new""
click at [699, 86] on select "Status On Hold New In Progress Complete Pending HW Consent Canceled" at bounding box center [749, 98] width 100 height 24
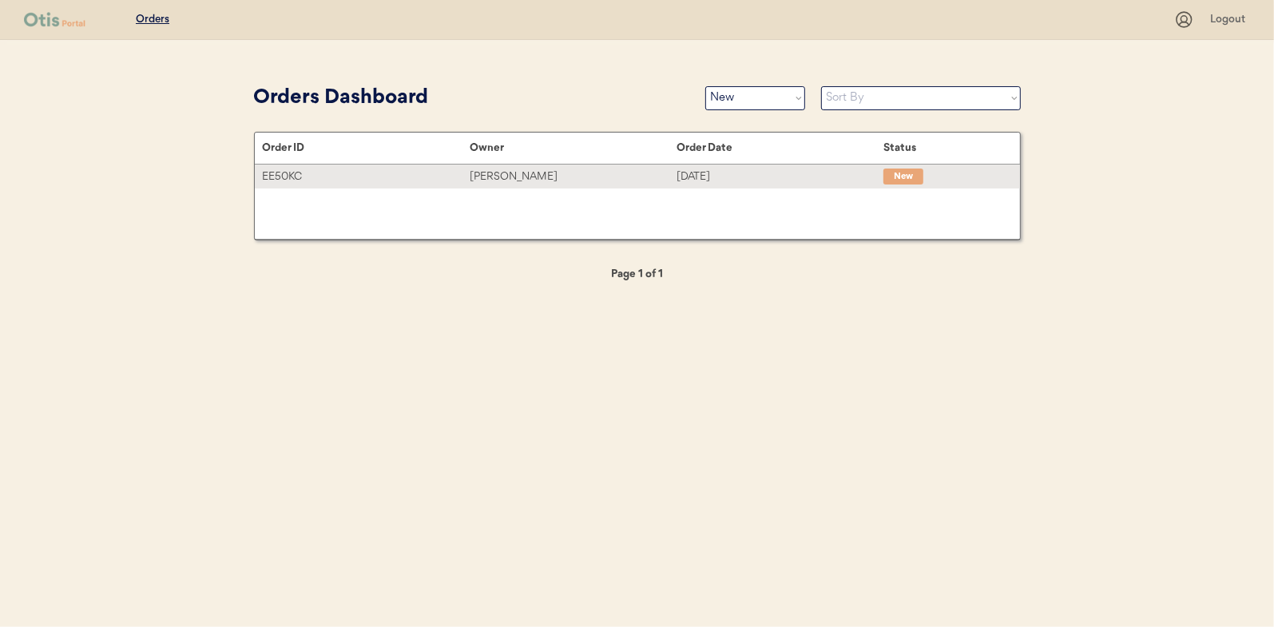
click at [502, 175] on div "[PERSON_NAME]" at bounding box center [573, 177] width 207 height 18
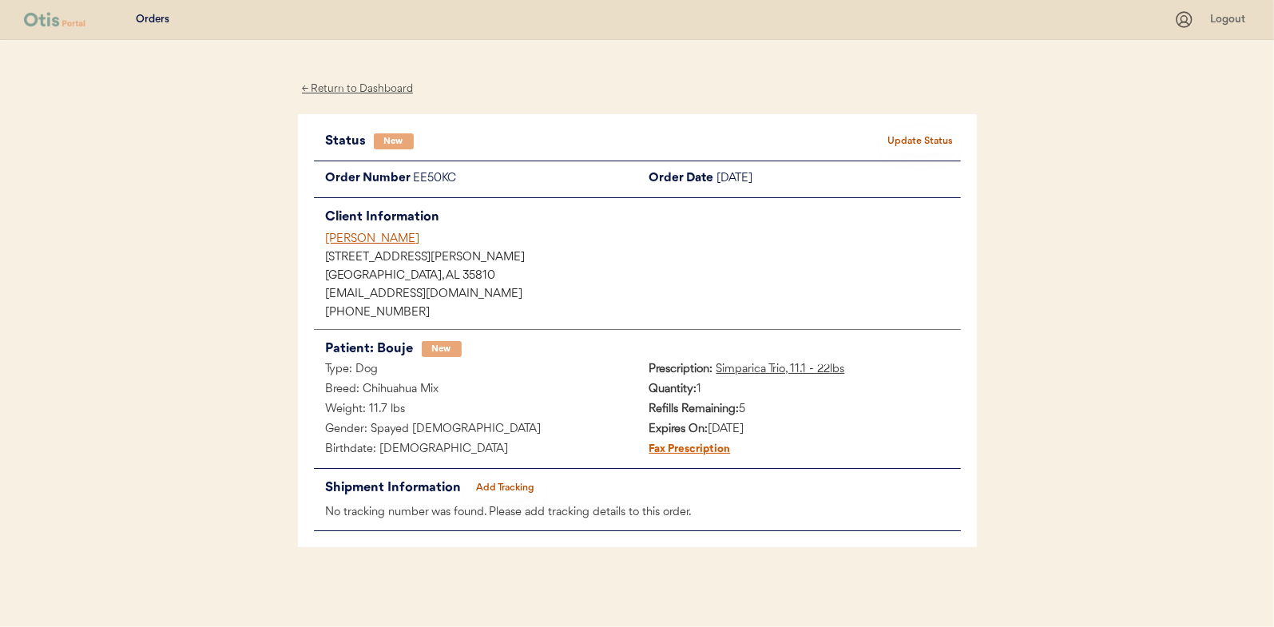
click at [927, 136] on button "Update Status" at bounding box center [921, 141] width 80 height 22
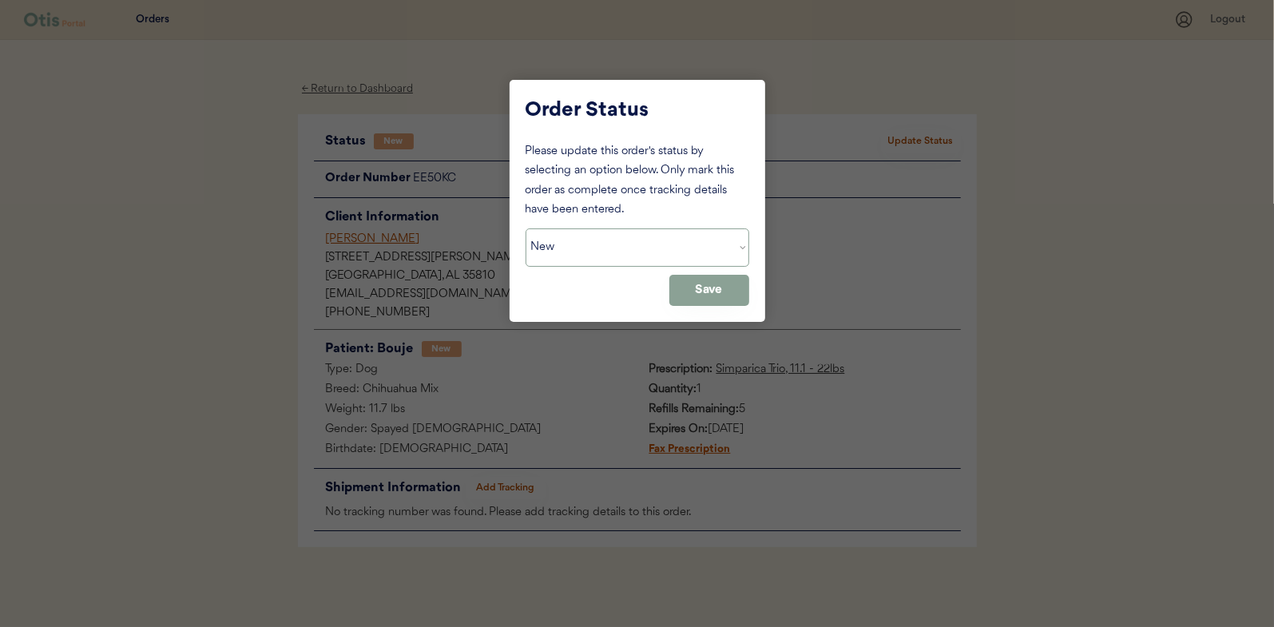
click at [586, 241] on select "Status On Hold New In Progress Complete Pending HW Consent Canceled" at bounding box center [638, 247] width 224 height 38
select select ""in_progress""
click at [526, 228] on select "Status On Hold New In Progress Complete Pending HW Consent Canceled" at bounding box center [638, 247] width 224 height 38
drag, startPoint x: 715, startPoint y: 296, endPoint x: 447, endPoint y: 231, distance: 275.5
click at [715, 296] on button "Save" at bounding box center [709, 290] width 80 height 31
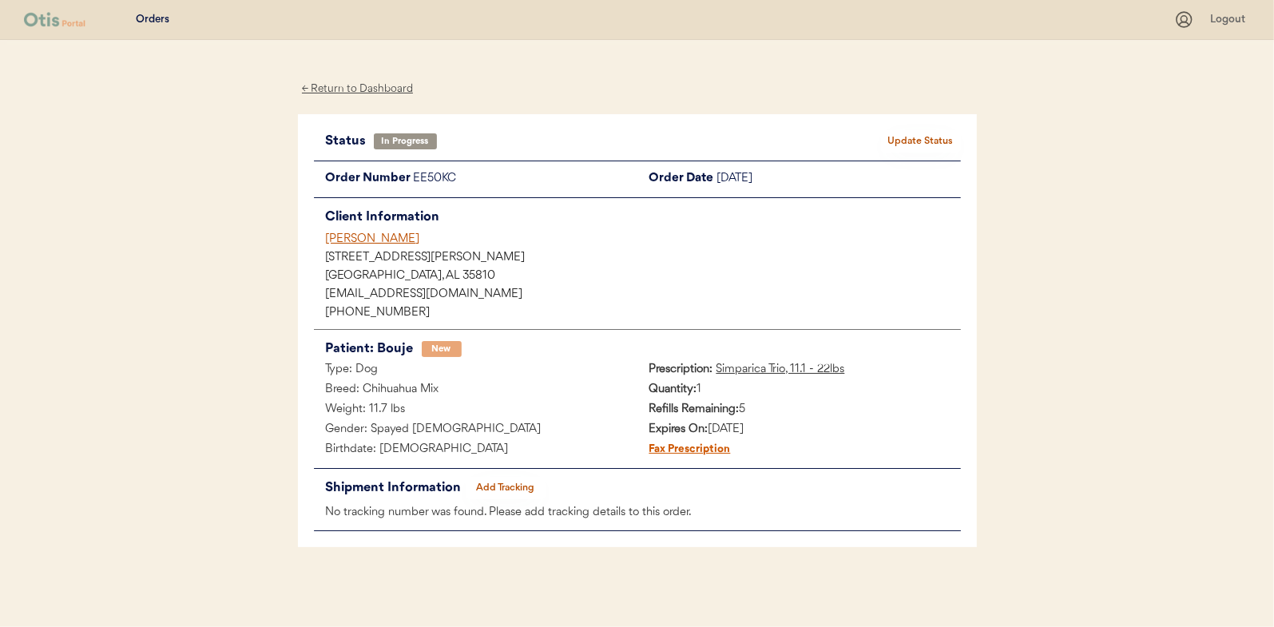
click at [369, 85] on div "← Return to Dashboard" at bounding box center [358, 89] width 120 height 18
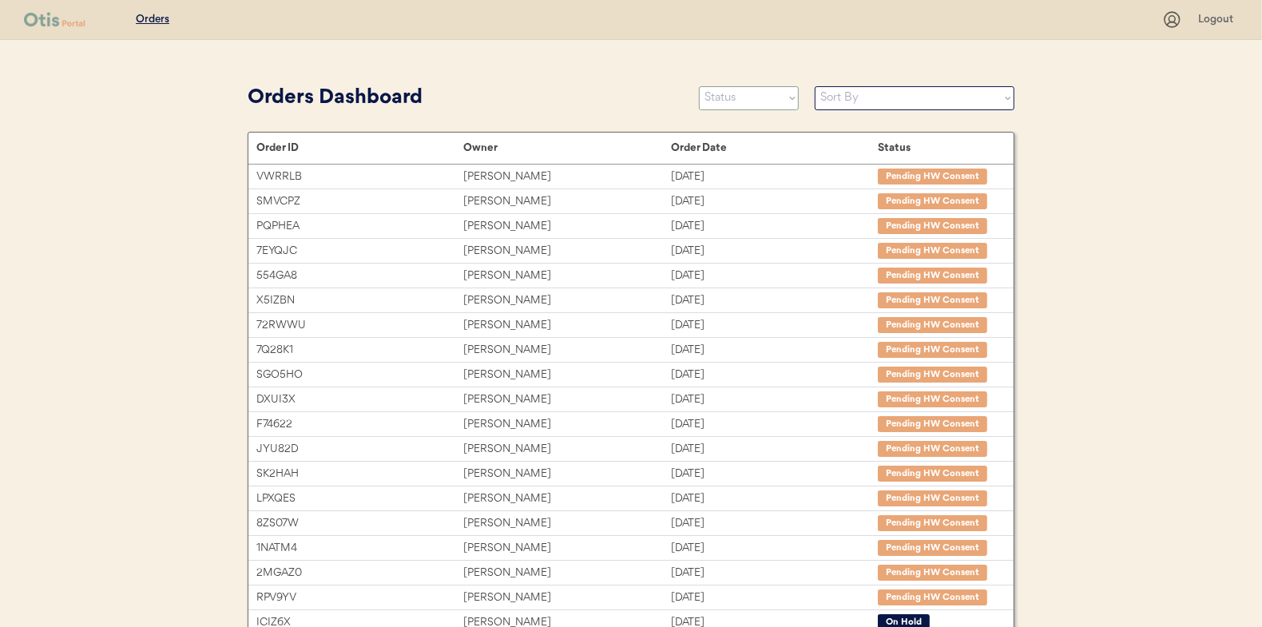
click at [715, 99] on select "Status On Hold New In Progress Complete Pending HW Consent Canceled" at bounding box center [749, 98] width 100 height 24
click at [699, 86] on select "Status On Hold New In Progress Complete Pending HW Consent Canceled" at bounding box center [749, 98] width 100 height 24
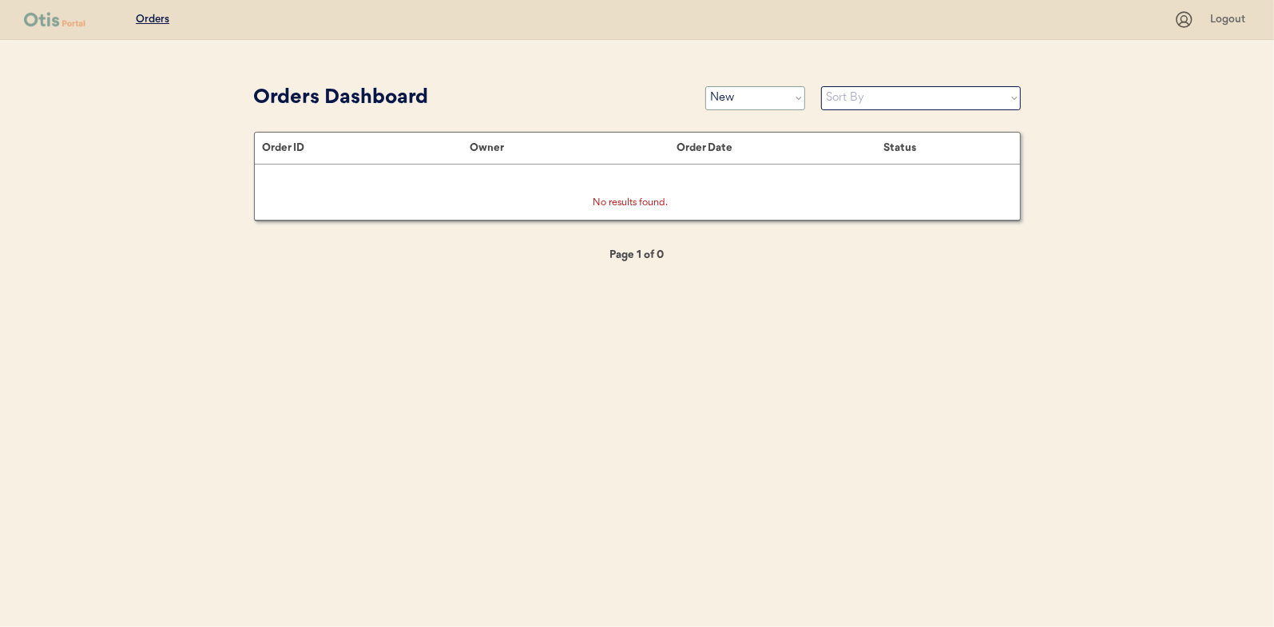
click at [772, 93] on select "Status On Hold New In Progress Complete Pending HW Consent Canceled" at bounding box center [755, 98] width 100 height 24
select select ""in_progress""
click at [705, 86] on select "Status On Hold New In Progress Complete Pending HW Consent Canceled" at bounding box center [755, 98] width 100 height 24
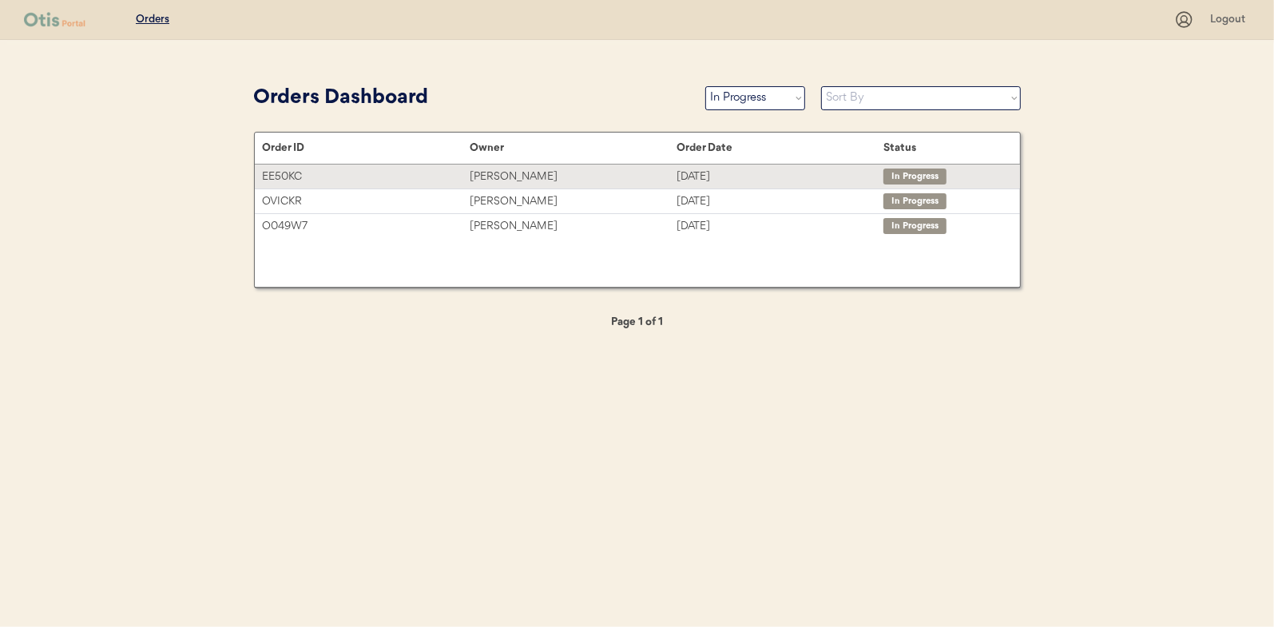
click at [492, 171] on div "lacosta wallace" at bounding box center [573, 177] width 207 height 18
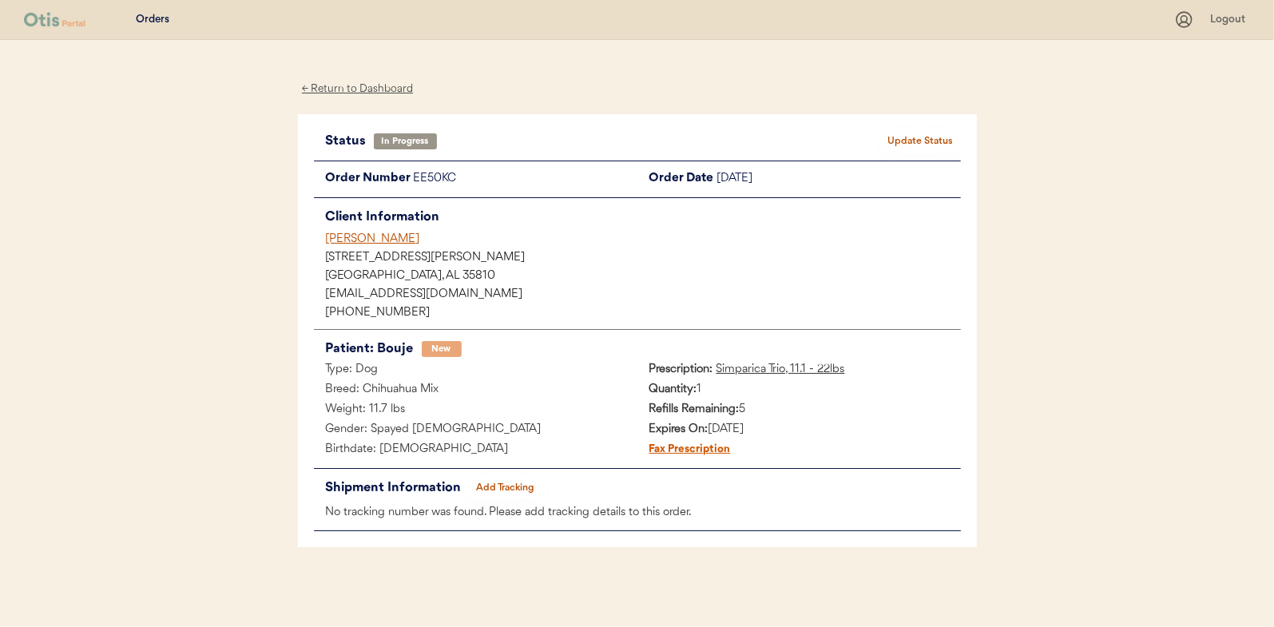
click at [501, 481] on button "Add Tracking" at bounding box center [506, 488] width 80 height 22
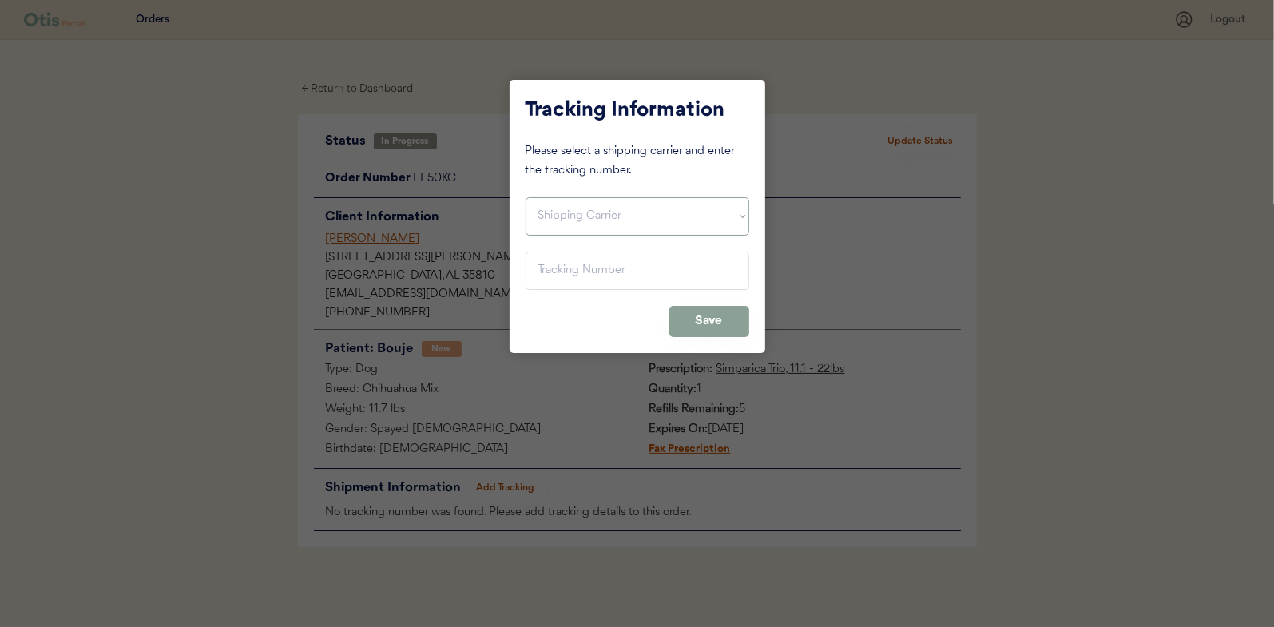
click at [560, 211] on select "Shipping Carrier FedEx FedEx Ground Economy UPS USPS" at bounding box center [638, 216] width 224 height 38
select select ""usps""
click at [526, 197] on select "Shipping Carrier FedEx FedEx Ground Economy UPS USPS" at bounding box center [638, 216] width 224 height 38
click at [562, 266] on input "input" at bounding box center [638, 271] width 224 height 38
paste input "9400150105798025069281"
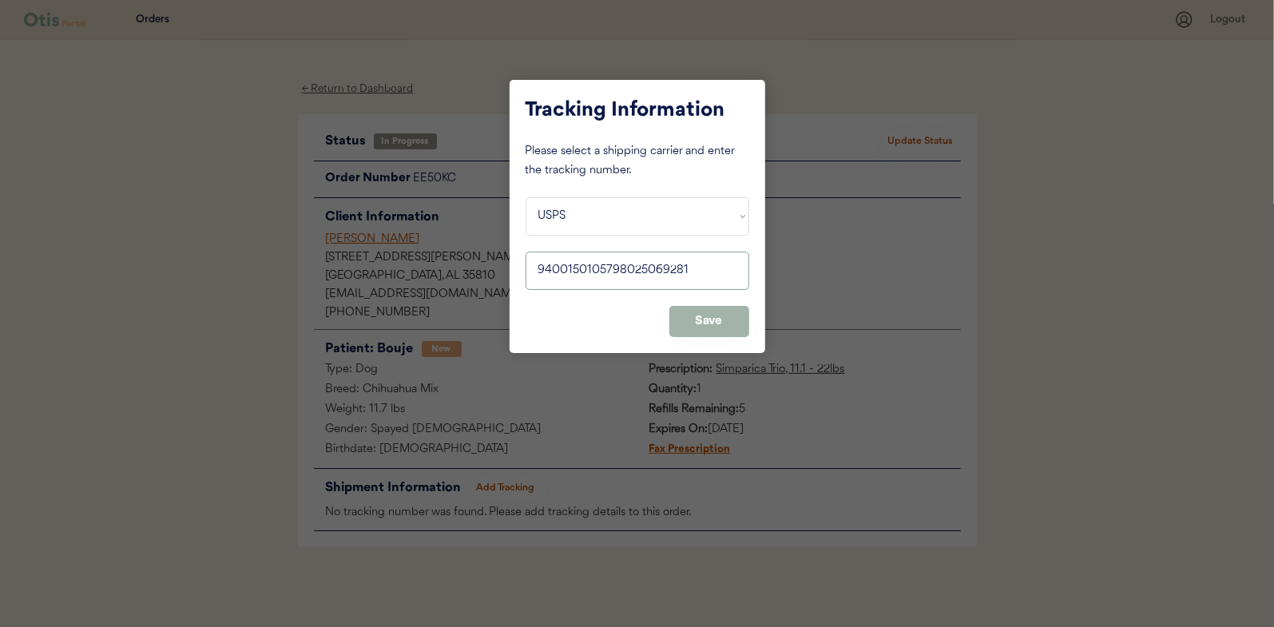
type input "9400150105798025069281"
drag, startPoint x: 700, startPoint y: 317, endPoint x: 776, endPoint y: 296, distance: 79.7
click at [701, 316] on button "Save" at bounding box center [709, 321] width 80 height 31
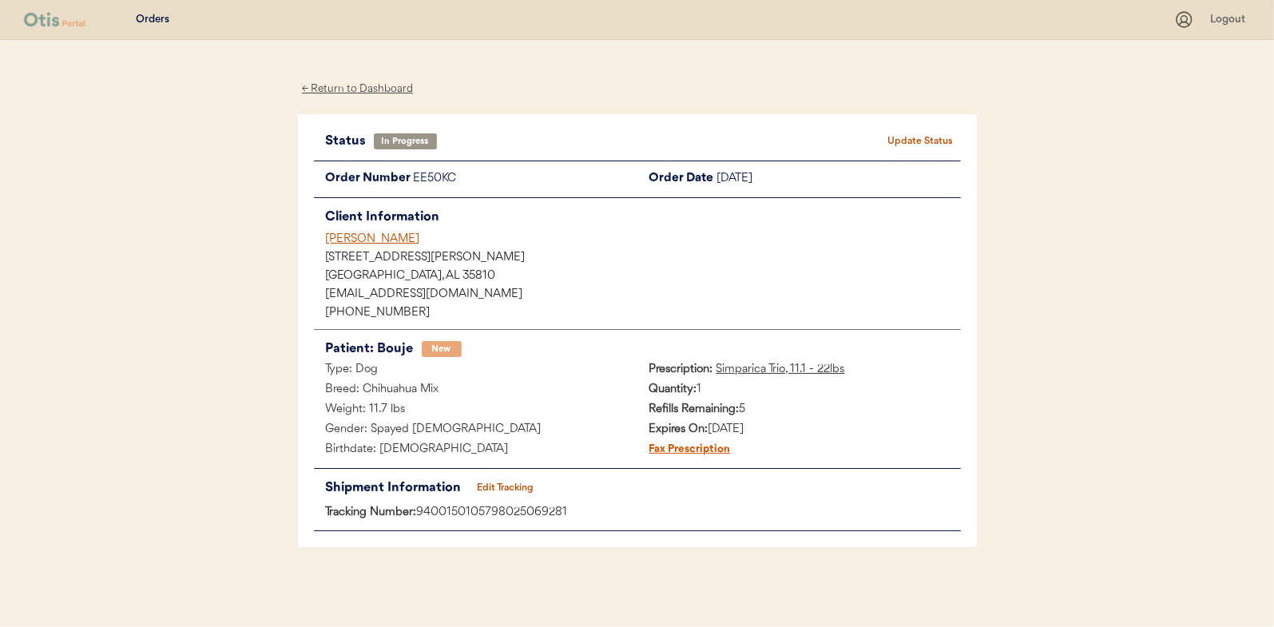
click at [943, 142] on button "Update Status" at bounding box center [921, 141] width 80 height 22
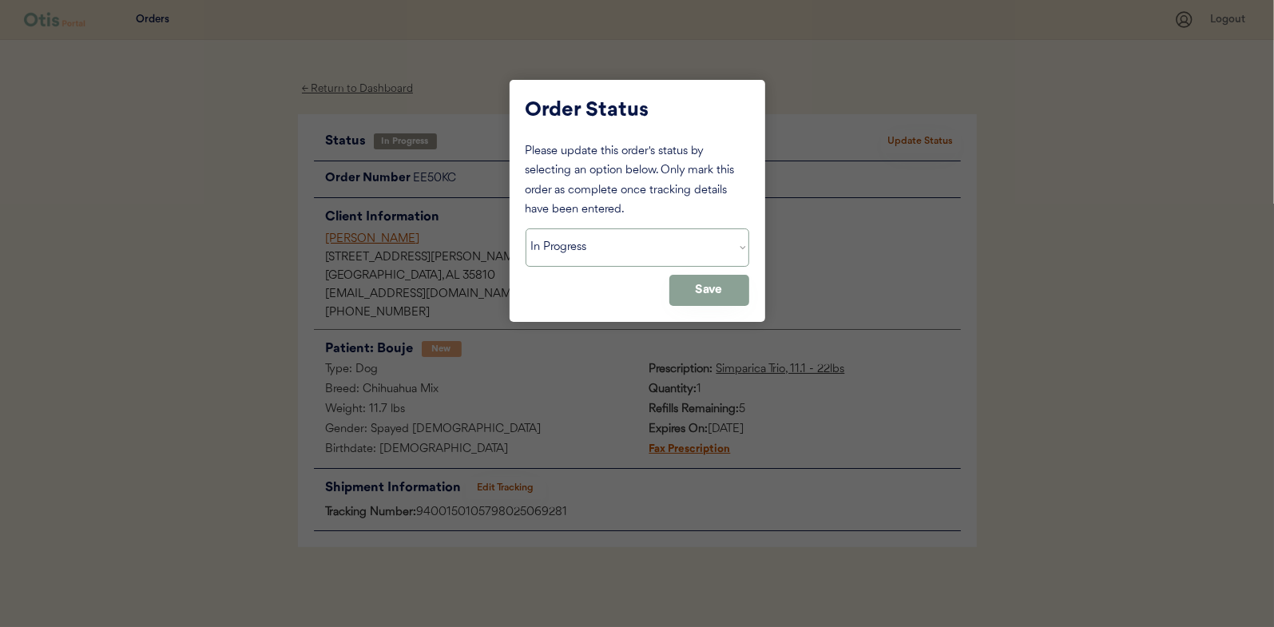
click at [594, 253] on select "Status On Hold New In Progress Complete Pending HW Consent Canceled" at bounding box center [638, 247] width 224 height 38
select select ""complete""
click at [526, 228] on select "Status On Hold New In Progress Complete Pending HW Consent Canceled" at bounding box center [638, 247] width 224 height 38
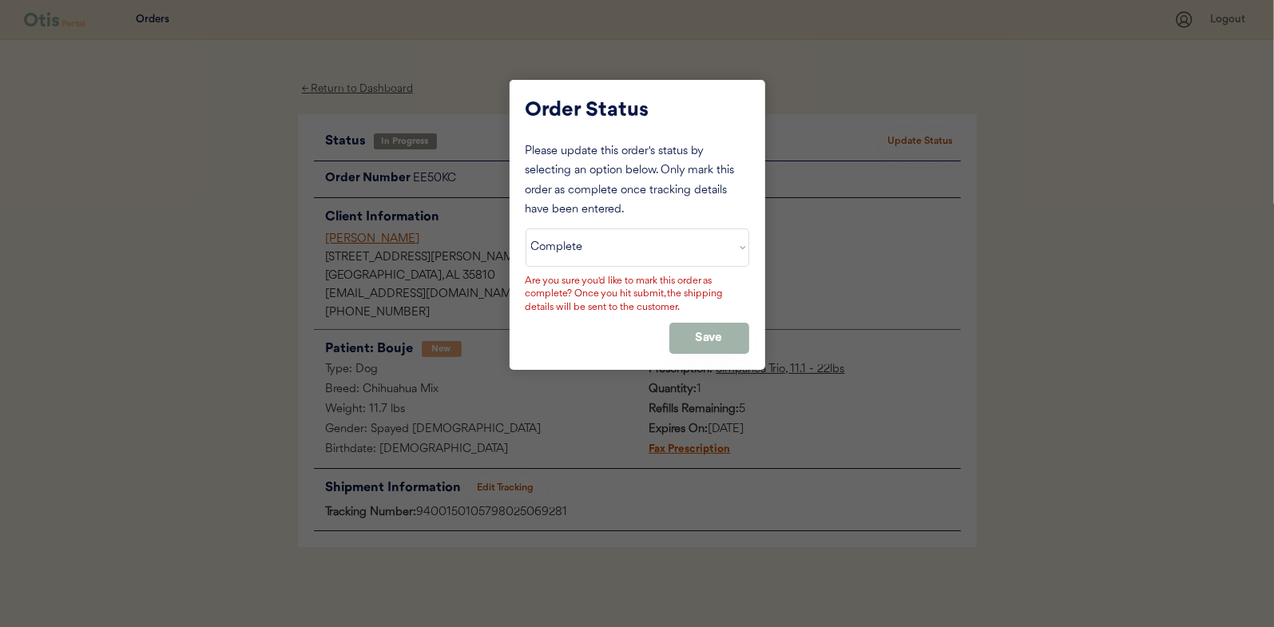
click at [711, 330] on button "Save" at bounding box center [709, 338] width 80 height 31
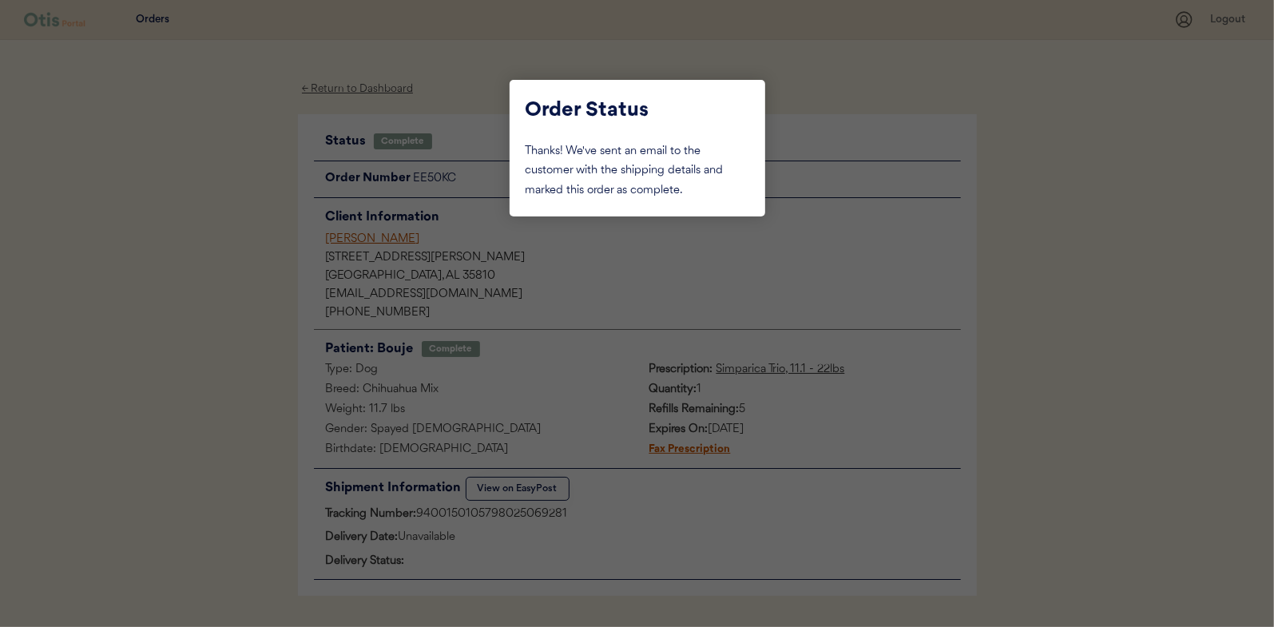
drag, startPoint x: 237, startPoint y: 191, endPoint x: 253, endPoint y: 179, distance: 20.0
click at [237, 191] on div at bounding box center [637, 313] width 1274 height 627
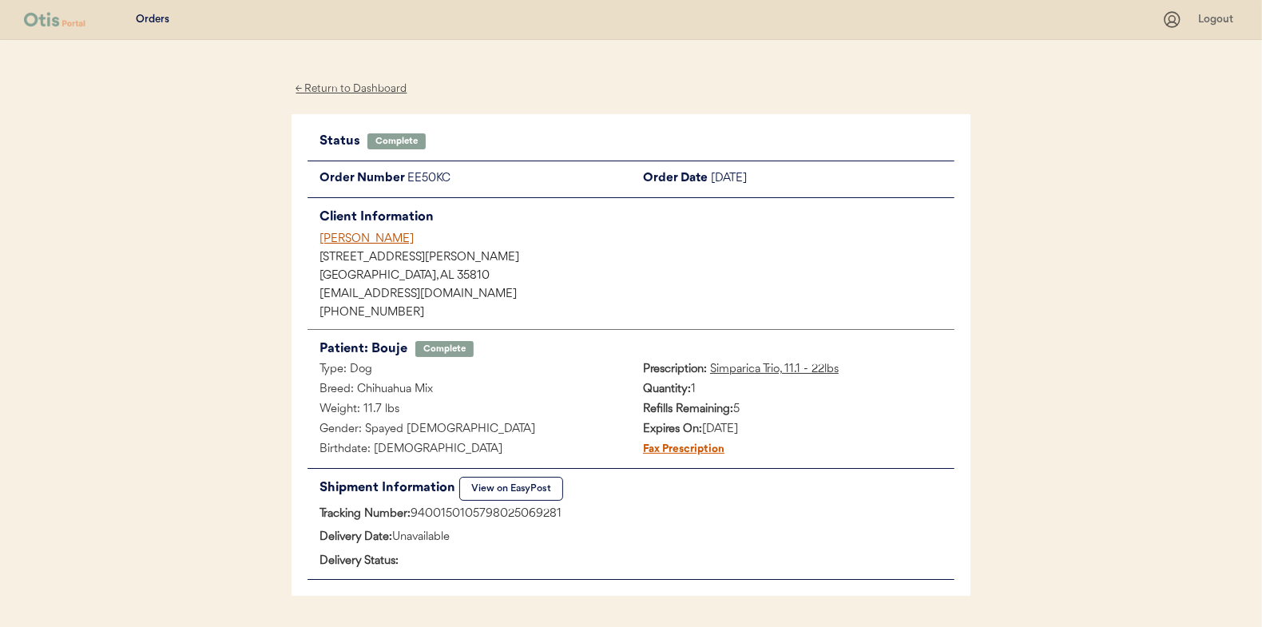
click at [347, 89] on div "← Return to Dashboard" at bounding box center [352, 89] width 120 height 18
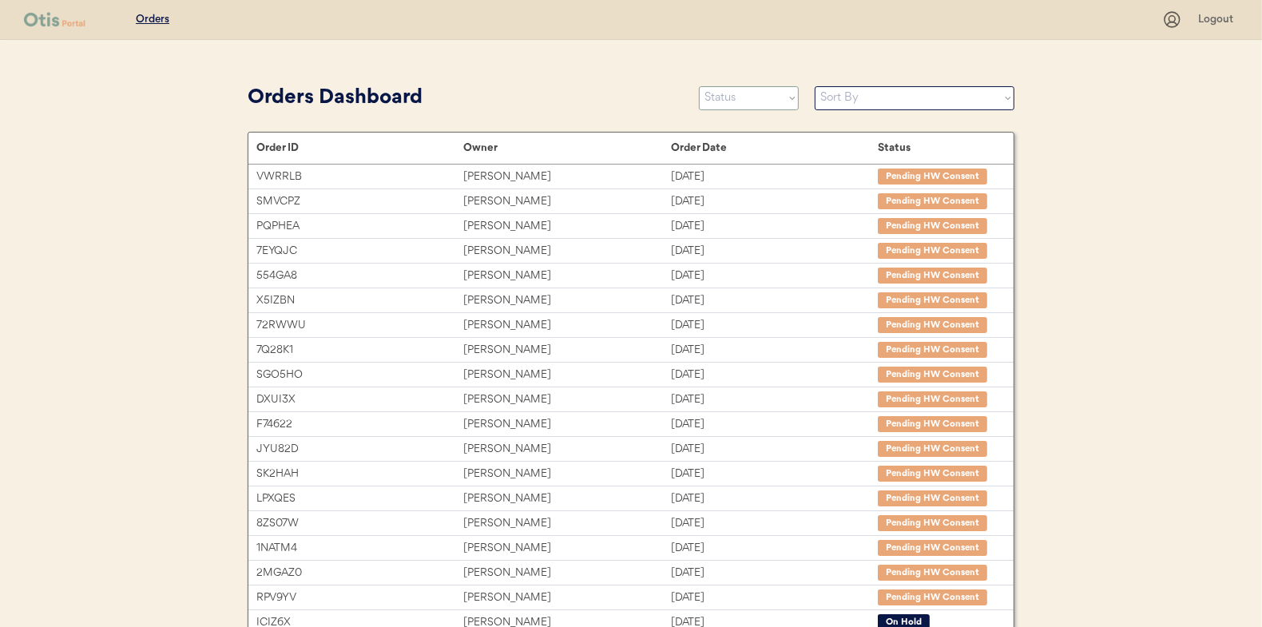
click at [722, 89] on select "Status On Hold New In Progress Complete Pending HW Consent Canceled" at bounding box center [749, 98] width 100 height 24
select select ""in_progress""
click at [699, 86] on select "Status On Hold New In Progress Complete Pending HW Consent Canceled" at bounding box center [749, 98] width 100 height 24
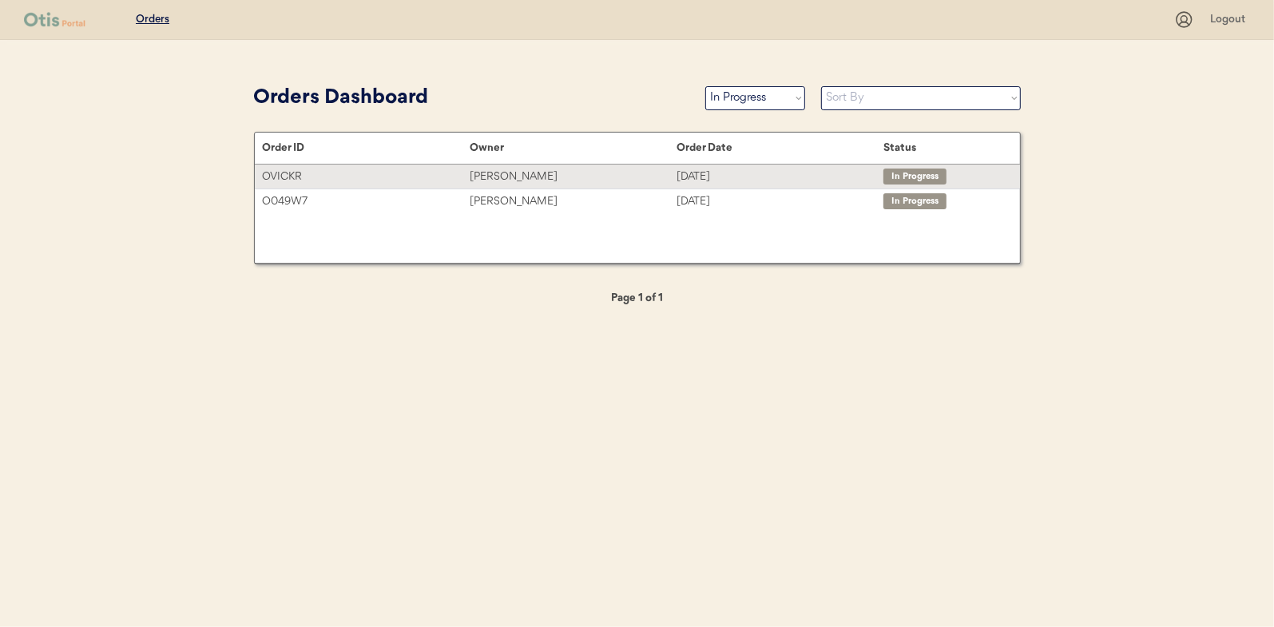
click at [493, 174] on div "[PERSON_NAME]" at bounding box center [573, 177] width 207 height 18
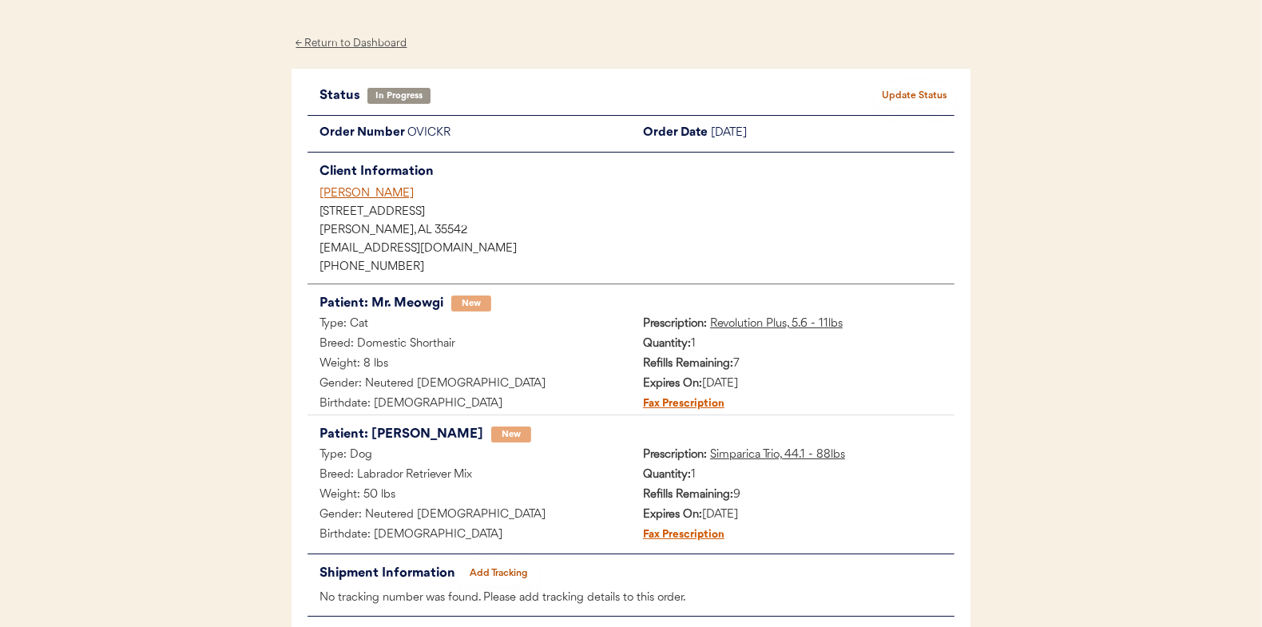
scroll to position [130, 0]
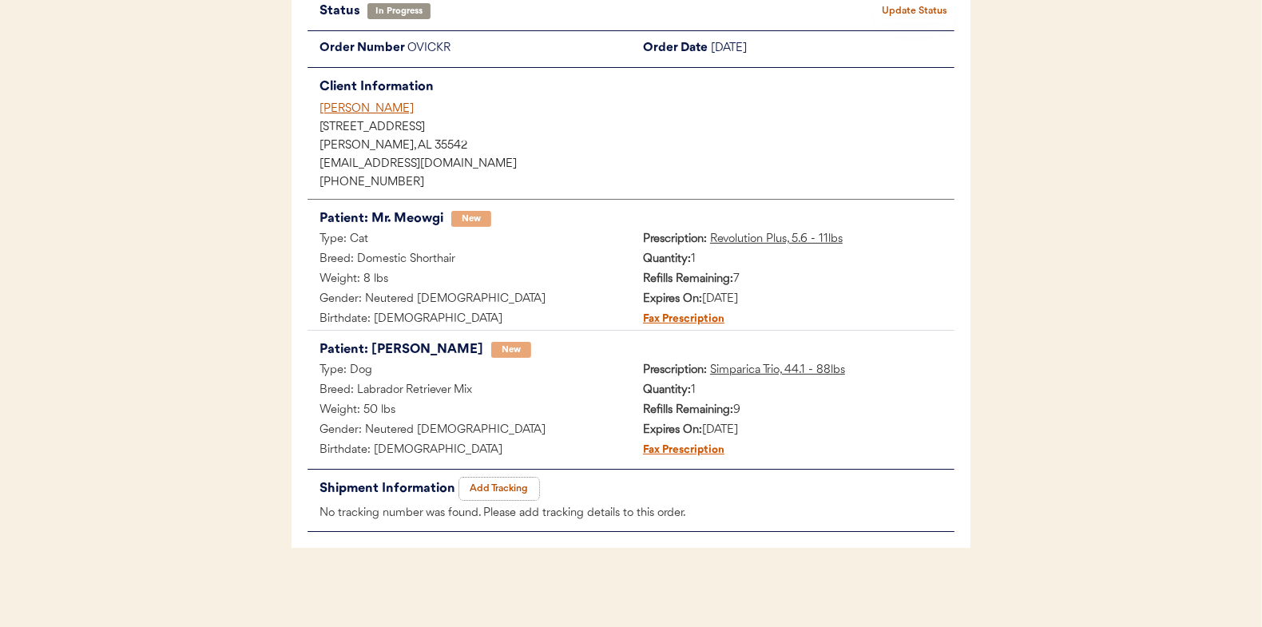
click at [502, 487] on button "Add Tracking" at bounding box center [499, 489] width 80 height 22
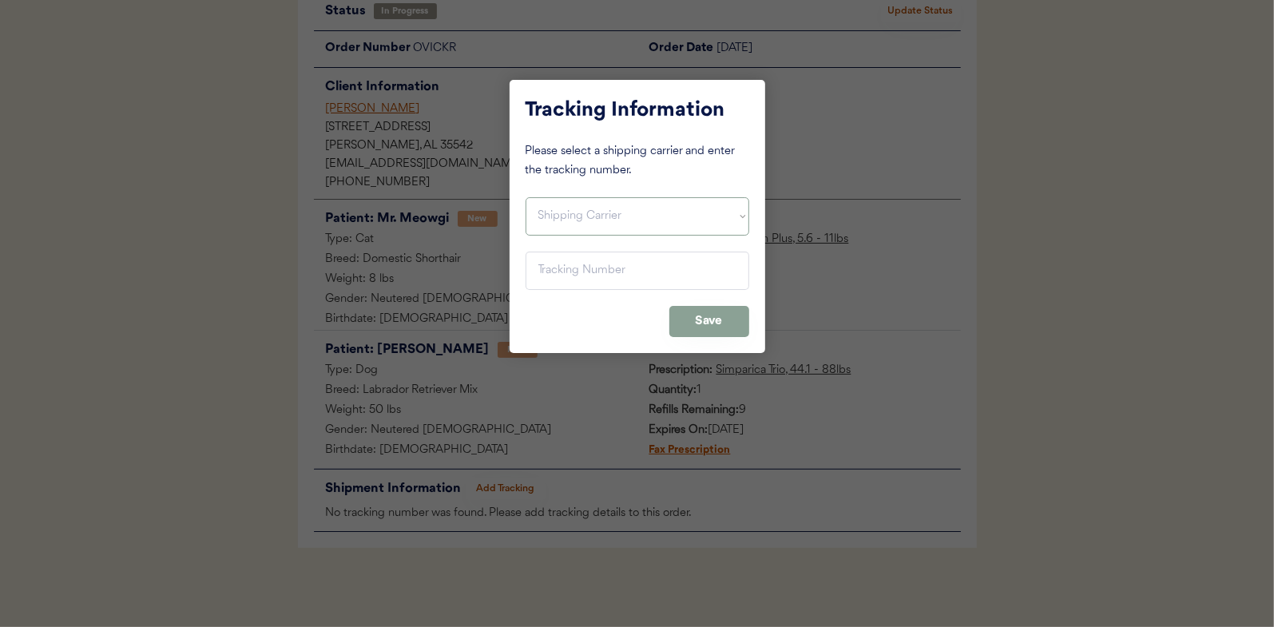
click at [563, 215] on select "Shipping Carrier FedEx FedEx Ground Economy UPS USPS" at bounding box center [638, 216] width 224 height 38
select select ""usps""
click at [526, 197] on select "Shipping Carrier FedEx FedEx Ground Economy UPS USPS" at bounding box center [638, 216] width 224 height 38
click at [550, 263] on input "input" at bounding box center [638, 271] width 224 height 38
paste input "9400150105800025040563"
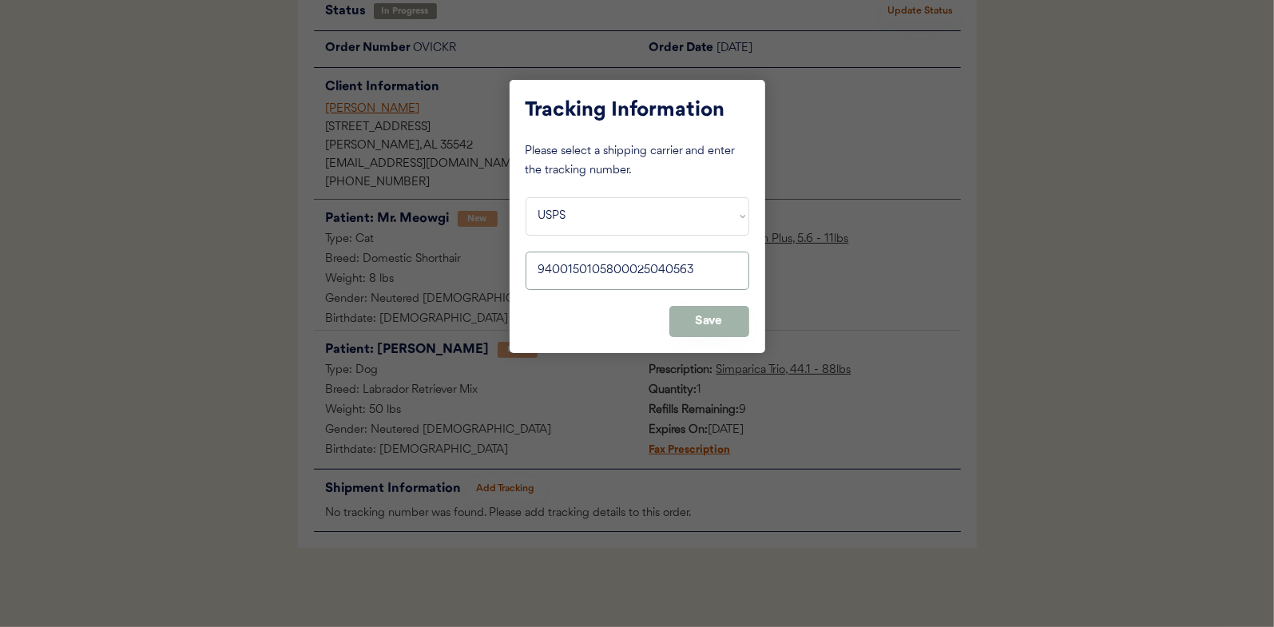
type input "9400150105800025040563"
click at [715, 320] on button "Save" at bounding box center [709, 321] width 80 height 31
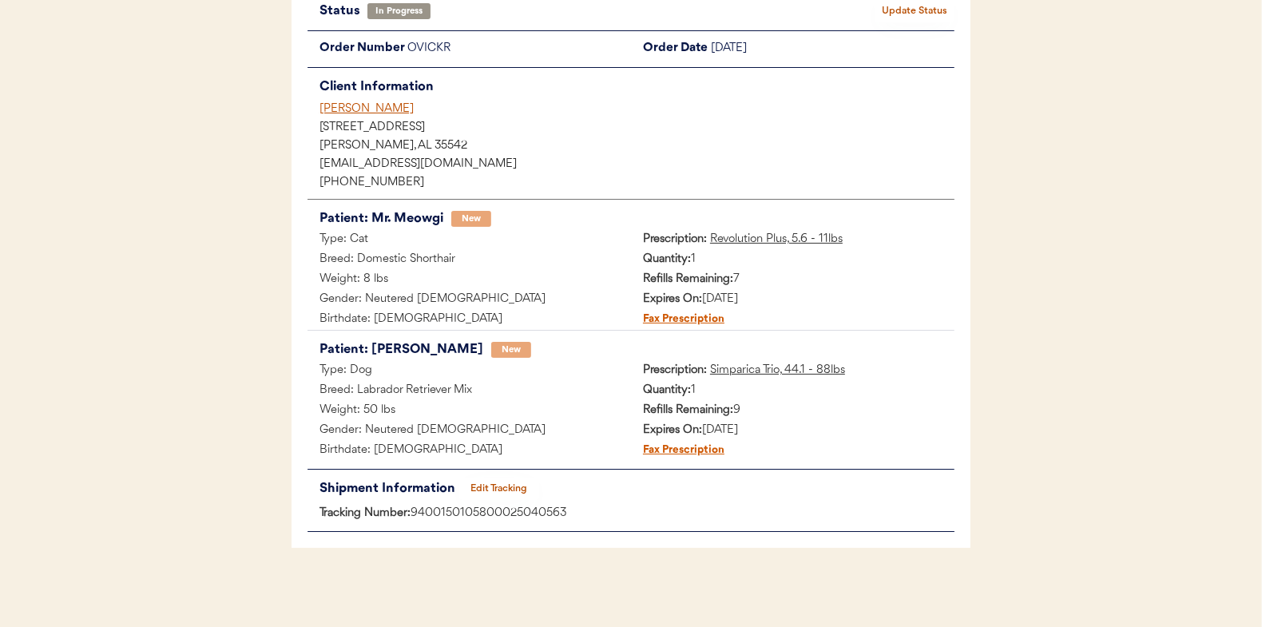
scroll to position [0, 0]
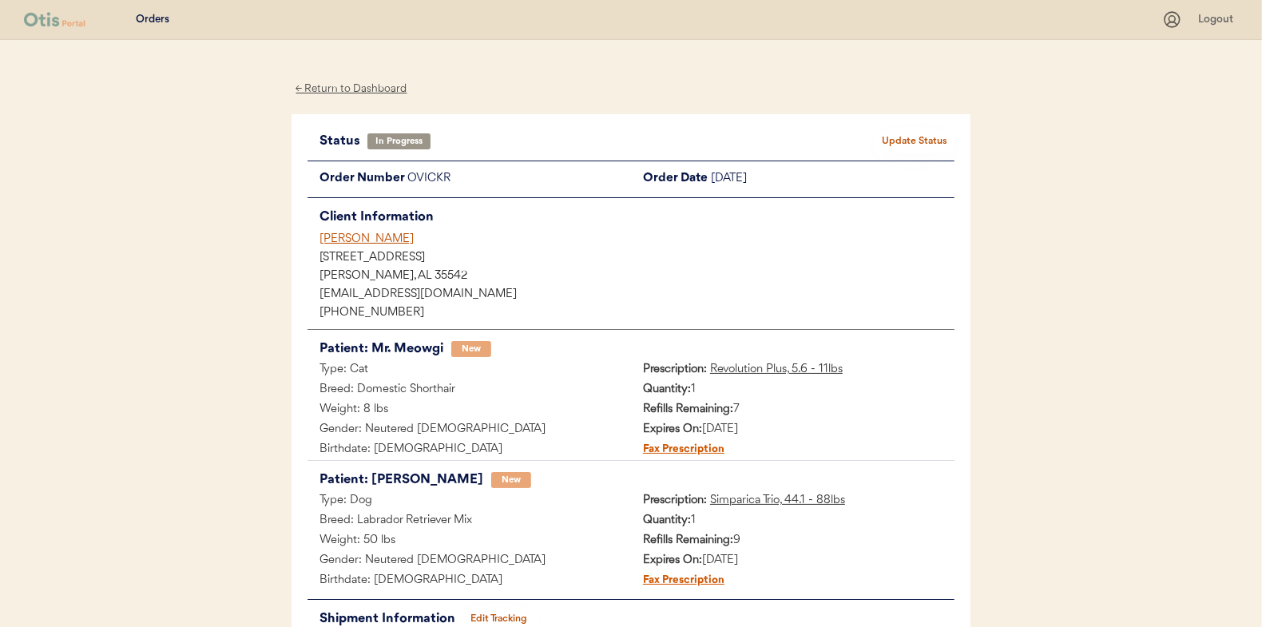
click at [907, 133] on button "Update Status" at bounding box center [915, 141] width 80 height 22
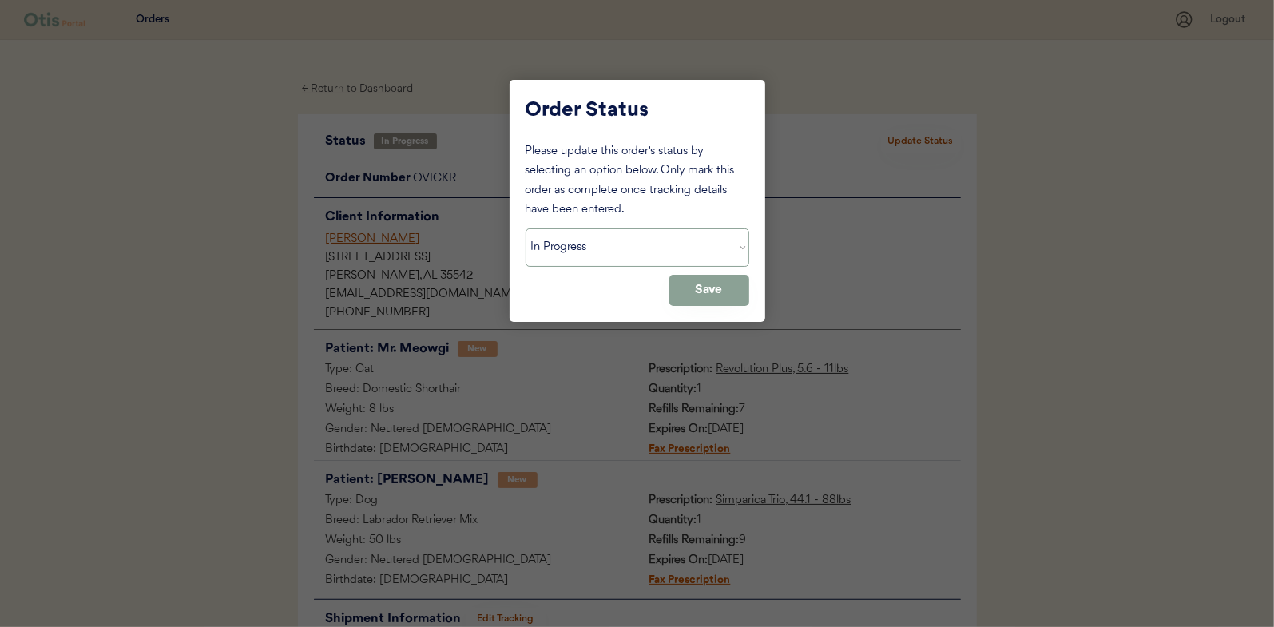
click at [561, 238] on select "Status On Hold New In Progress Complete Pending HW Consent Canceled" at bounding box center [638, 247] width 224 height 38
select select ""complete""
click at [526, 228] on select "Status On Hold New In Progress Complete Pending HW Consent Canceled" at bounding box center [638, 247] width 224 height 38
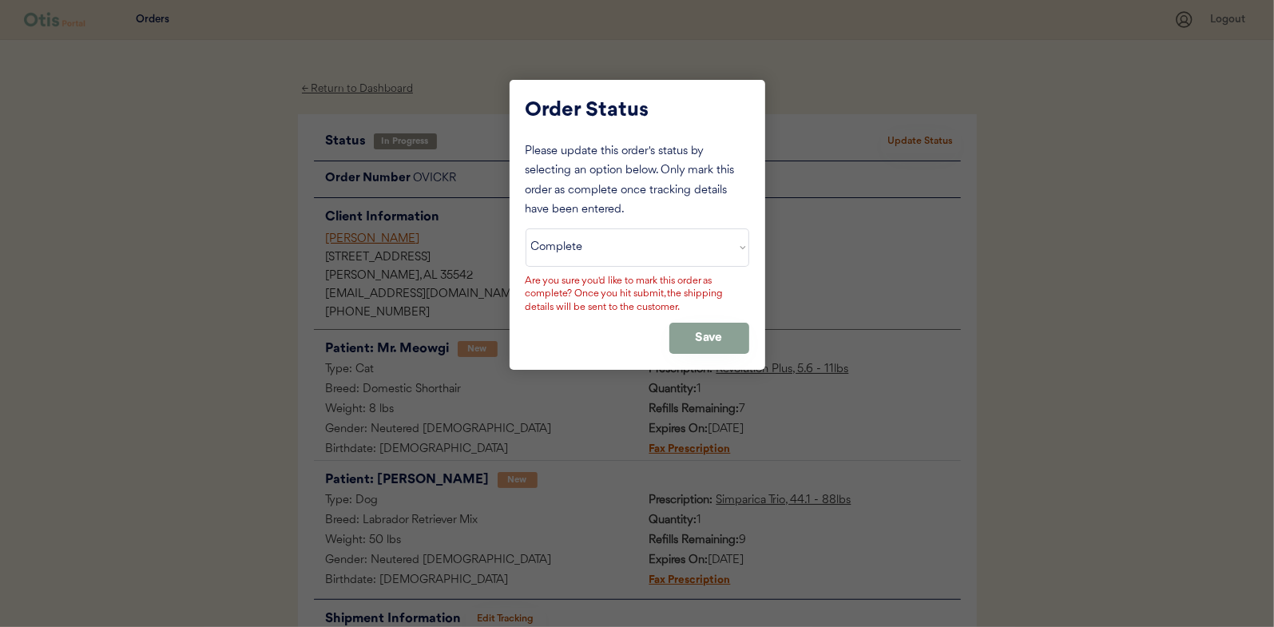
click at [721, 317] on div "Please update this order's status by selecting an option below. Only mark this …" at bounding box center [638, 248] width 224 height 212
click at [709, 328] on button "Save" at bounding box center [709, 338] width 80 height 31
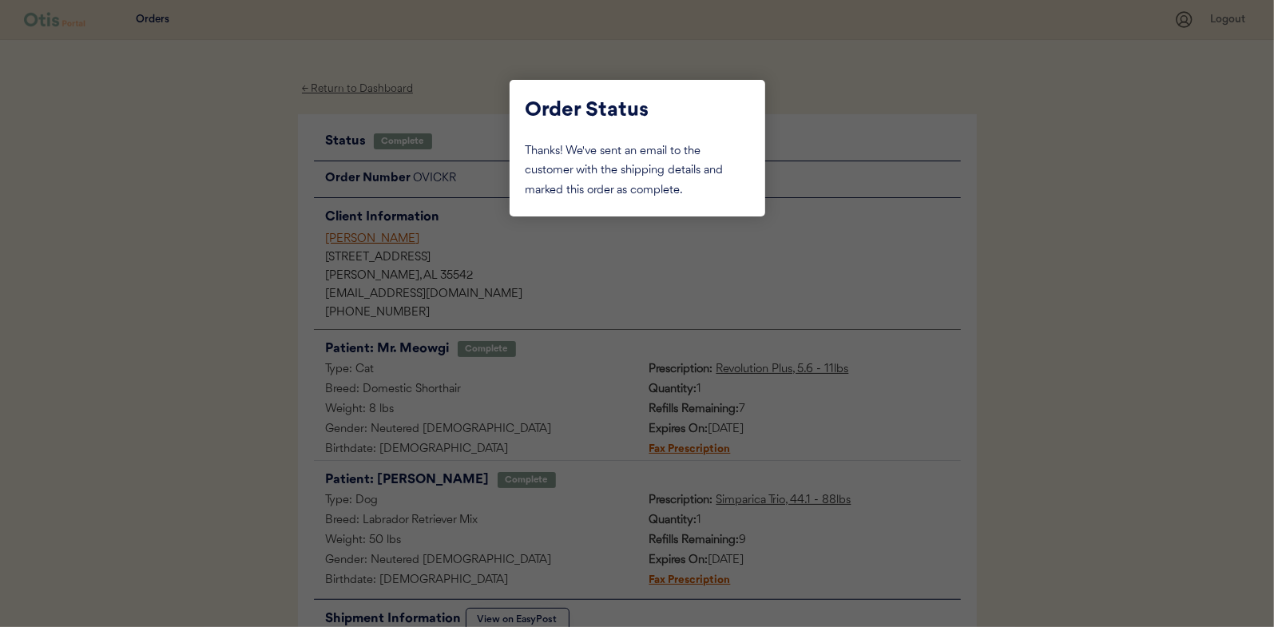
click at [194, 277] on div at bounding box center [637, 313] width 1274 height 627
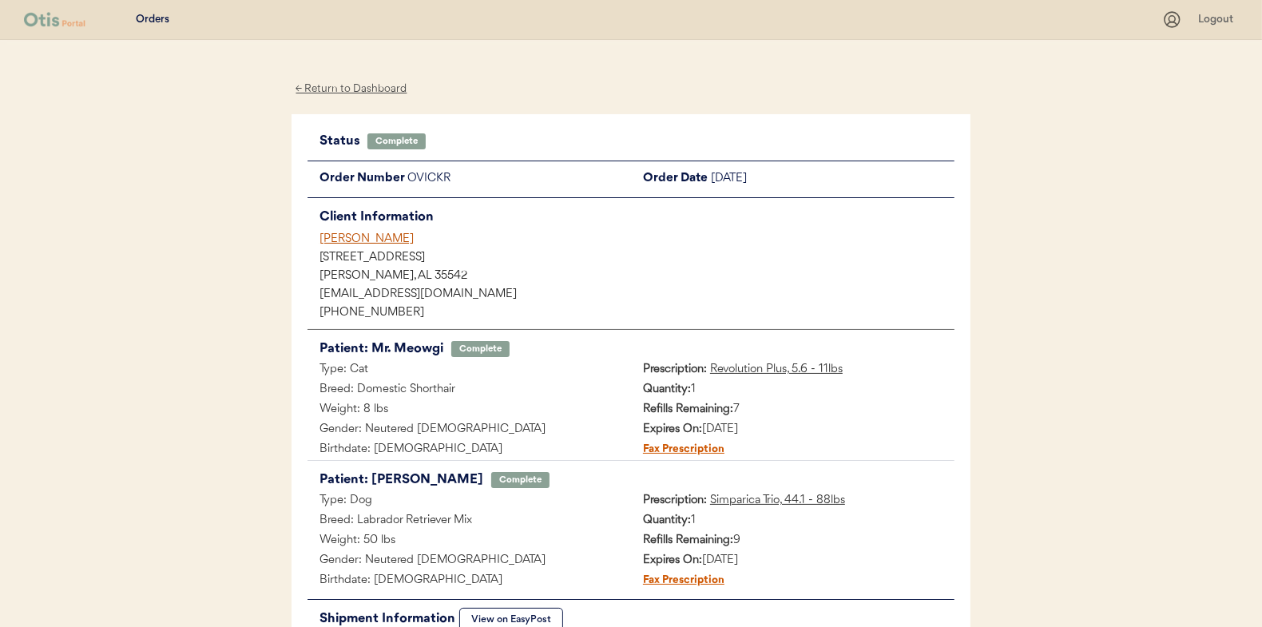
click at [366, 89] on div "← Return to Dashboard" at bounding box center [352, 89] width 120 height 18
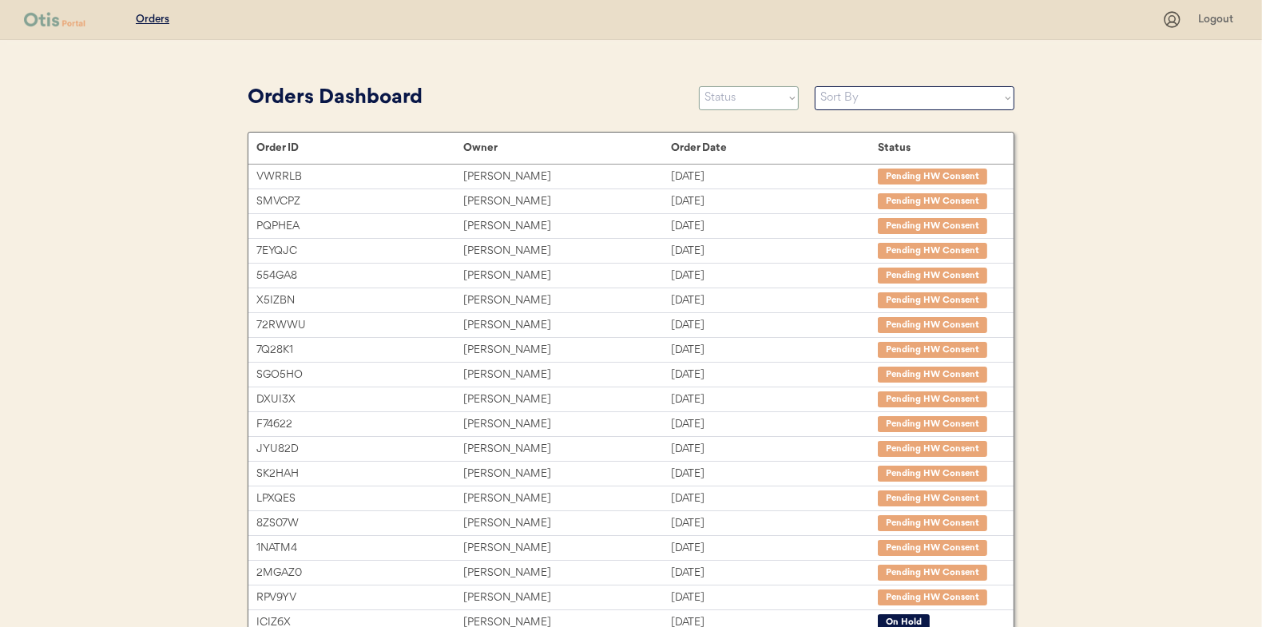
click at [723, 102] on select "Status On Hold New In Progress Complete Pending HW Consent Canceled" at bounding box center [749, 98] width 100 height 24
select select ""in_progress""
click at [699, 86] on select "Status On Hold New In Progress Complete Pending HW Consent Canceled" at bounding box center [749, 98] width 100 height 24
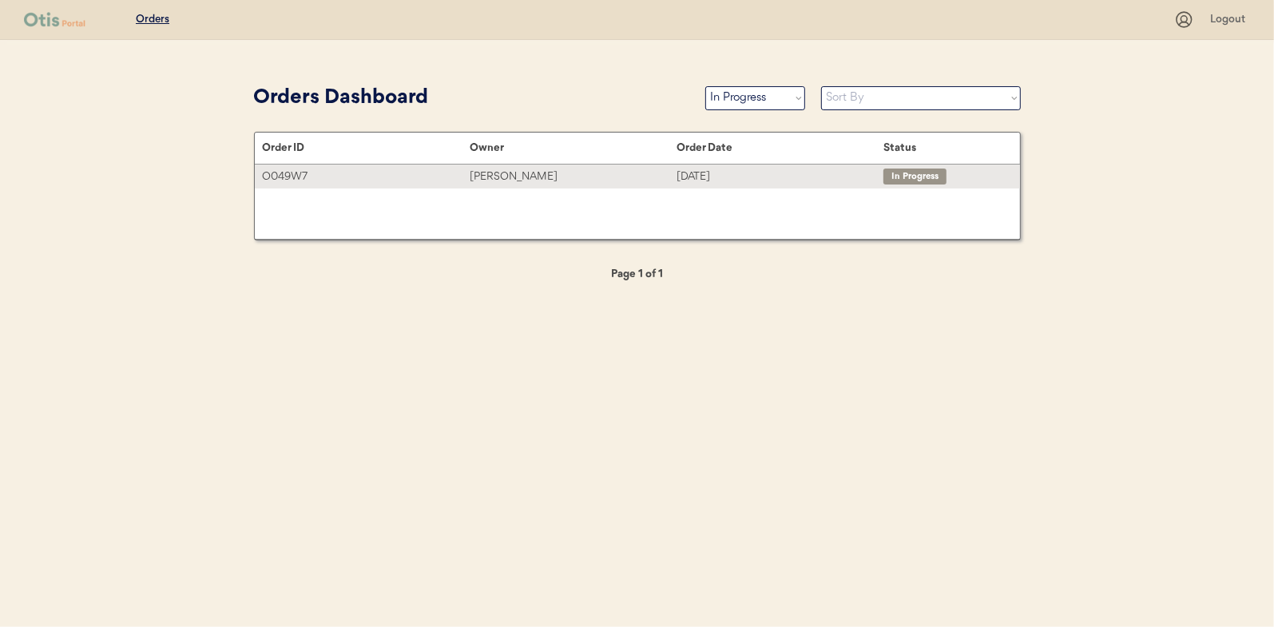
click at [486, 179] on div "Tim Brown" at bounding box center [573, 177] width 207 height 18
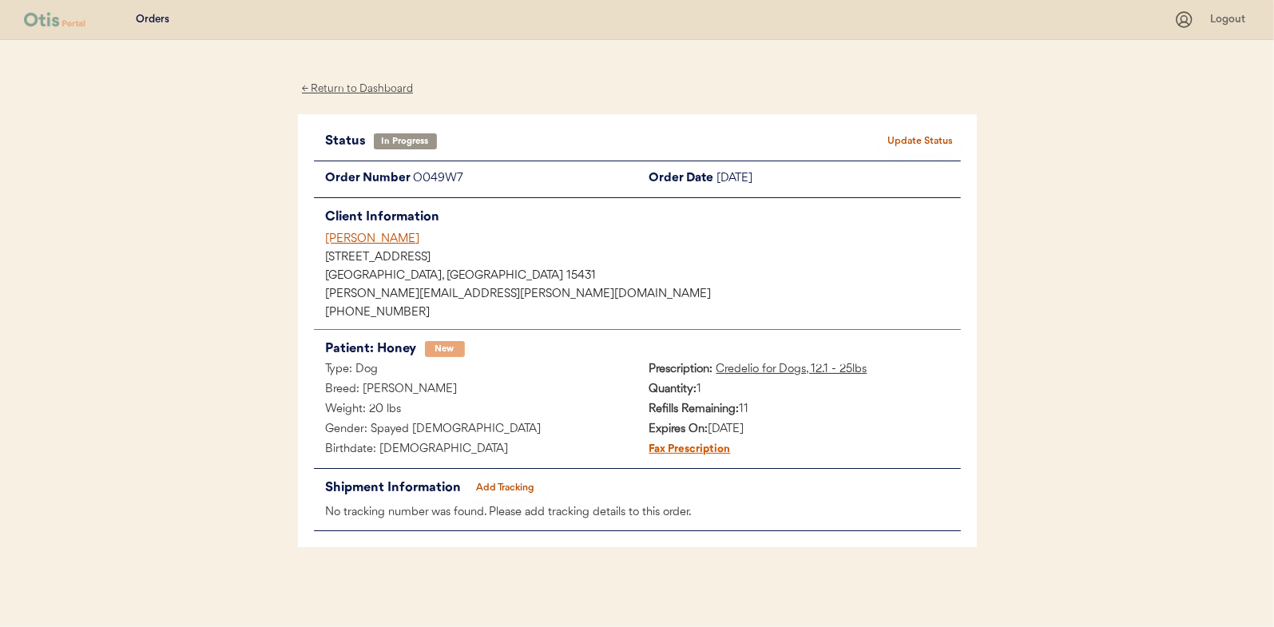
click at [529, 486] on button "Add Tracking" at bounding box center [506, 488] width 80 height 22
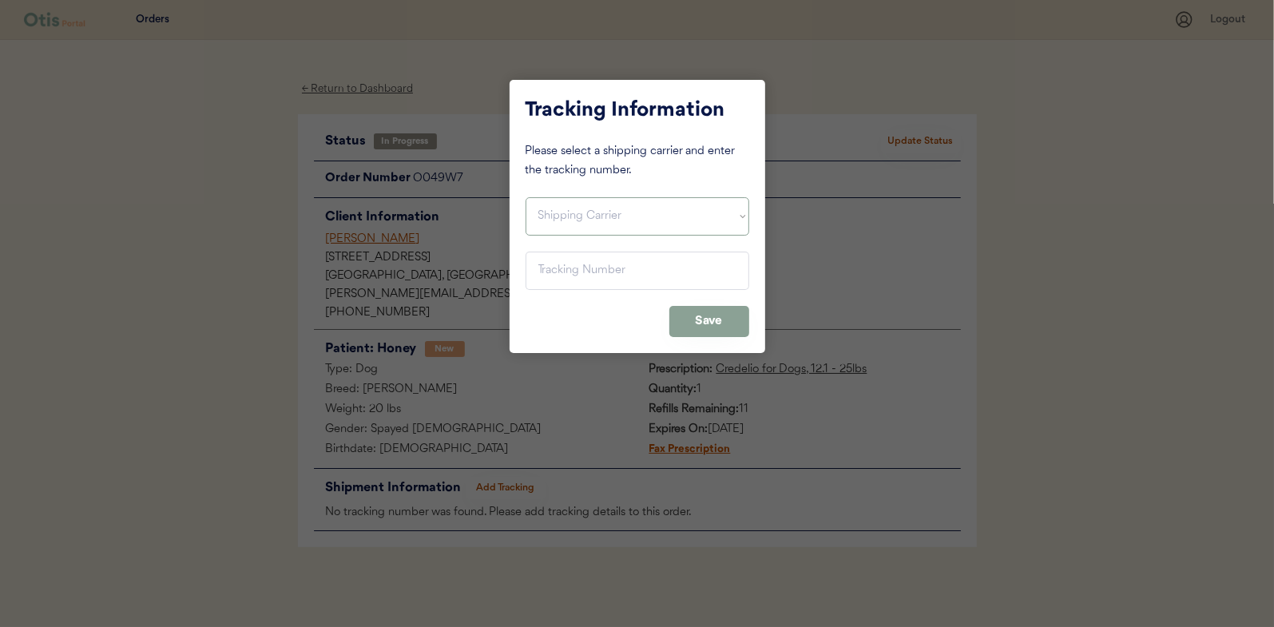
click at [557, 214] on select "Shipping Carrier FedEx FedEx Ground Economy UPS USPS" at bounding box center [638, 216] width 224 height 38
select select ""ups""
click at [526, 197] on select "Shipping Carrier FedEx FedEx Ground Economy UPS USPS" at bounding box center [638, 216] width 224 height 38
click at [558, 274] on input "input" at bounding box center [638, 271] width 224 height 38
paste input "1Z16X77E0209584039"
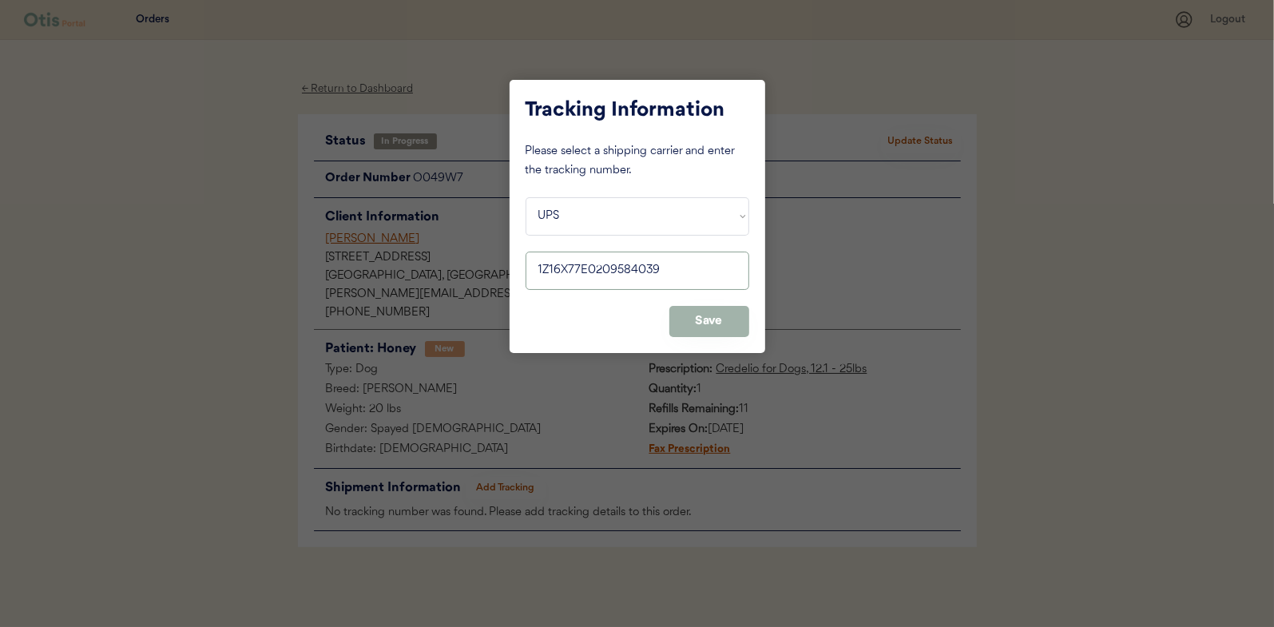
type input "1Z16X77E0209584039"
click at [719, 320] on button "Save" at bounding box center [709, 321] width 80 height 31
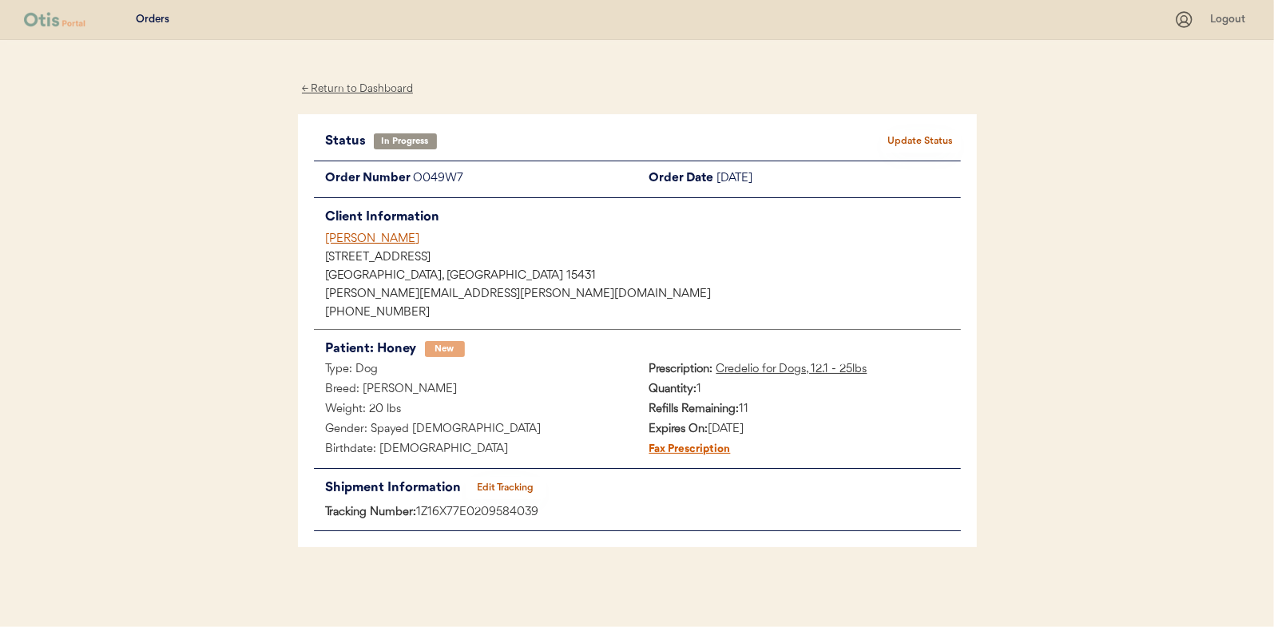
click at [919, 136] on button "Update Status" at bounding box center [921, 141] width 80 height 22
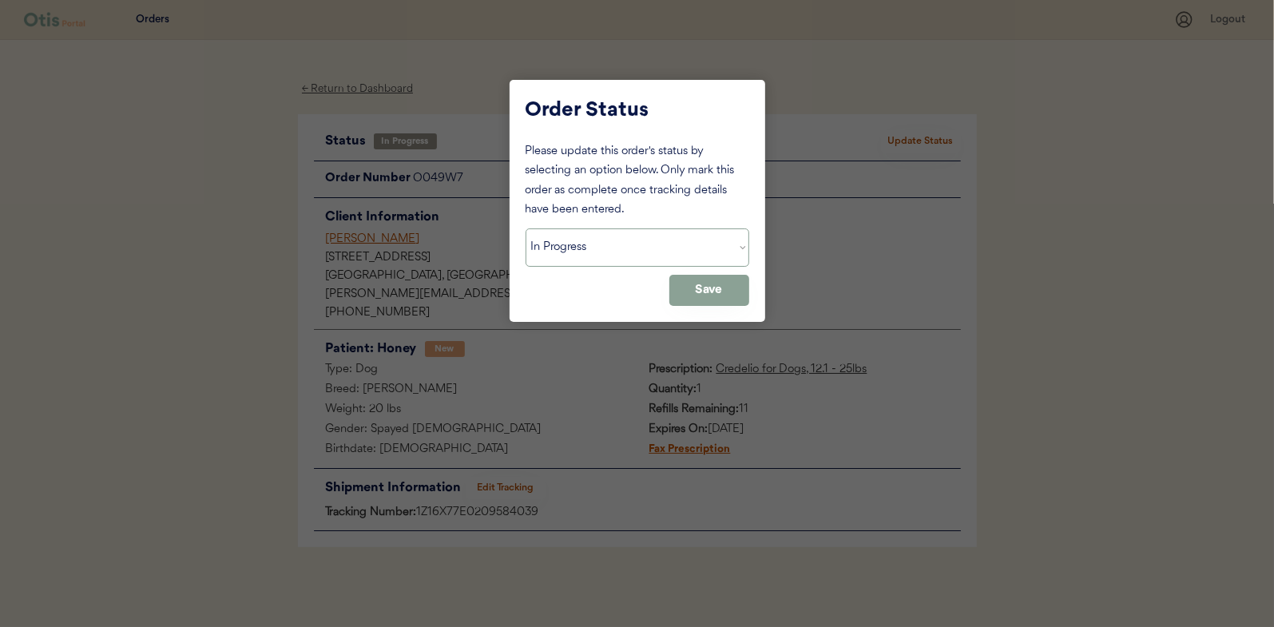
click at [558, 246] on select "Status On Hold New In Progress Complete Pending HW Consent Canceled" at bounding box center [638, 247] width 224 height 38
select select ""complete""
click at [526, 228] on select "Status On Hold New In Progress Complete Pending HW Consent Canceled" at bounding box center [638, 247] width 224 height 38
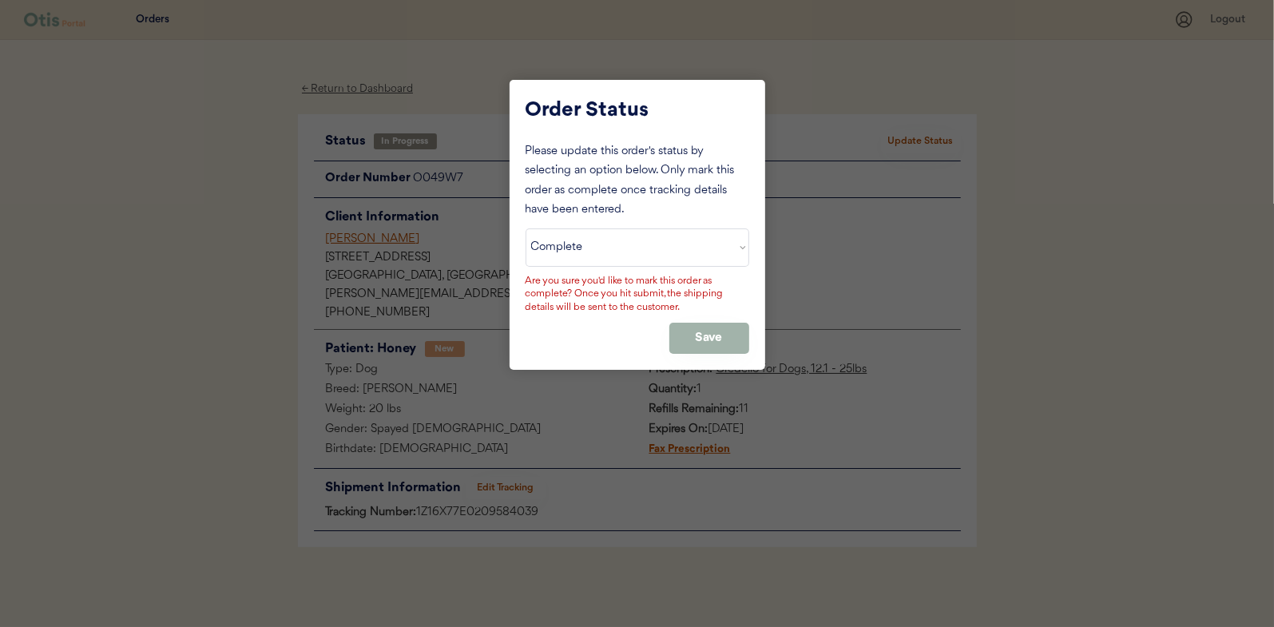
click at [677, 340] on button "Save" at bounding box center [709, 338] width 80 height 31
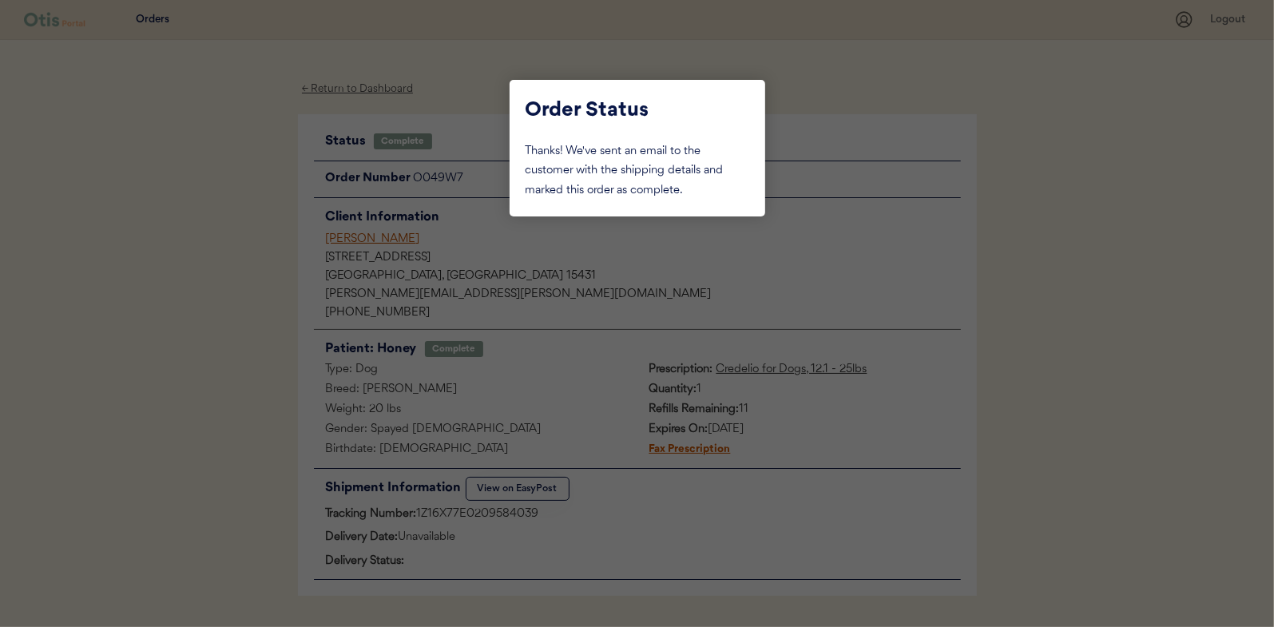
click at [202, 223] on div at bounding box center [637, 313] width 1274 height 627
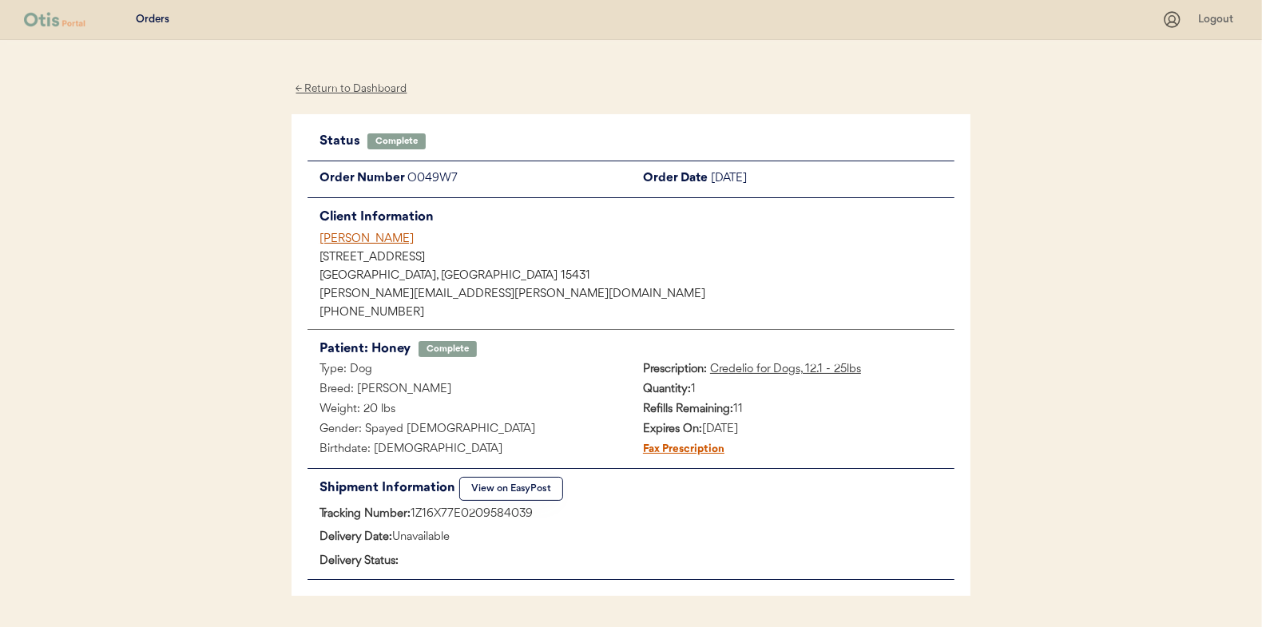
click at [359, 92] on div "← Return to Dashboard" at bounding box center [352, 89] width 120 height 18
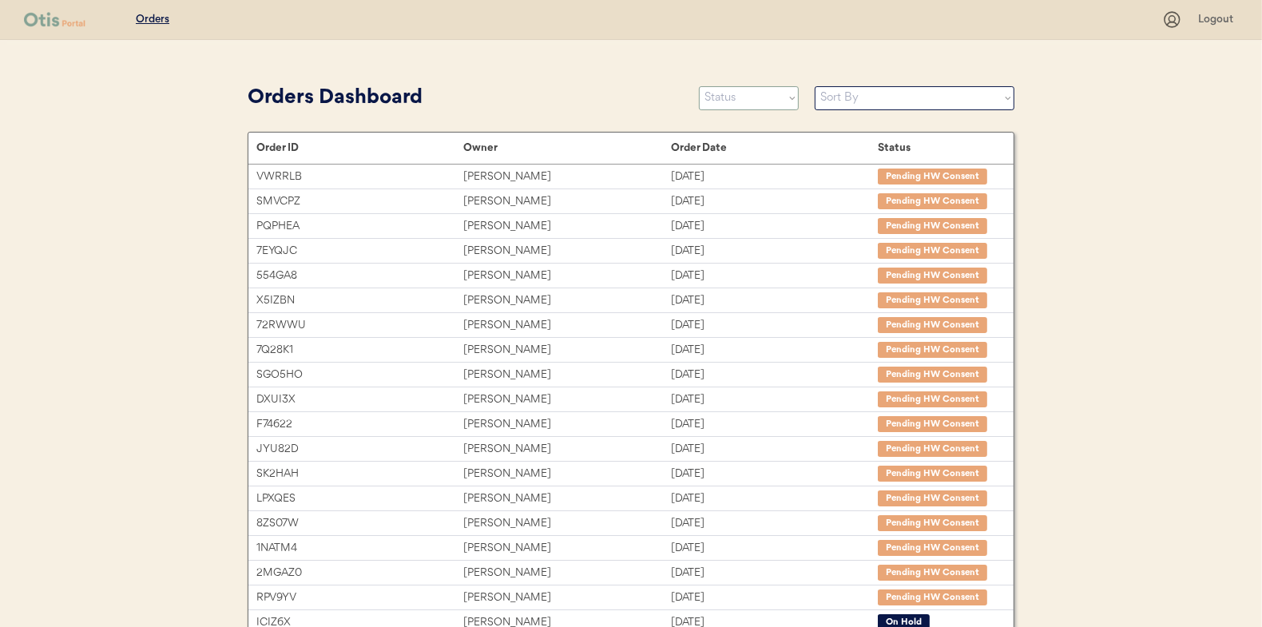
click at [735, 90] on select "Status On Hold New In Progress Complete Pending HW Consent Canceled" at bounding box center [749, 98] width 100 height 24
click at [699, 86] on select "Status On Hold New In Progress Complete Pending HW Consent Canceled" at bounding box center [749, 98] width 100 height 24
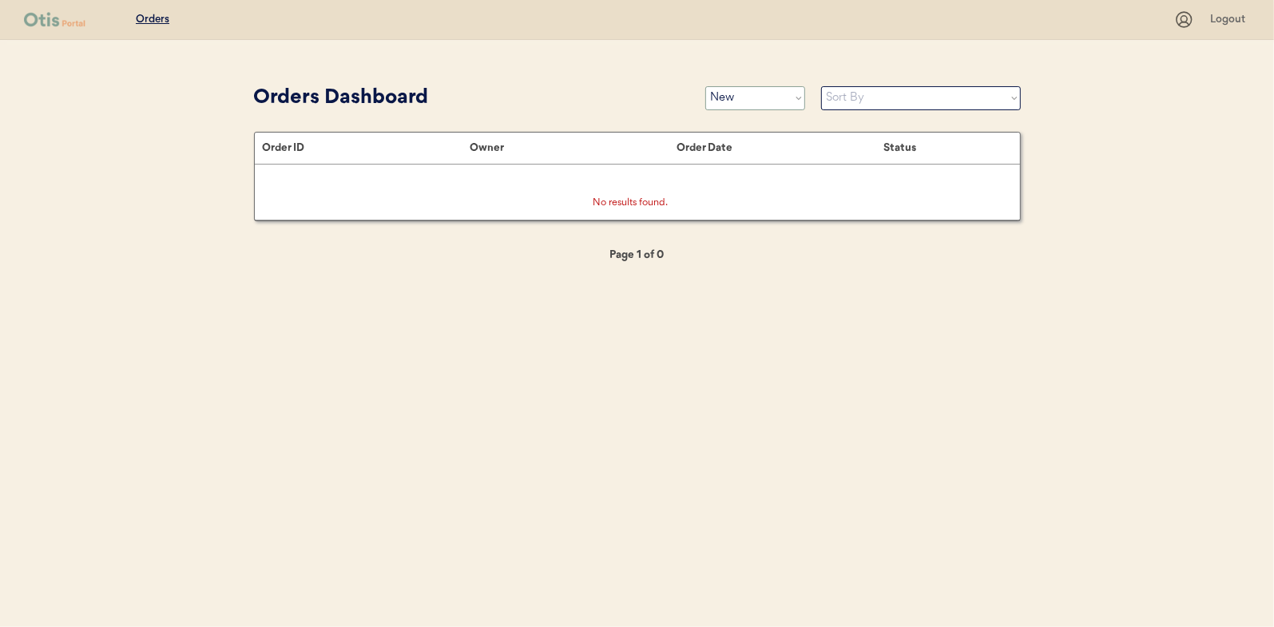
click at [731, 100] on select "Status On Hold New In Progress Complete Pending HW Consent Canceled" at bounding box center [755, 98] width 100 height 24
click at [705, 86] on select "Status On Hold New In Progress Complete Pending HW Consent Canceled" at bounding box center [755, 98] width 100 height 24
click at [733, 100] on select "Status On Hold New In Progress Complete Pending HW Consent Canceled" at bounding box center [755, 98] width 100 height 24
select select ""new""
click at [705, 86] on select "Status On Hold New In Progress Complete Pending HW Consent Canceled" at bounding box center [755, 98] width 100 height 24
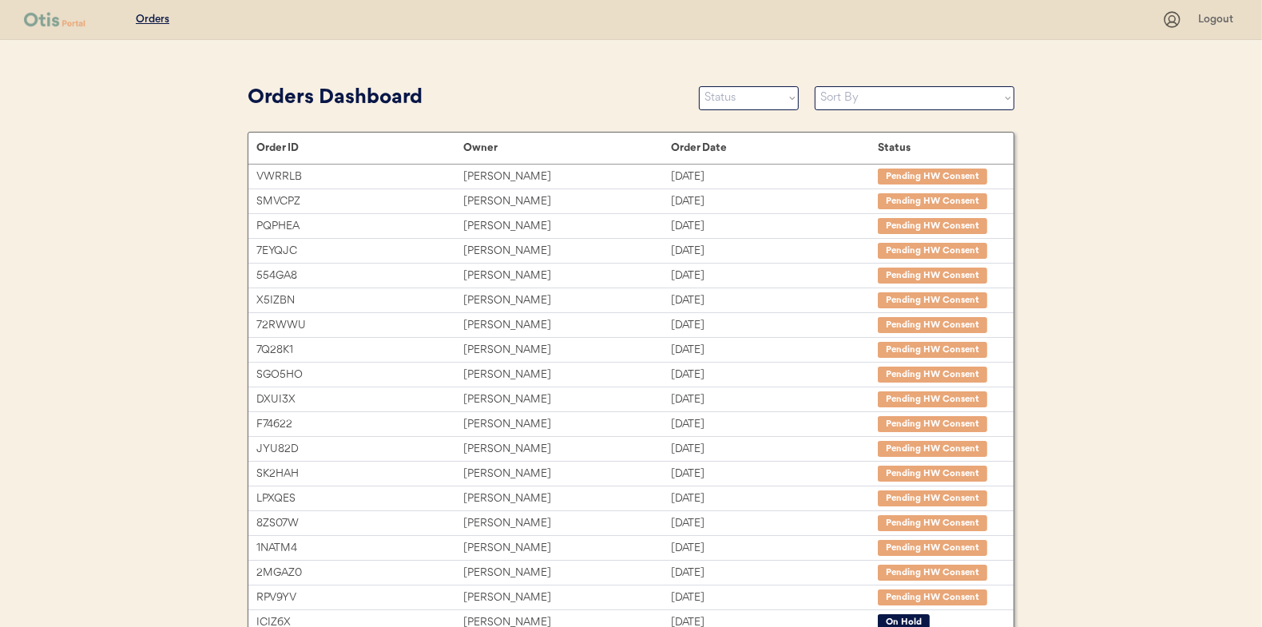
click at [680, 94] on div "Orders Dashboard" at bounding box center [465, 98] width 435 height 30
click at [731, 90] on select "Status On Hold New In Progress Complete Pending HW Consent Canceled" at bounding box center [749, 98] width 100 height 24
select select ""new""
click at [699, 86] on select "Status On Hold New In Progress Complete Pending HW Consent Canceled" at bounding box center [749, 98] width 100 height 24
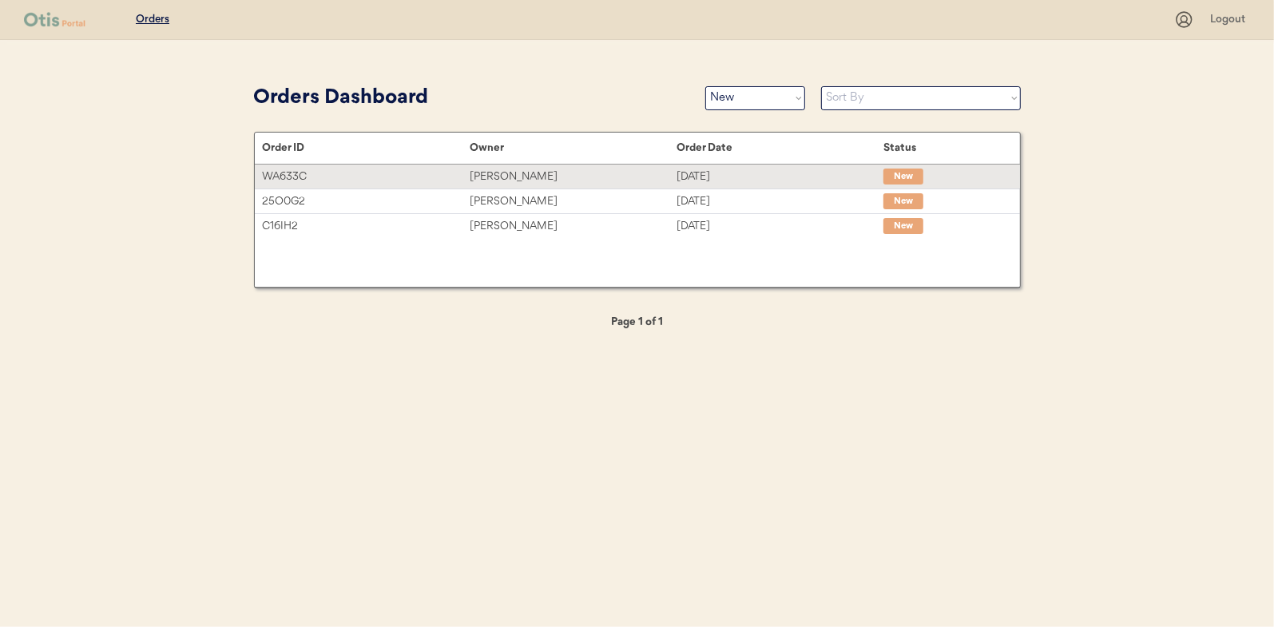
click at [533, 173] on div "[PERSON_NAME]" at bounding box center [573, 177] width 207 height 18
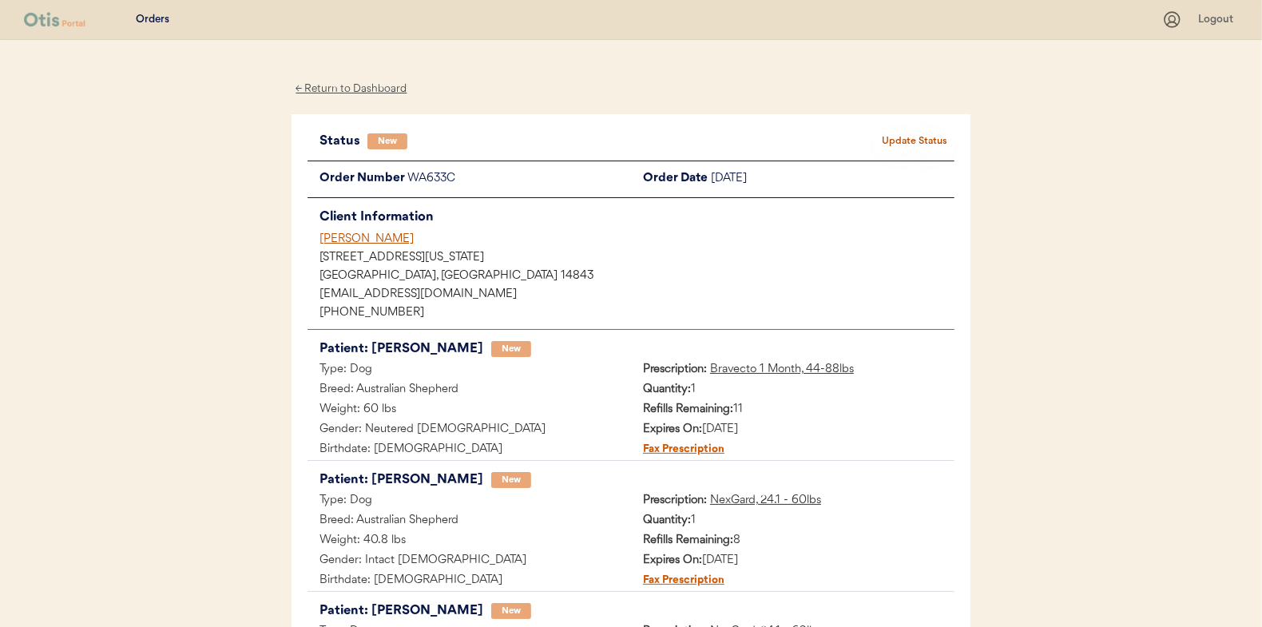
click at [351, 84] on div "← Return to Dashboard" at bounding box center [352, 89] width 120 height 18
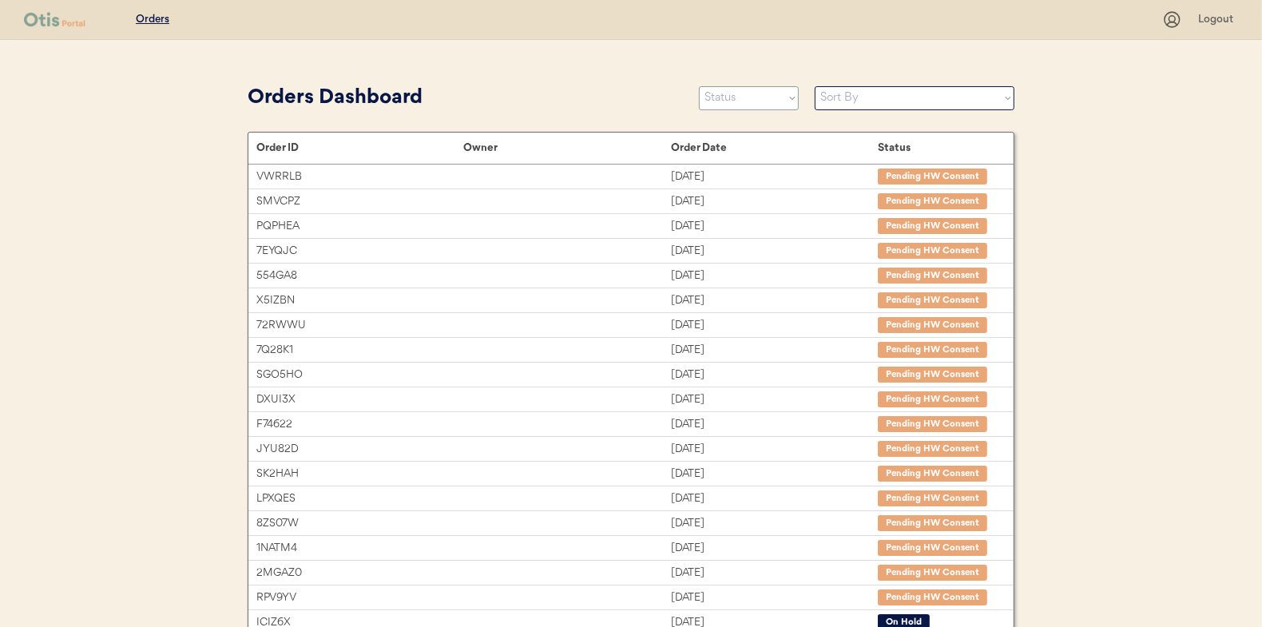
click at [739, 97] on select "Status On Hold New In Progress Complete Pending HW Consent Canceled" at bounding box center [749, 98] width 100 height 24
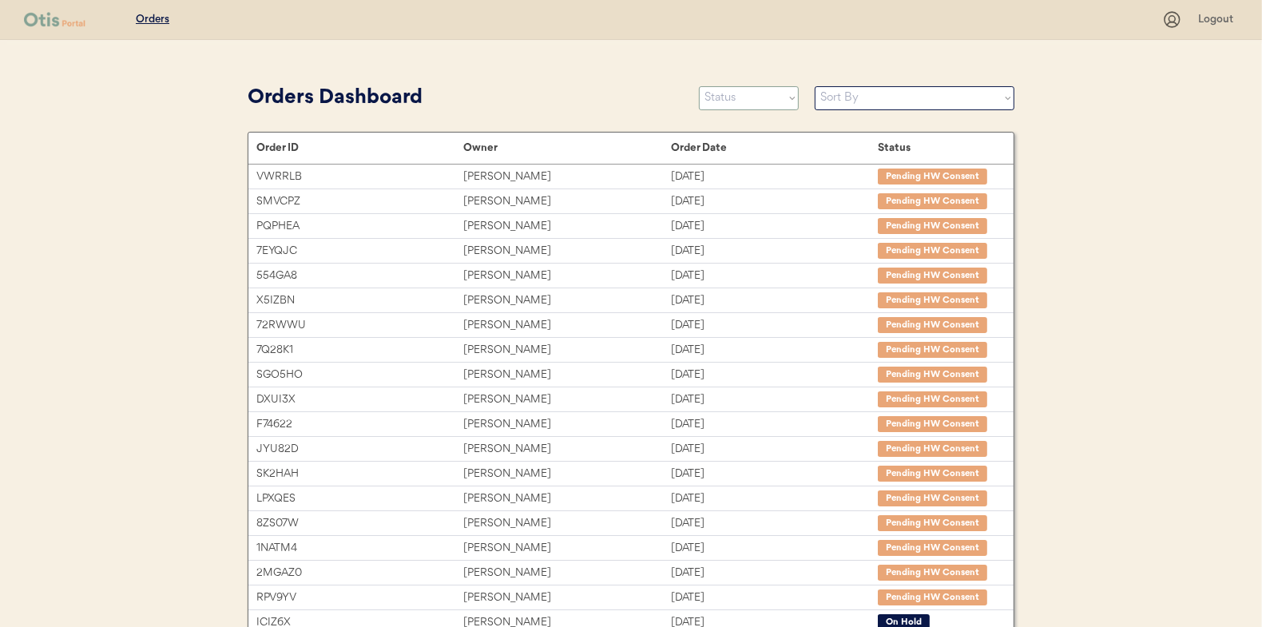
select select ""new""
click at [699, 86] on select "Status On Hold New In Progress Complete Pending HW Consent Canceled" at bounding box center [749, 98] width 100 height 24
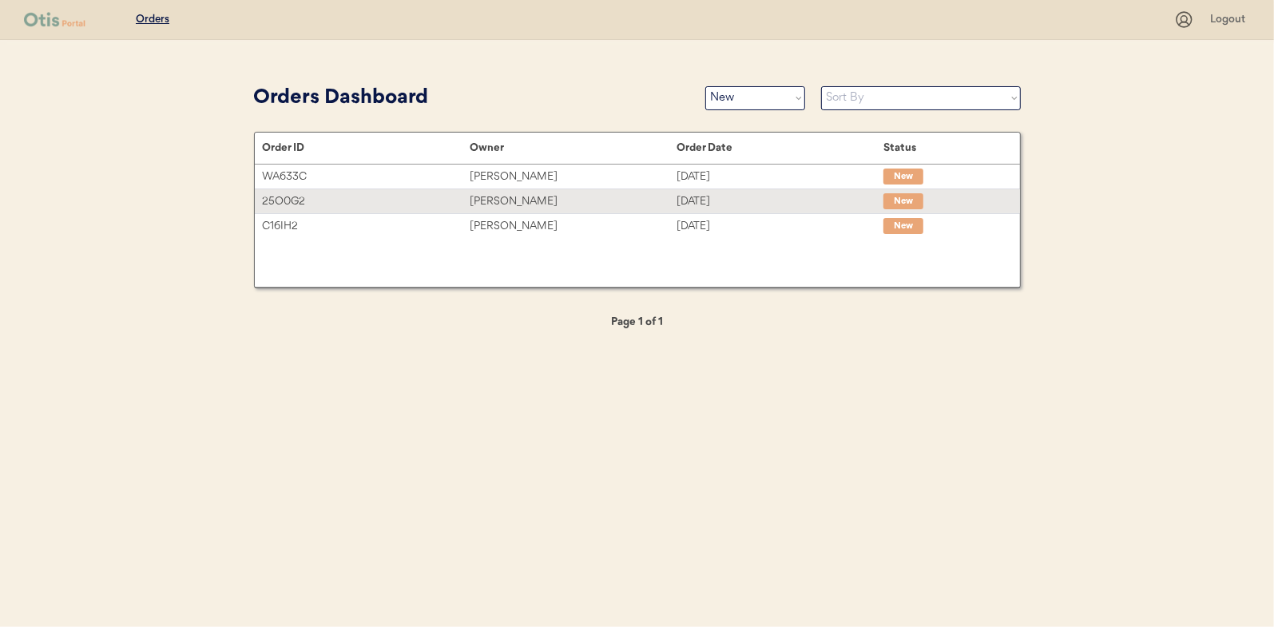
click at [494, 199] on div "Nicolle Lundell" at bounding box center [573, 202] width 207 height 18
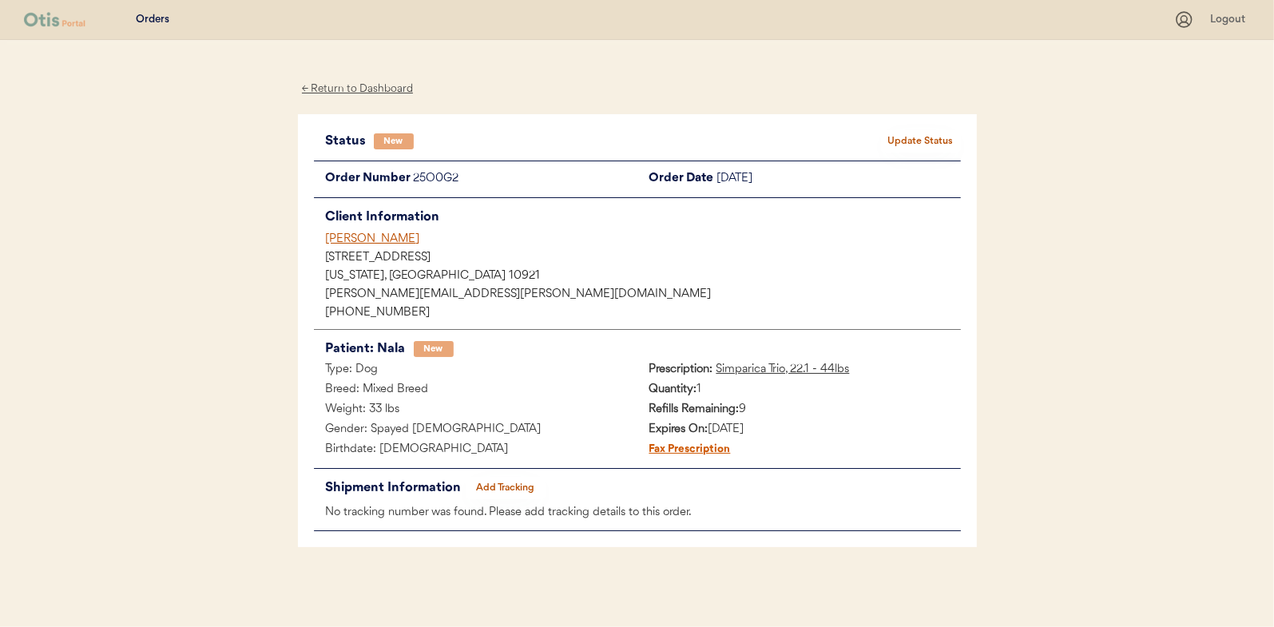
click at [371, 87] on div "← Return to Dashboard" at bounding box center [358, 89] width 120 height 18
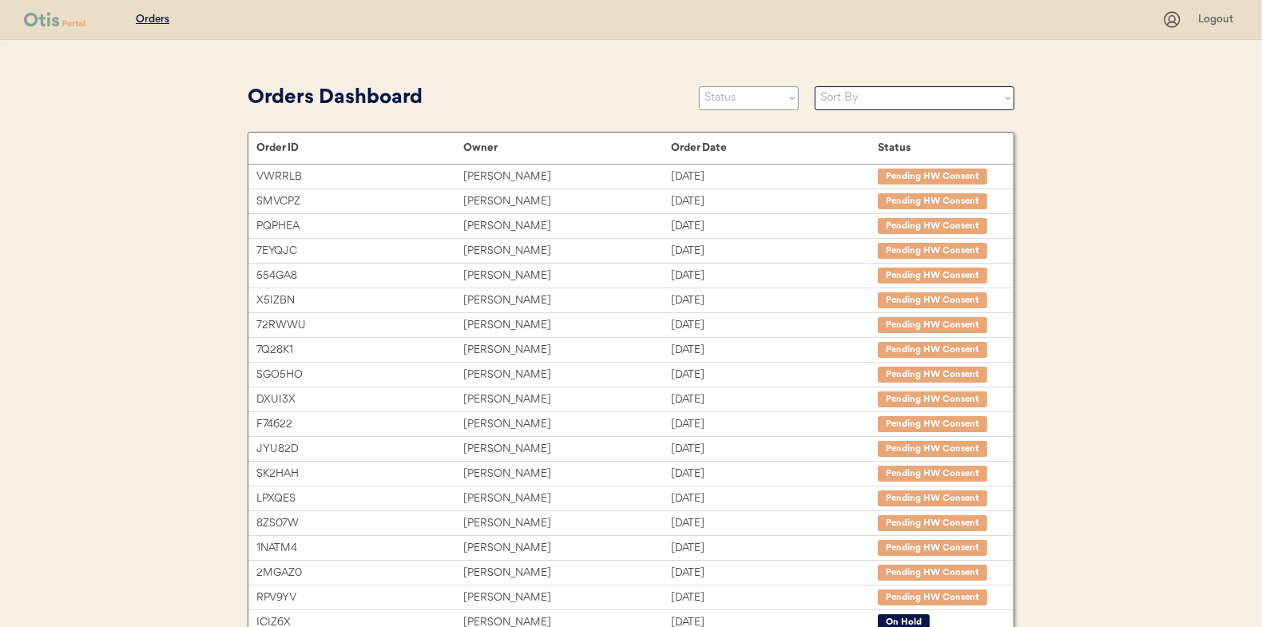
click at [745, 99] on select "Status On Hold New In Progress Complete Pending HW Consent Canceled" at bounding box center [749, 98] width 100 height 24
select select ""new""
click at [699, 86] on select "Status On Hold New In Progress Complete Pending HW Consent Canceled" at bounding box center [749, 98] width 100 height 24
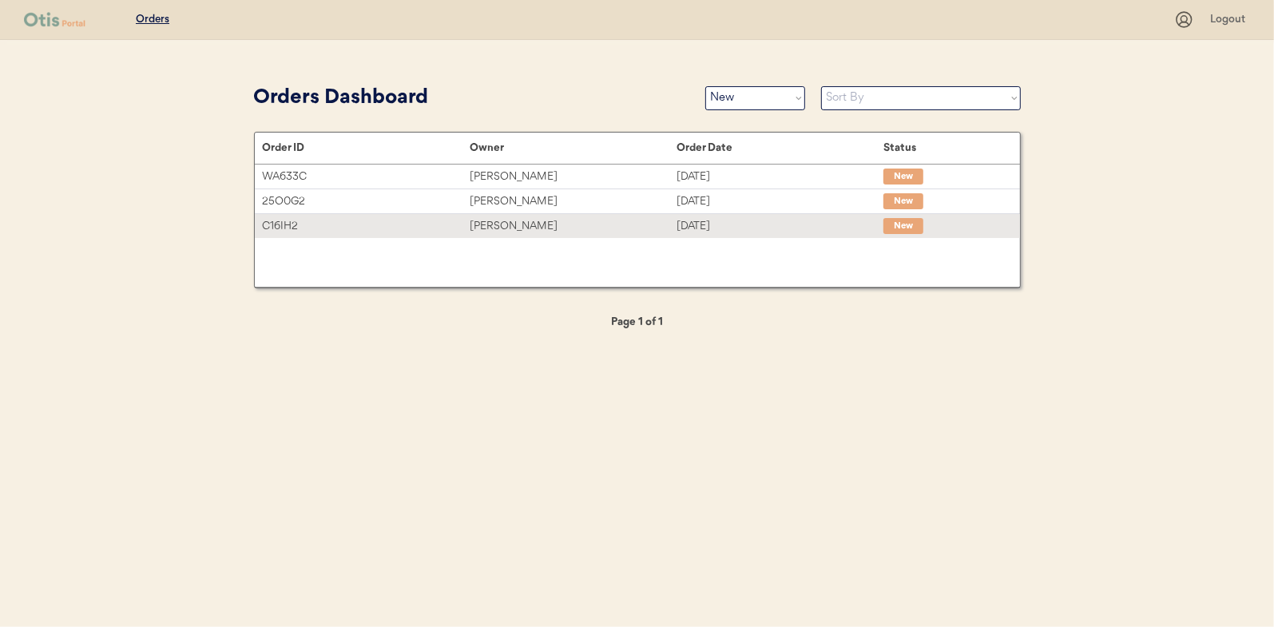
click at [510, 220] on div "[PERSON_NAME]" at bounding box center [573, 226] width 207 height 18
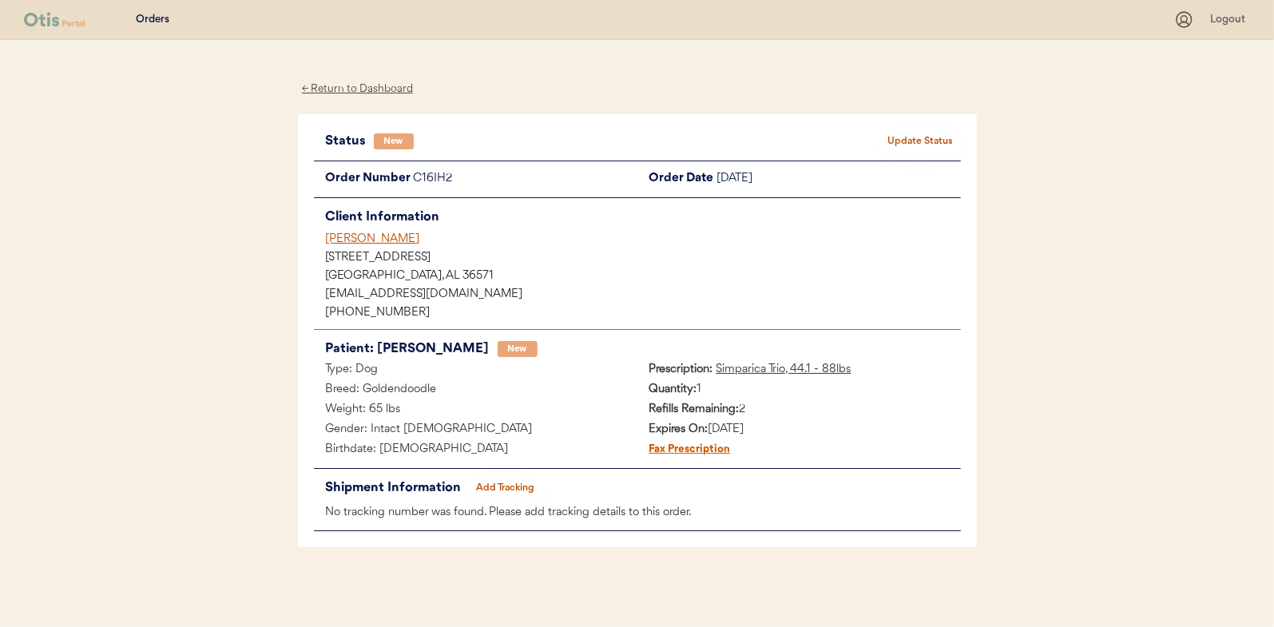
click at [373, 87] on div "← Return to Dashboard" at bounding box center [358, 89] width 120 height 18
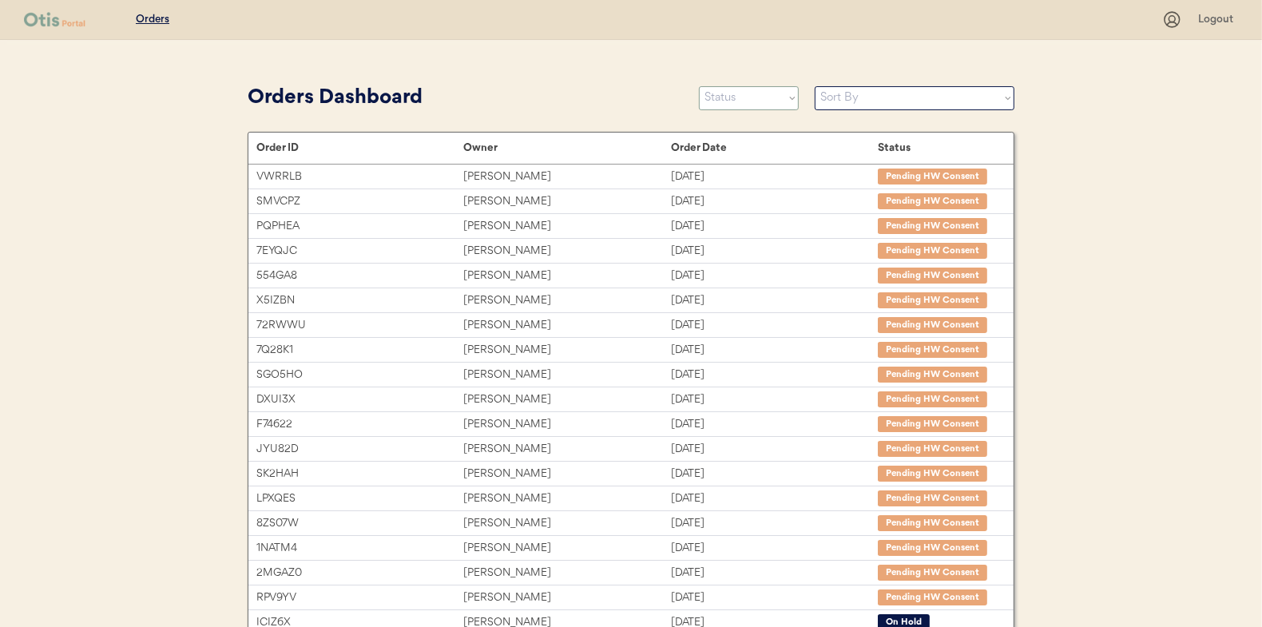
click at [719, 103] on select "Status On Hold New In Progress Complete Pending HW Consent Canceled" at bounding box center [749, 98] width 100 height 24
select select ""new""
click at [699, 86] on select "Status On Hold New In Progress Complete Pending HW Consent Canceled" at bounding box center [749, 98] width 100 height 24
